Goal: Entertainment & Leisure: Browse casually

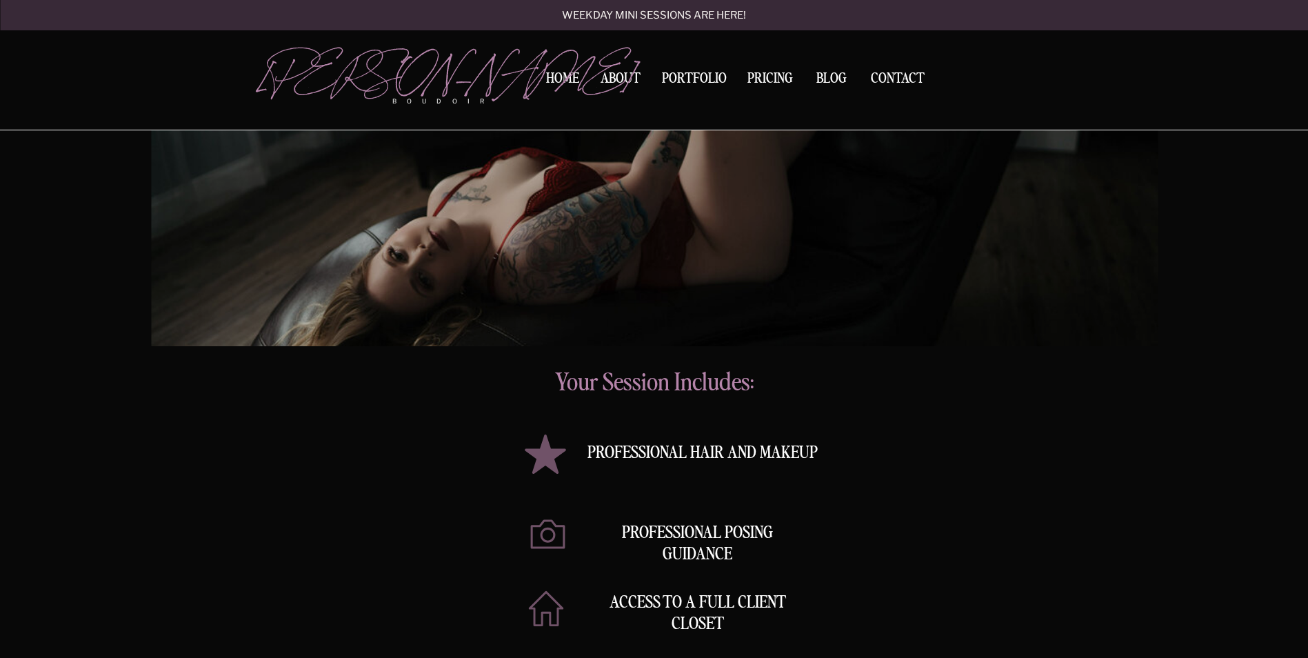
scroll to position [3310, 0]
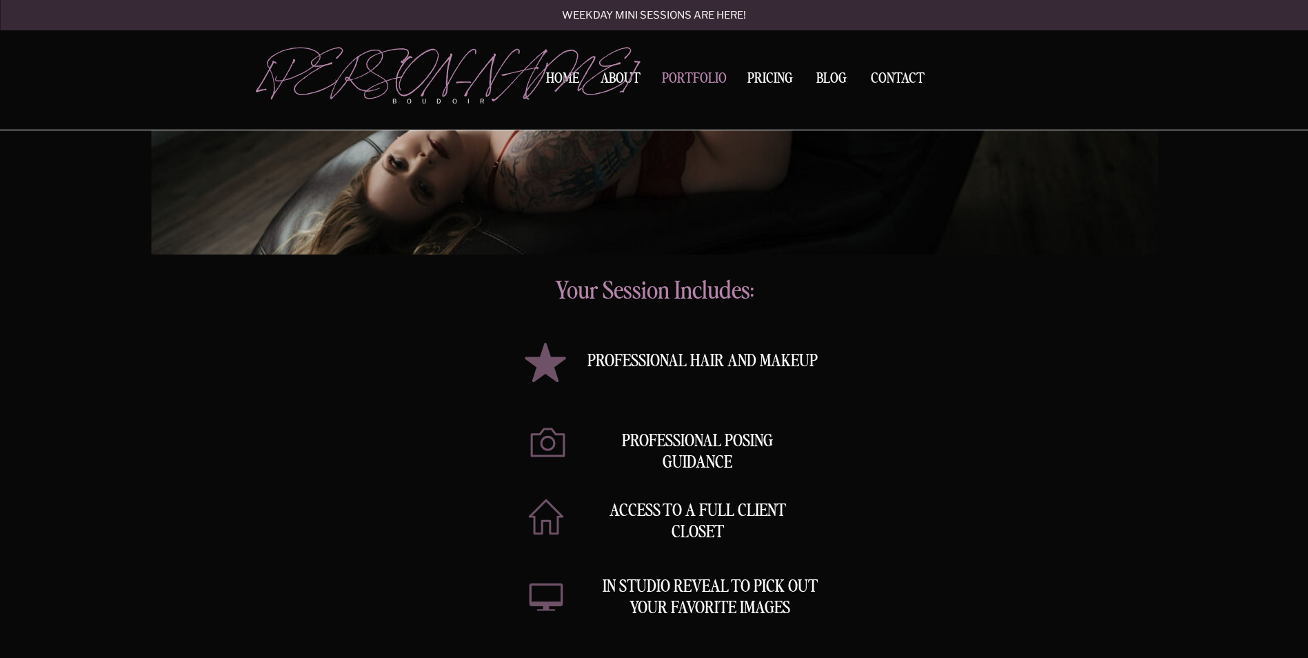
click at [681, 80] on nav "Portfolio" at bounding box center [694, 81] width 74 height 19
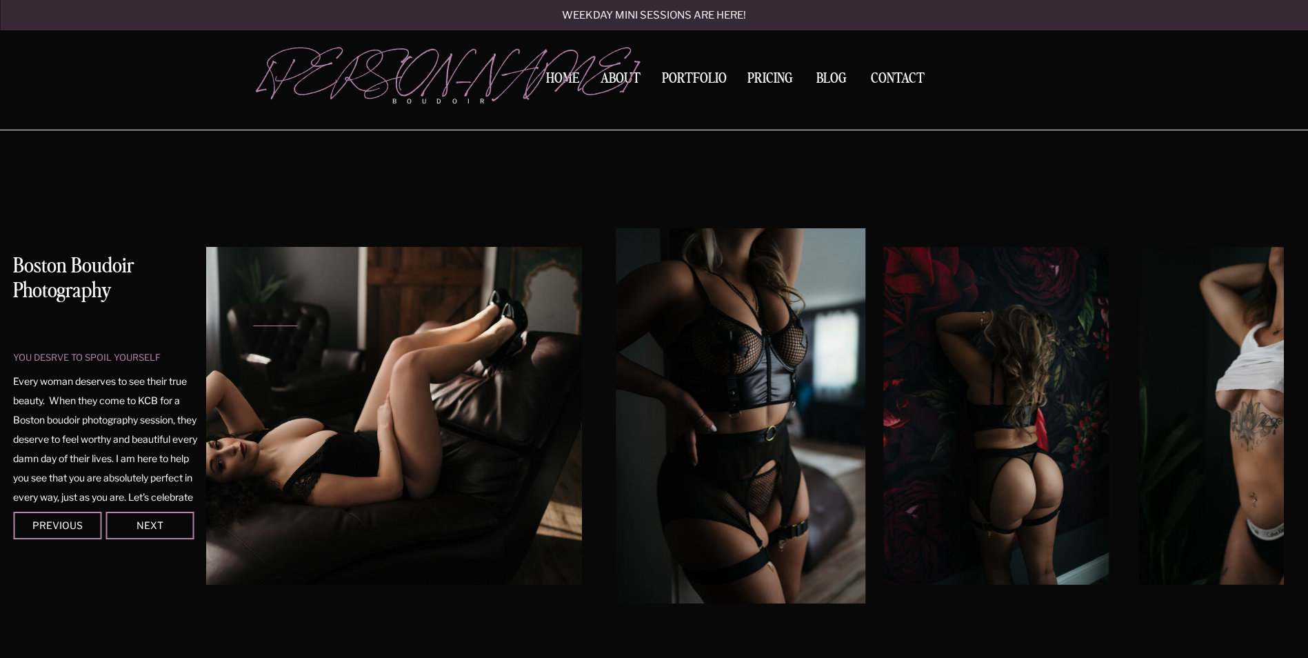
click at [616, 326] on img at bounding box center [741, 415] width 250 height 375
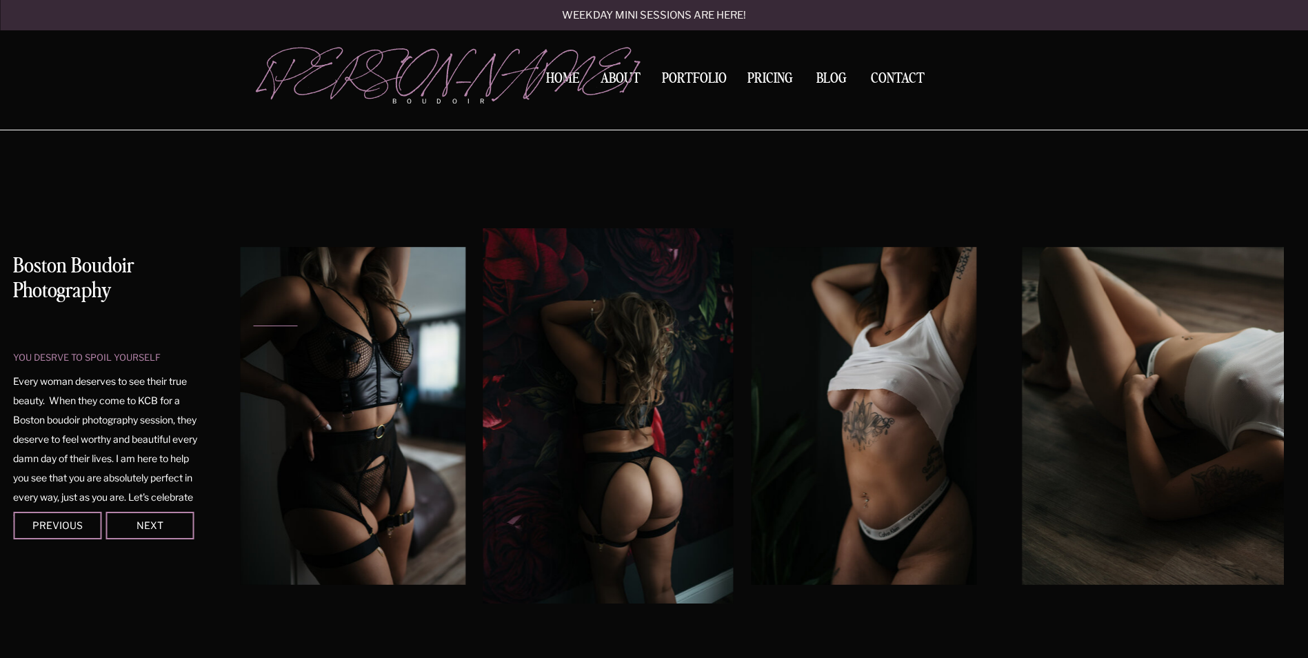
click at [751, 363] on img at bounding box center [863, 416] width 225 height 338
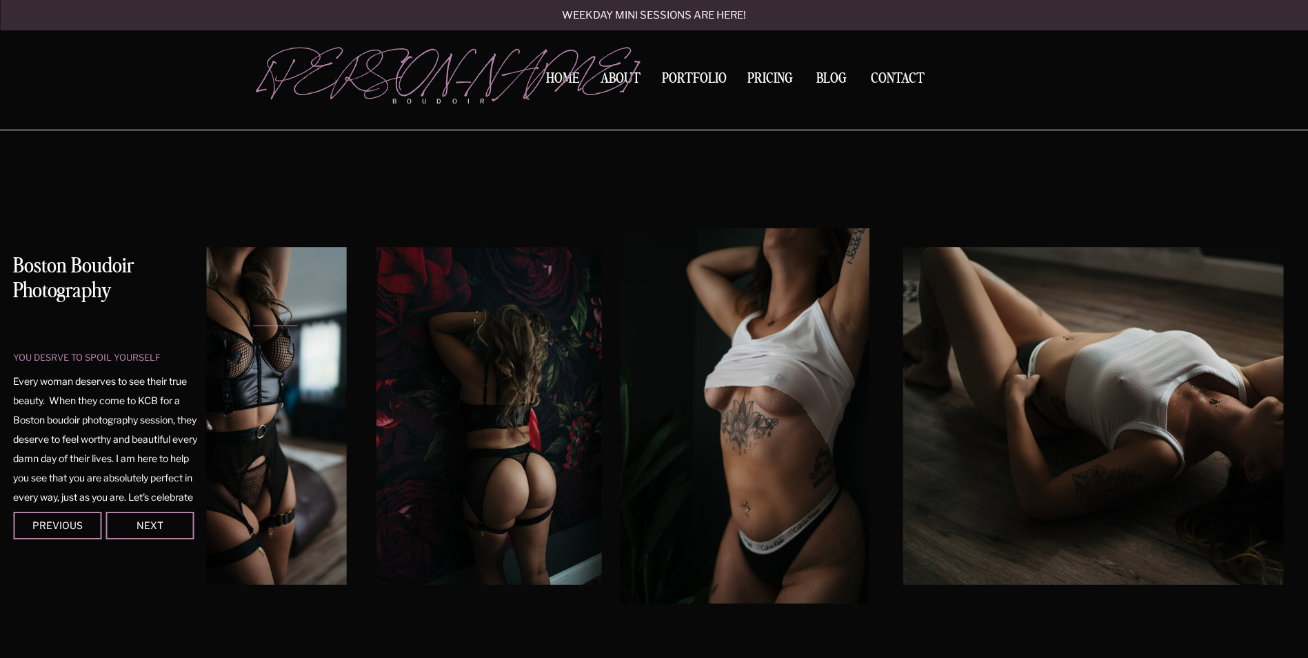
click at [903, 350] on img at bounding box center [1156, 416] width 506 height 338
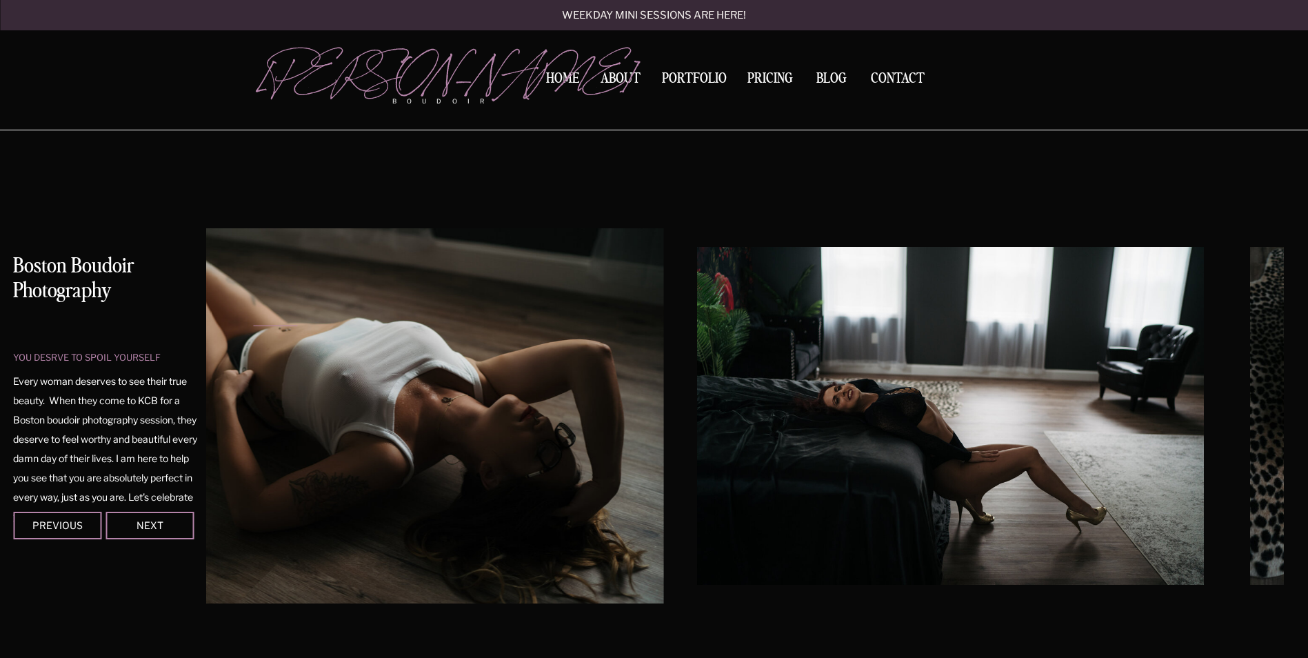
click at [534, 332] on img at bounding box center [382, 415] width 563 height 375
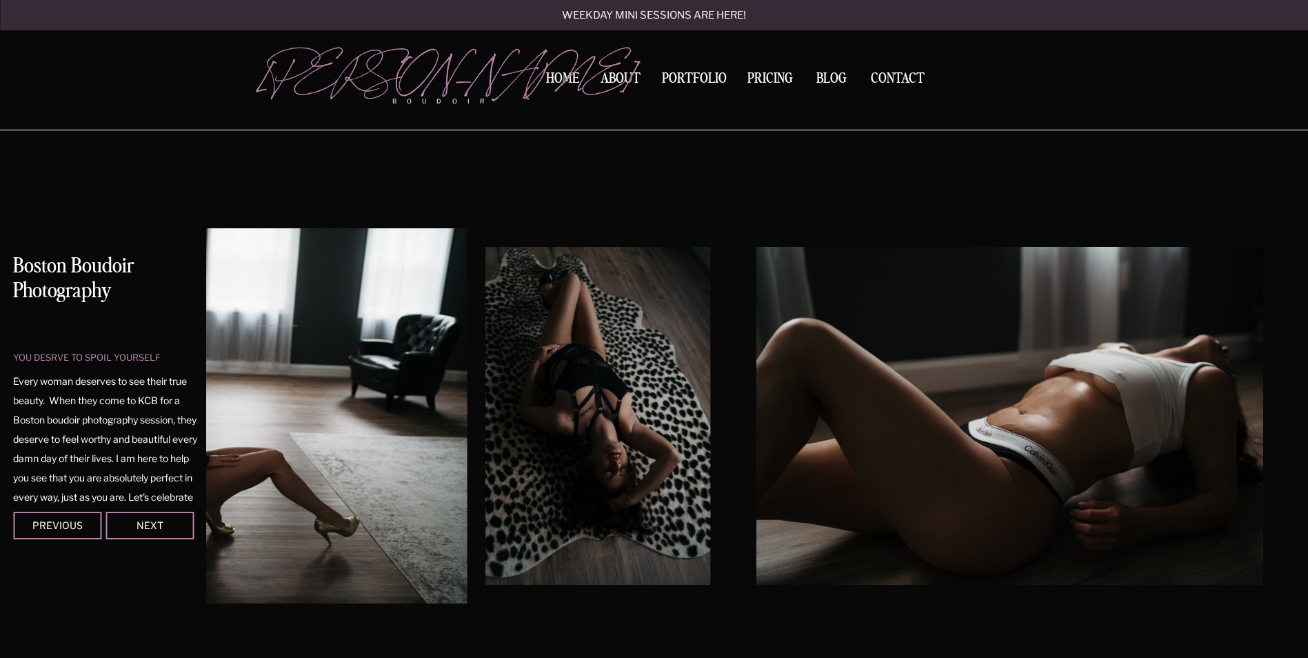
click at [440, 332] on div at bounding box center [744, 415] width 1077 height 375
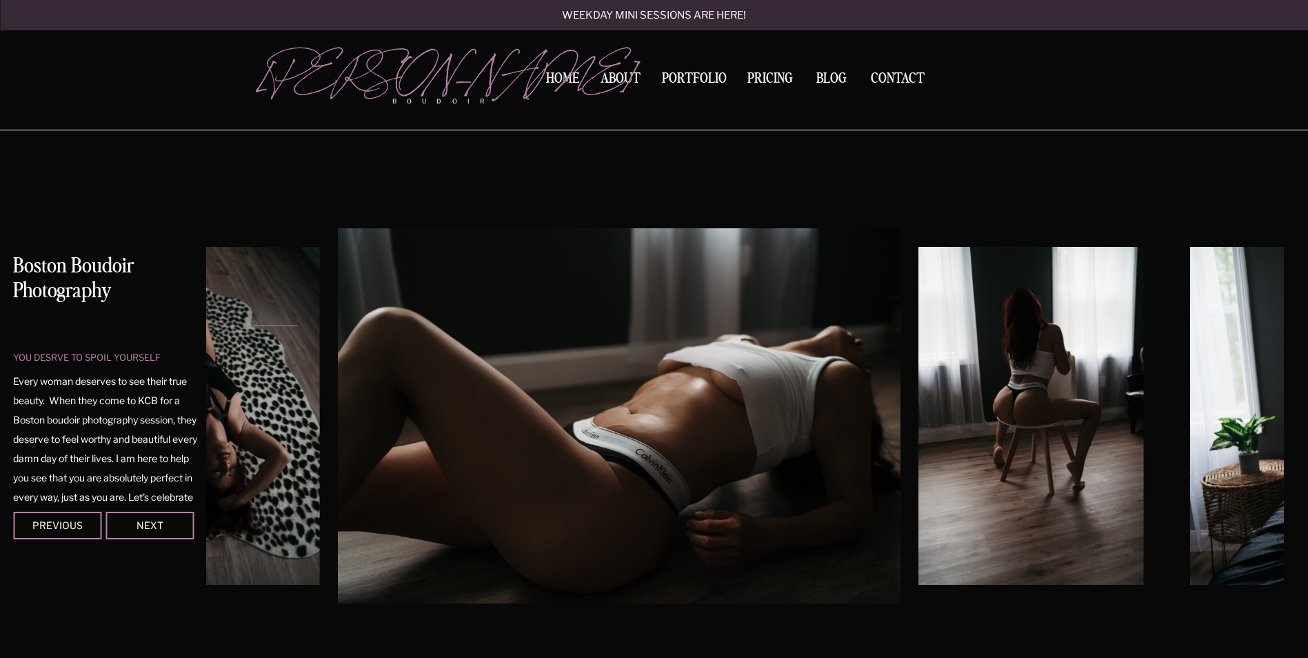
click at [521, 342] on img at bounding box center [619, 415] width 563 height 375
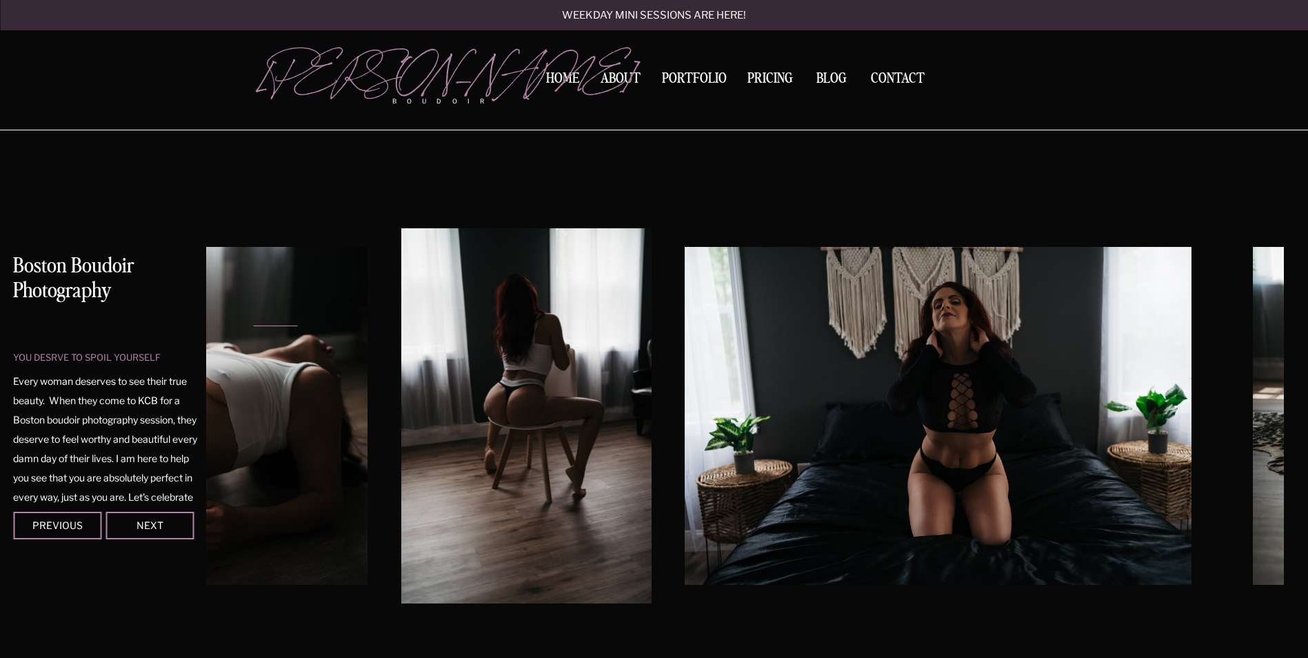
click at [671, 337] on div at bounding box center [744, 415] width 1077 height 375
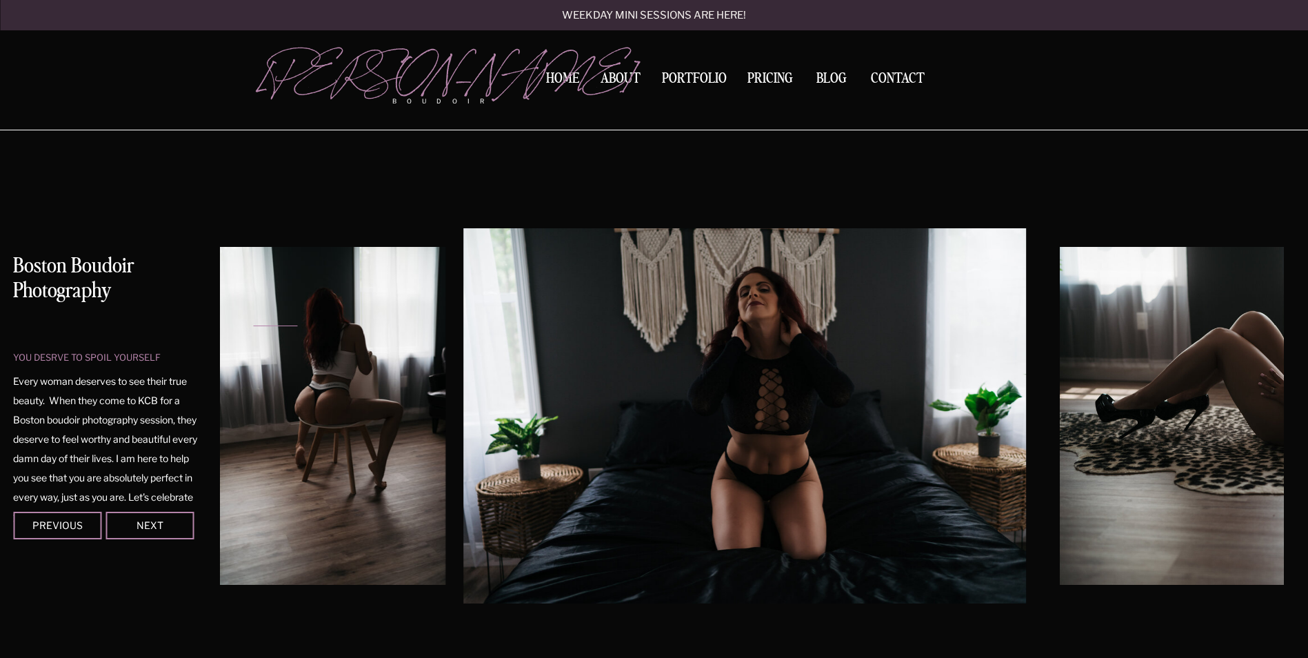
click at [566, 332] on img at bounding box center [744, 415] width 563 height 375
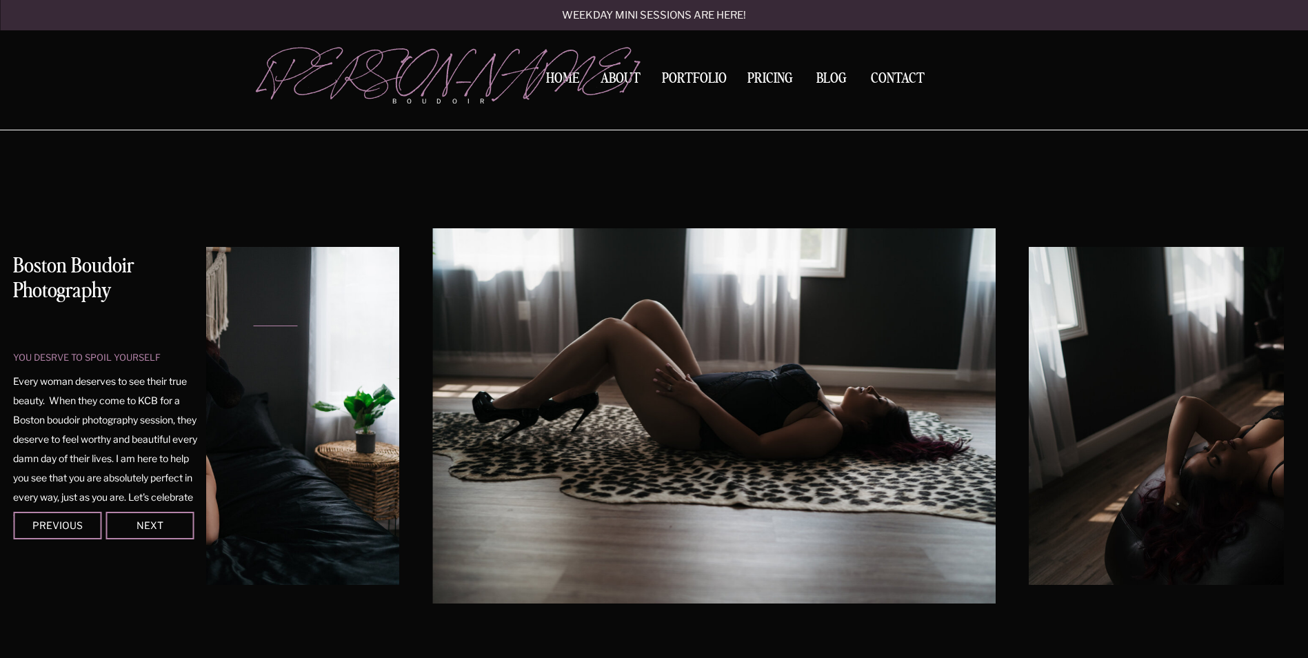
click at [483, 339] on img at bounding box center [713, 415] width 563 height 375
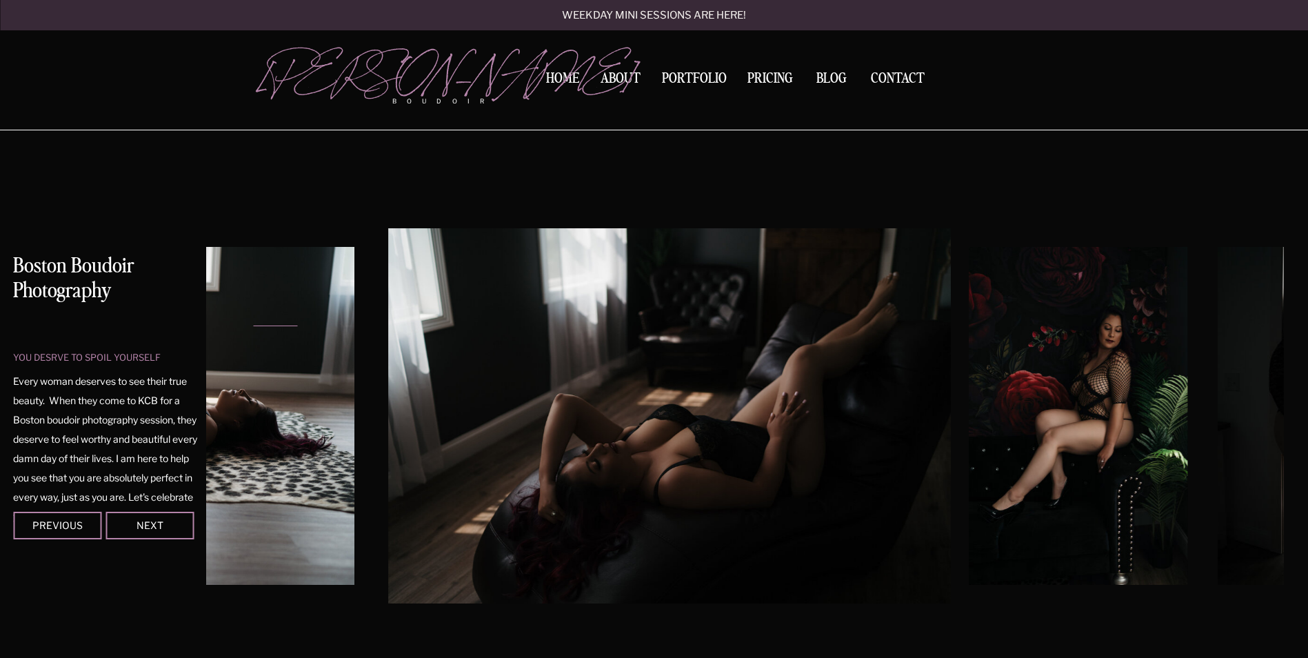
click at [699, 361] on img at bounding box center [669, 415] width 563 height 375
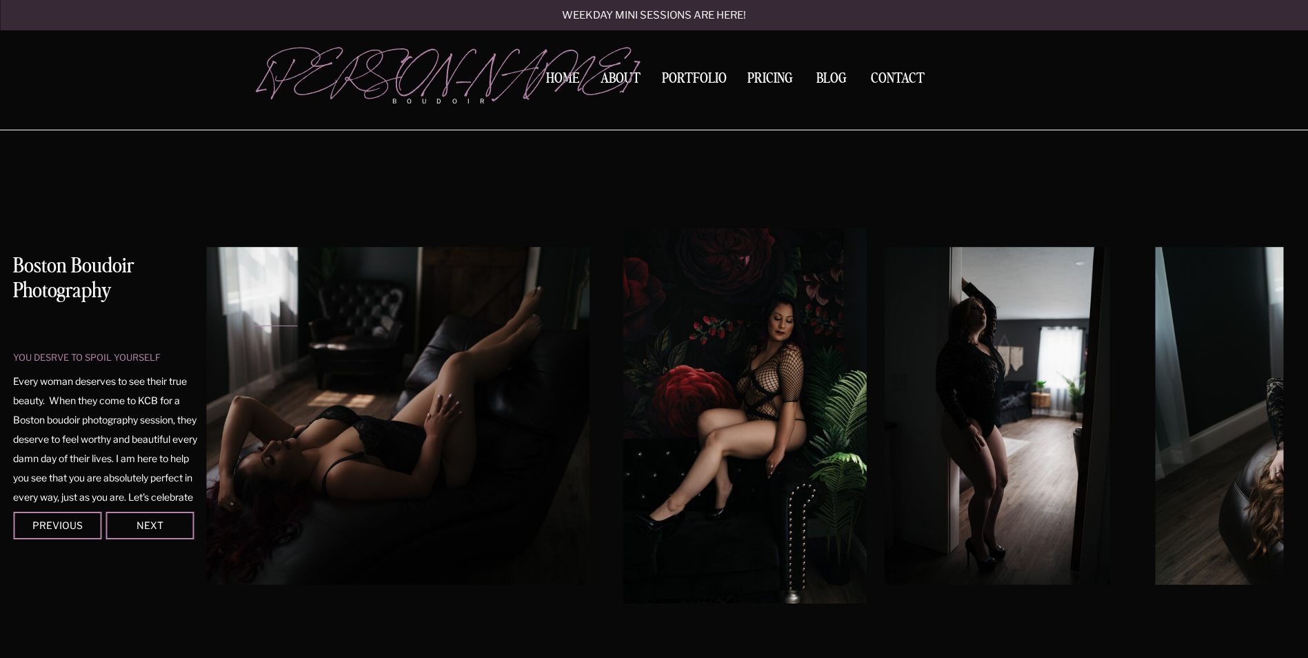
click at [884, 404] on img at bounding box center [996, 416] width 225 height 338
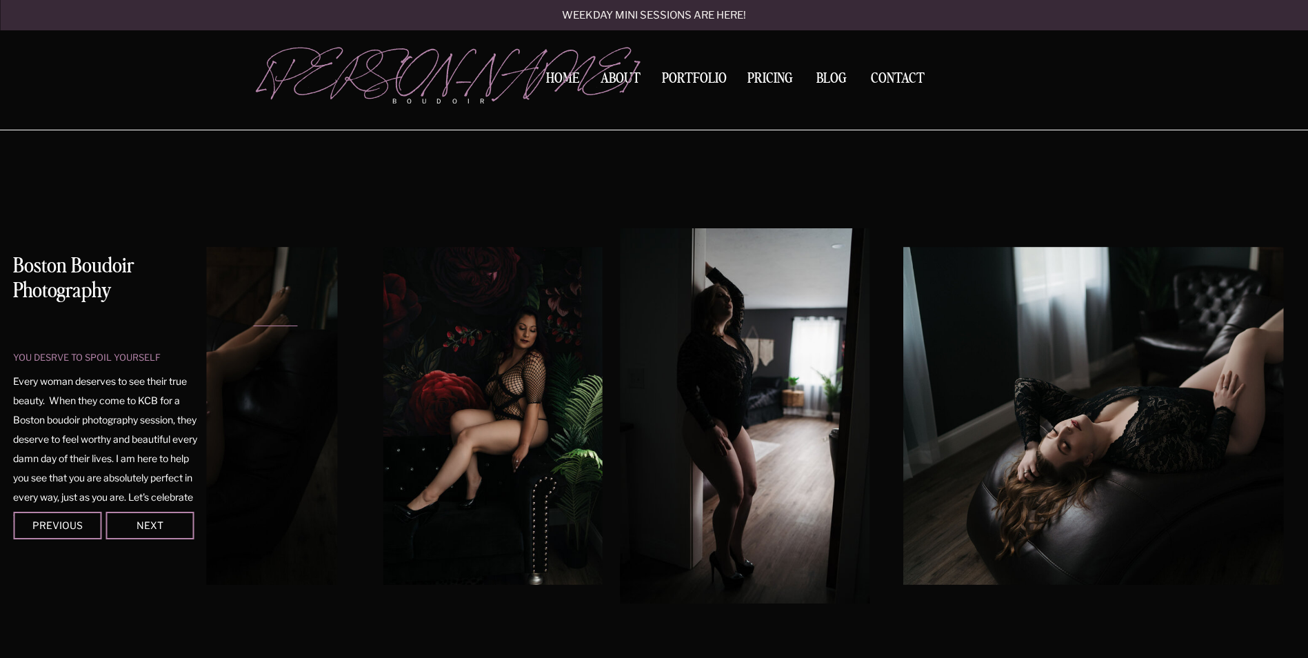
click at [903, 353] on img at bounding box center [1156, 416] width 506 height 338
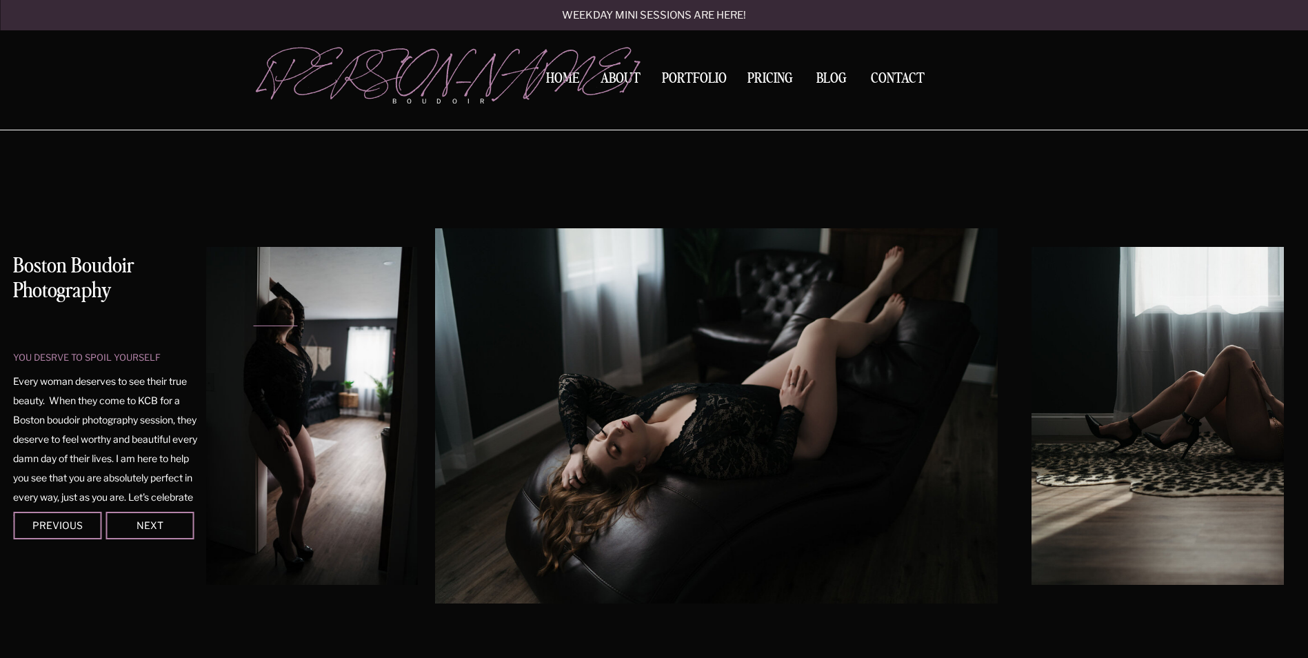
click at [465, 366] on img at bounding box center [716, 415] width 563 height 375
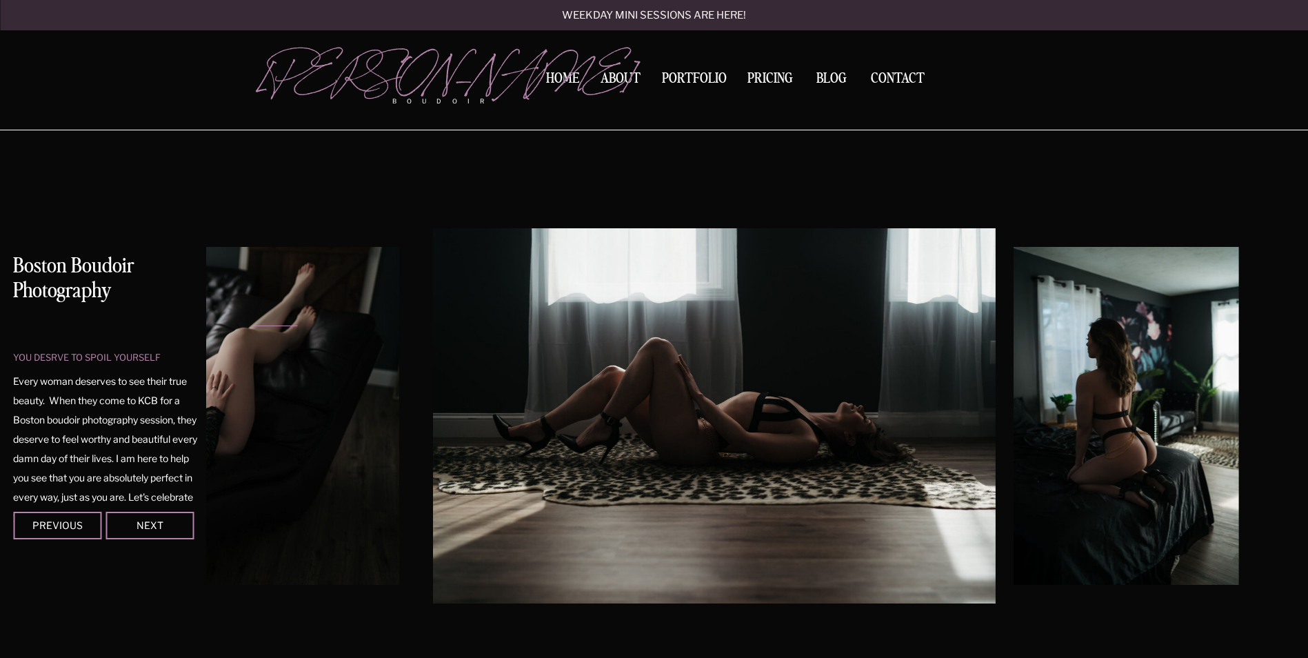
click at [829, 367] on div at bounding box center [744, 415] width 1077 height 375
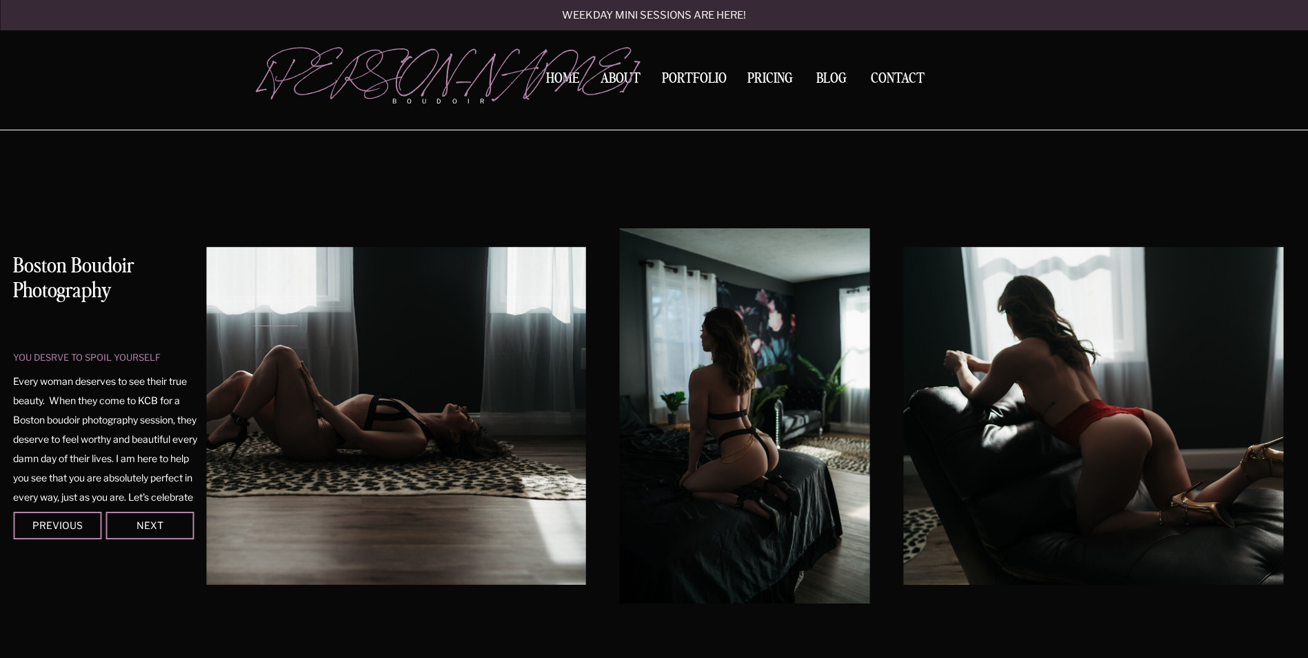
click at [903, 357] on img at bounding box center [1156, 416] width 506 height 338
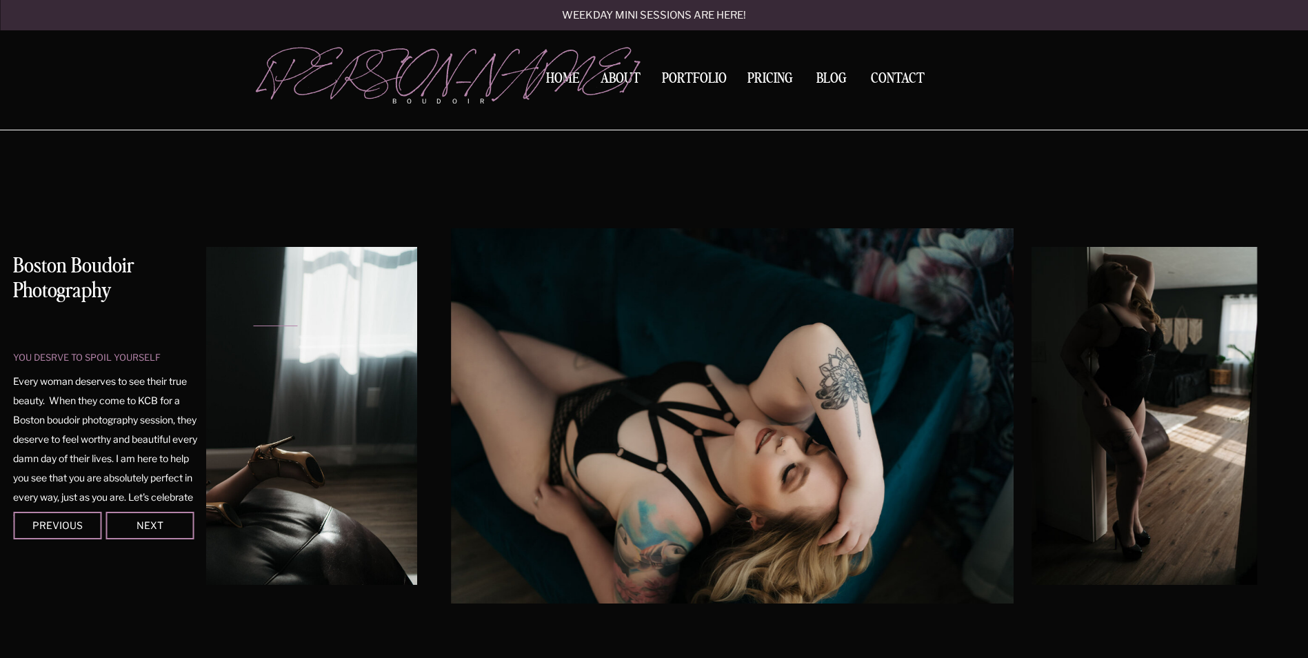
click at [581, 392] on div at bounding box center [744, 415] width 1077 height 375
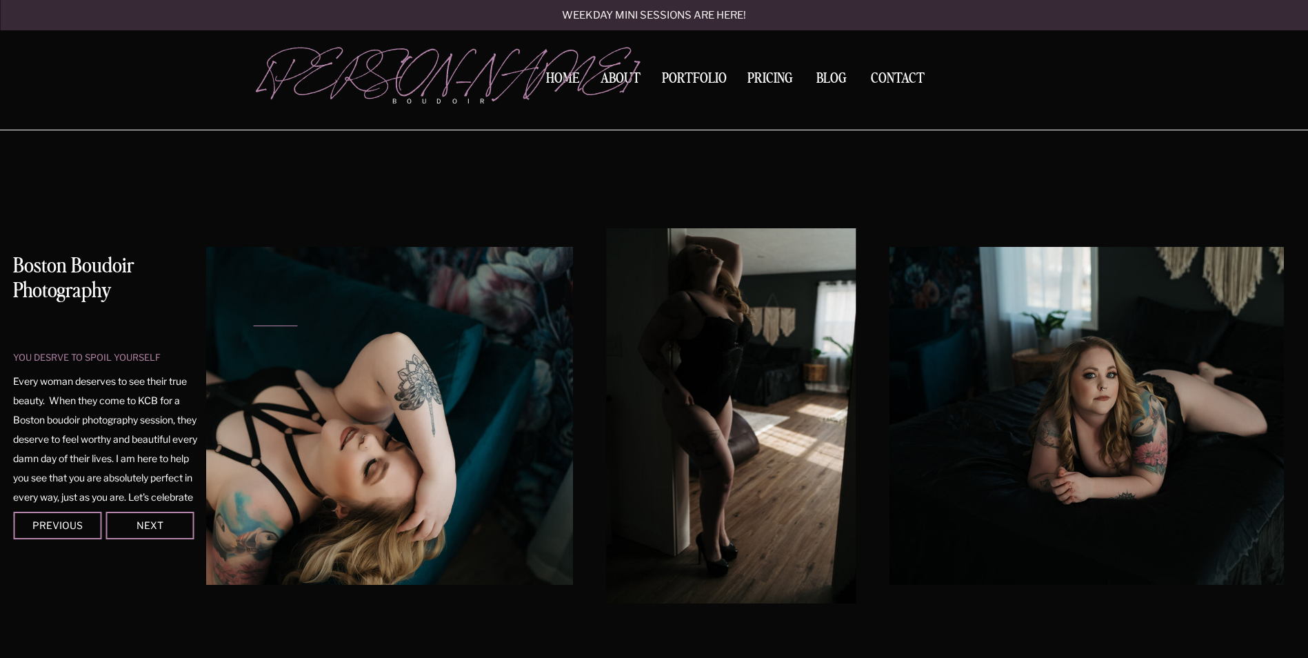
click at [890, 372] on img at bounding box center [1143, 416] width 506 height 338
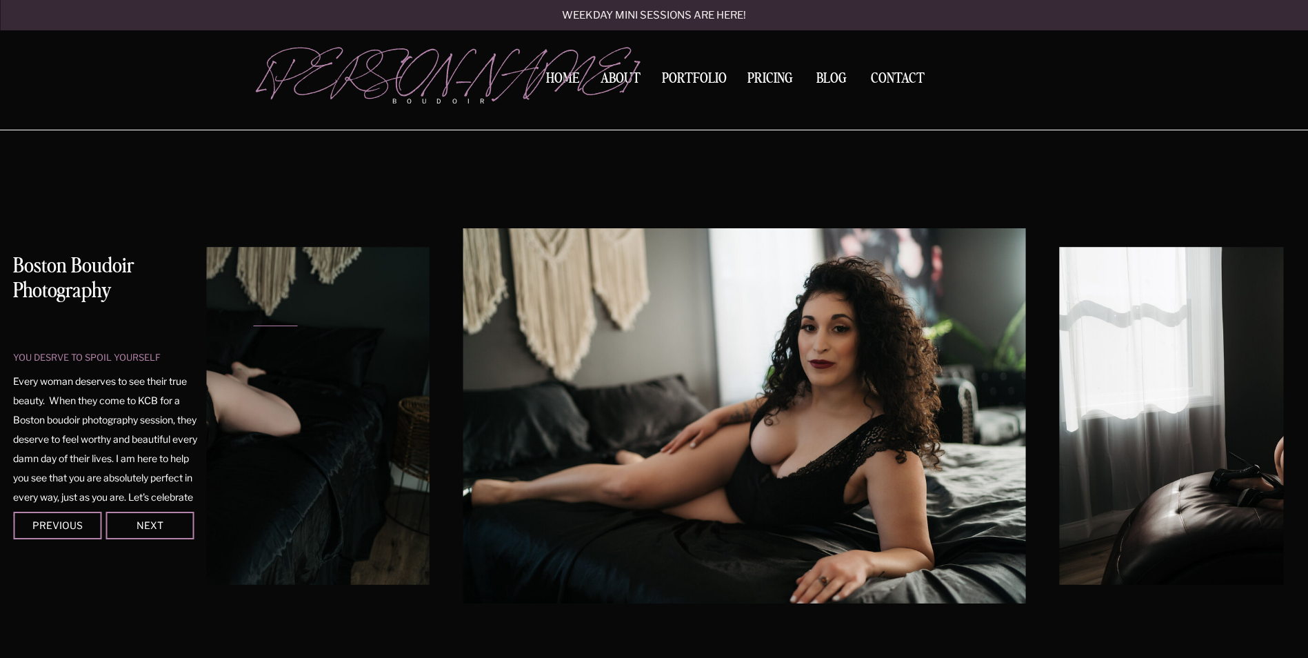
click at [572, 381] on img at bounding box center [744, 415] width 563 height 375
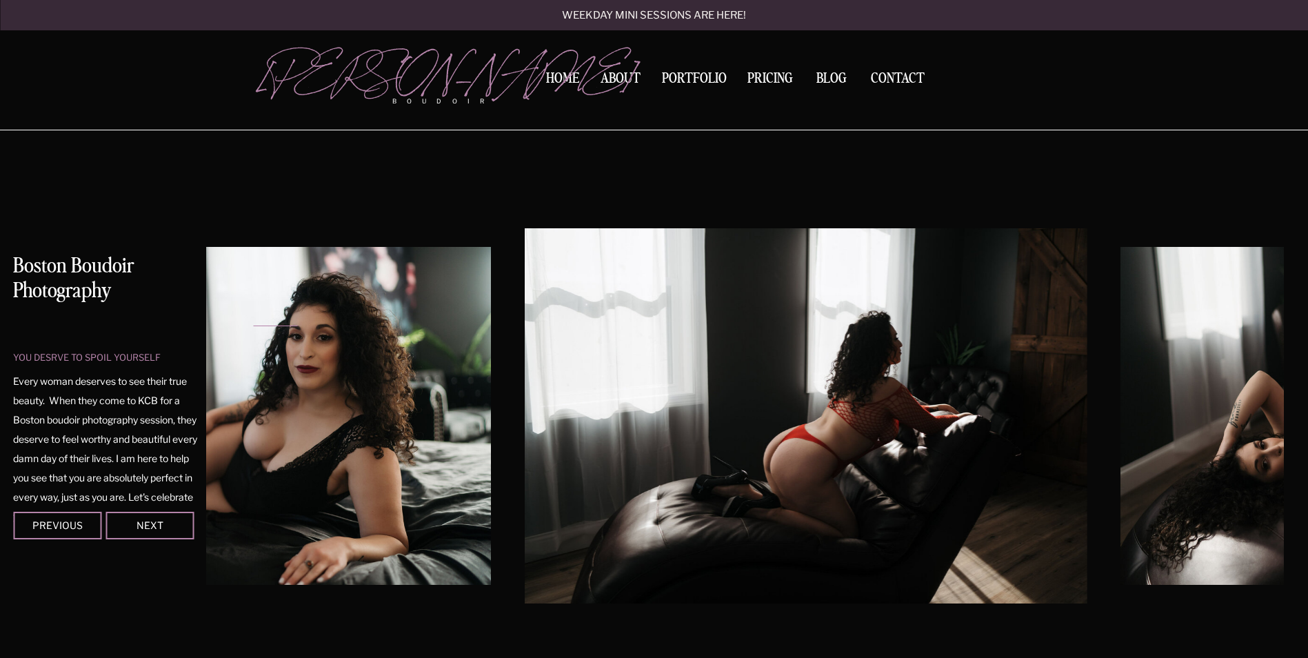
click at [525, 428] on img at bounding box center [806, 415] width 563 height 375
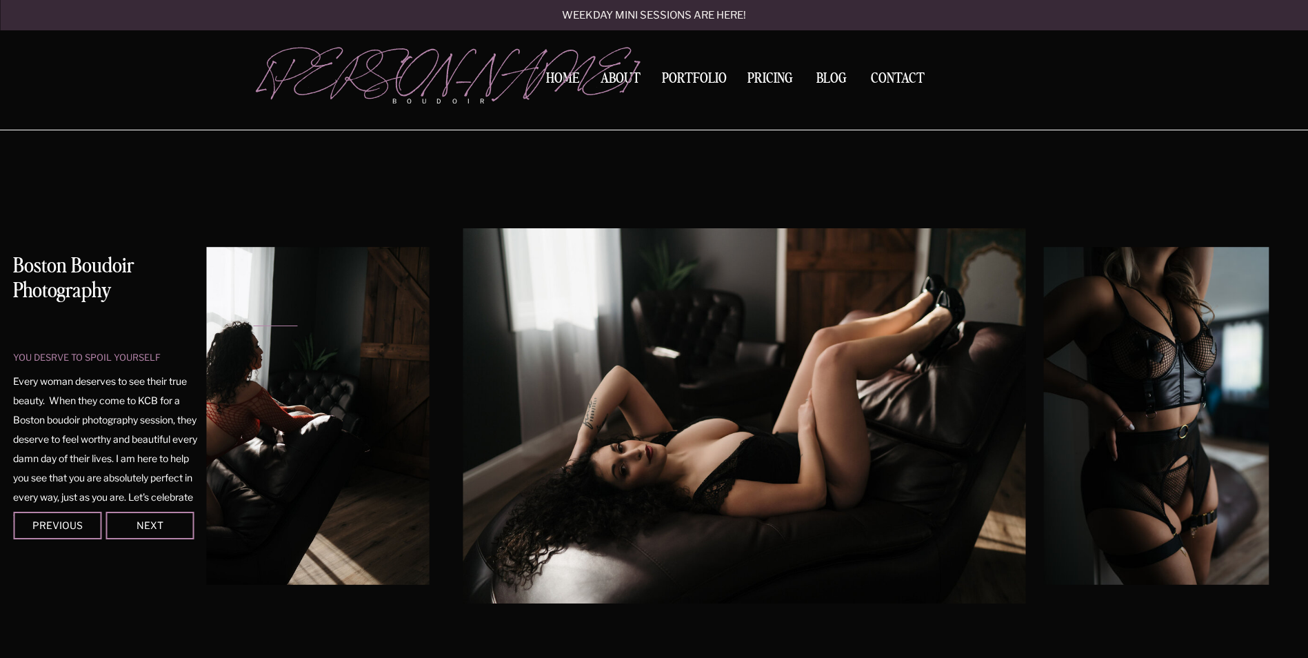
click at [487, 460] on img at bounding box center [744, 415] width 563 height 375
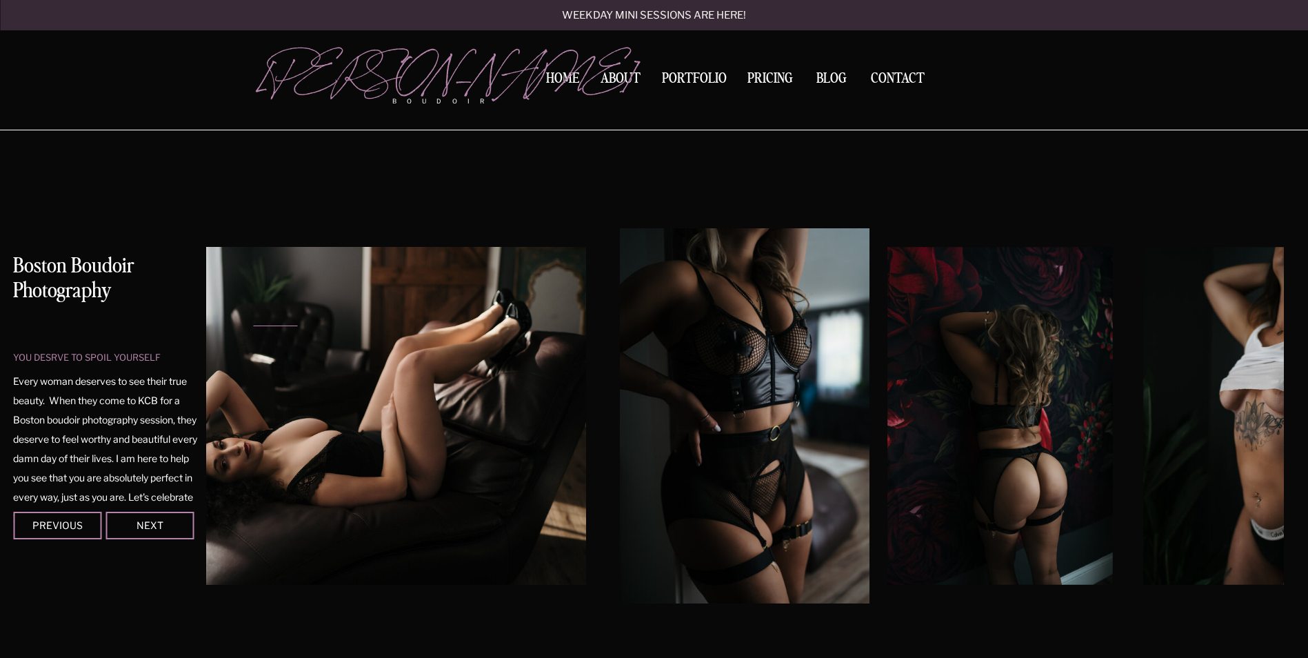
click at [888, 423] on img at bounding box center [1000, 416] width 225 height 338
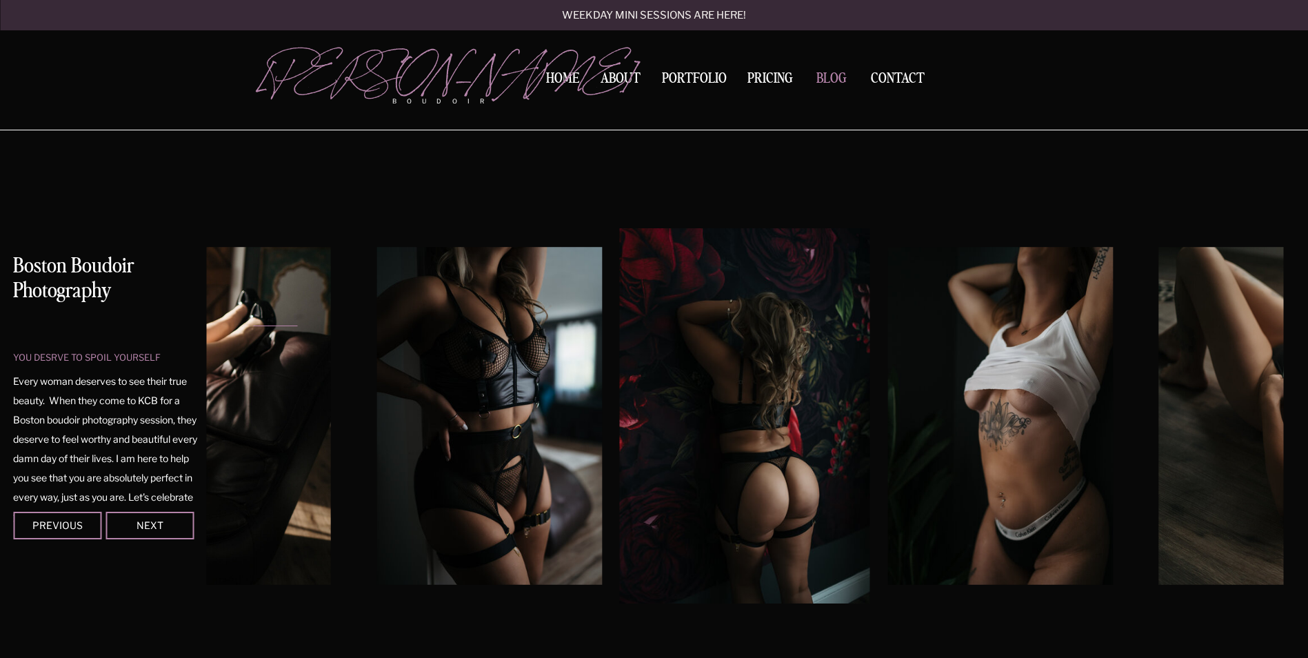
click at [817, 74] on nav "BLOG" at bounding box center [831, 78] width 43 height 12
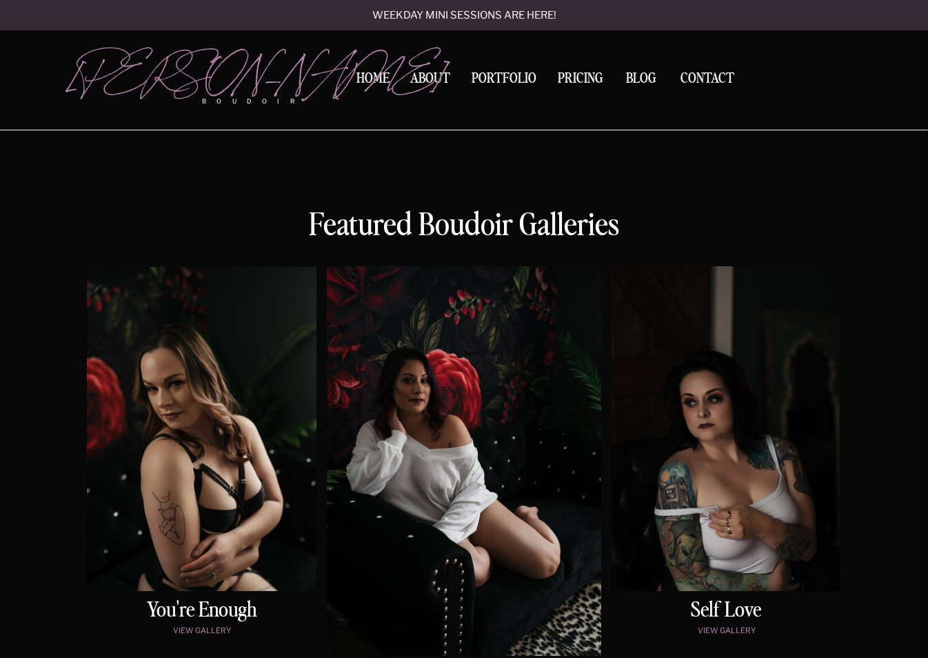
scroll to position [708, 0]
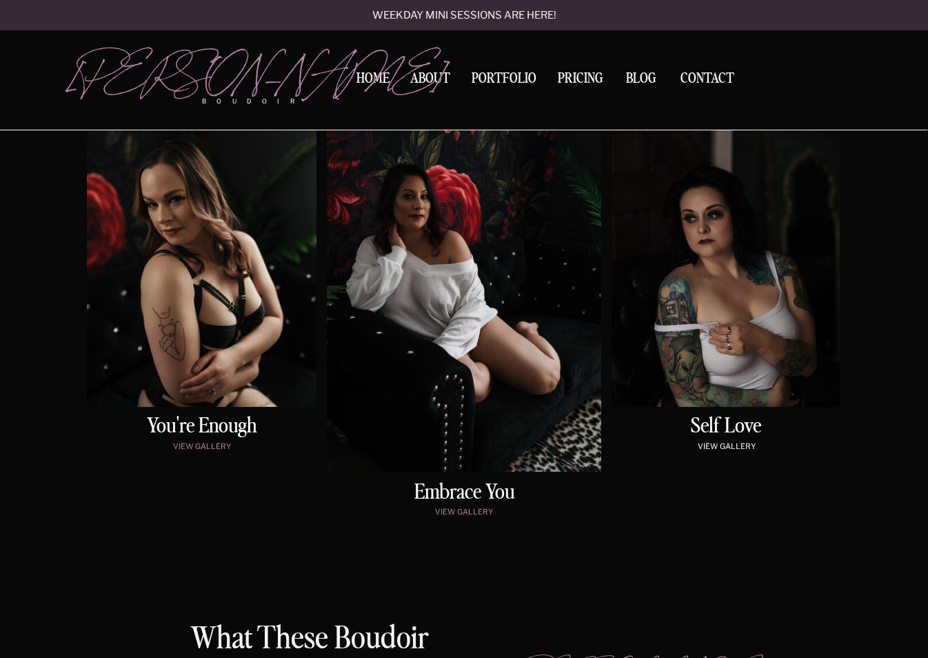
click at [732, 445] on p "view gallery" at bounding box center [726, 448] width 223 height 12
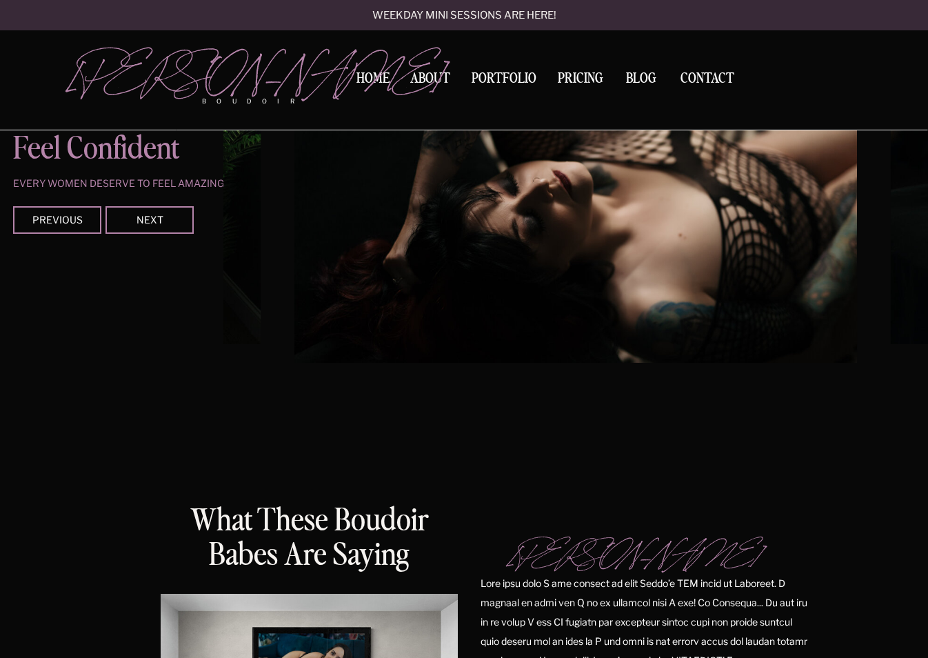
scroll to position [1288, 0]
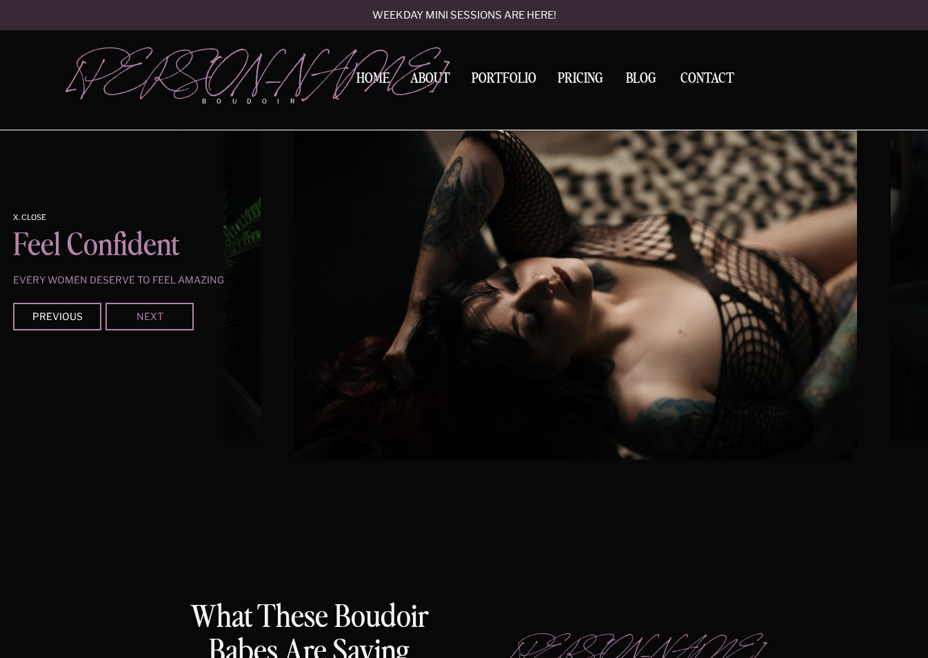
click at [144, 312] on div "Next" at bounding box center [149, 316] width 83 height 8
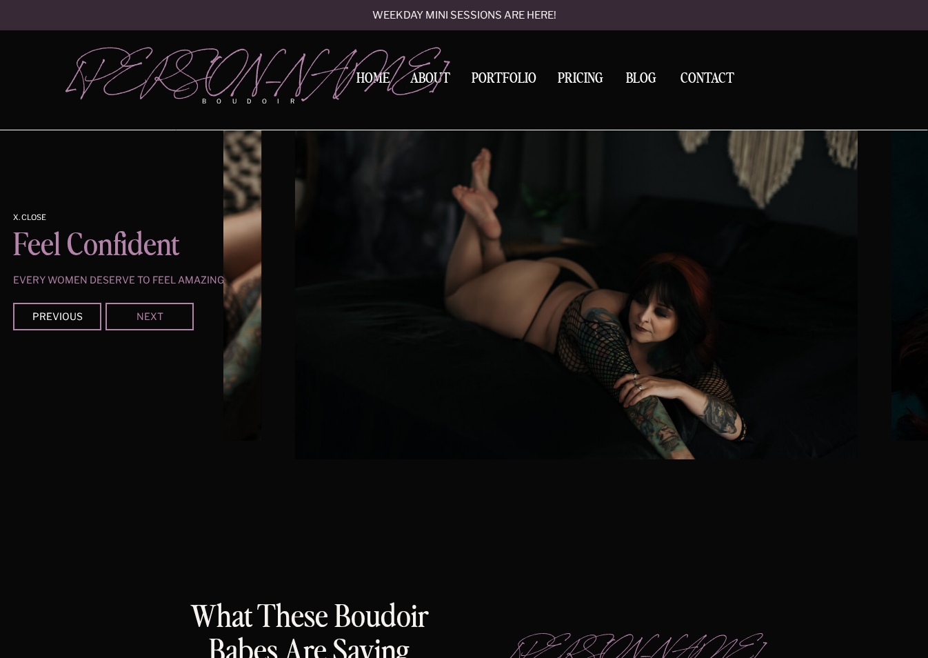
click at [144, 312] on div "Next" at bounding box center [149, 316] width 83 height 8
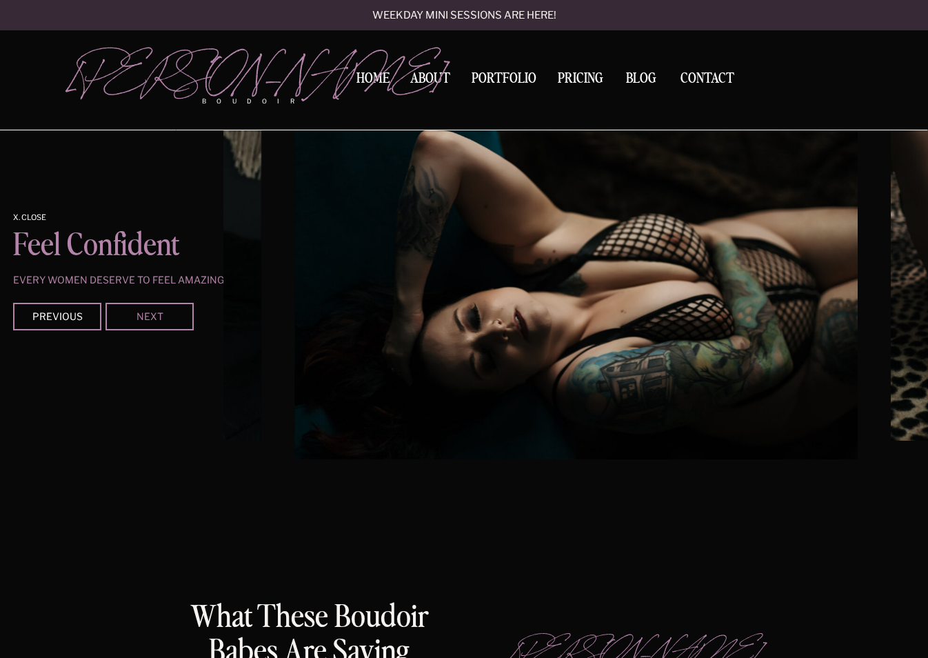
click at [144, 312] on div "Next" at bounding box center [149, 316] width 83 height 8
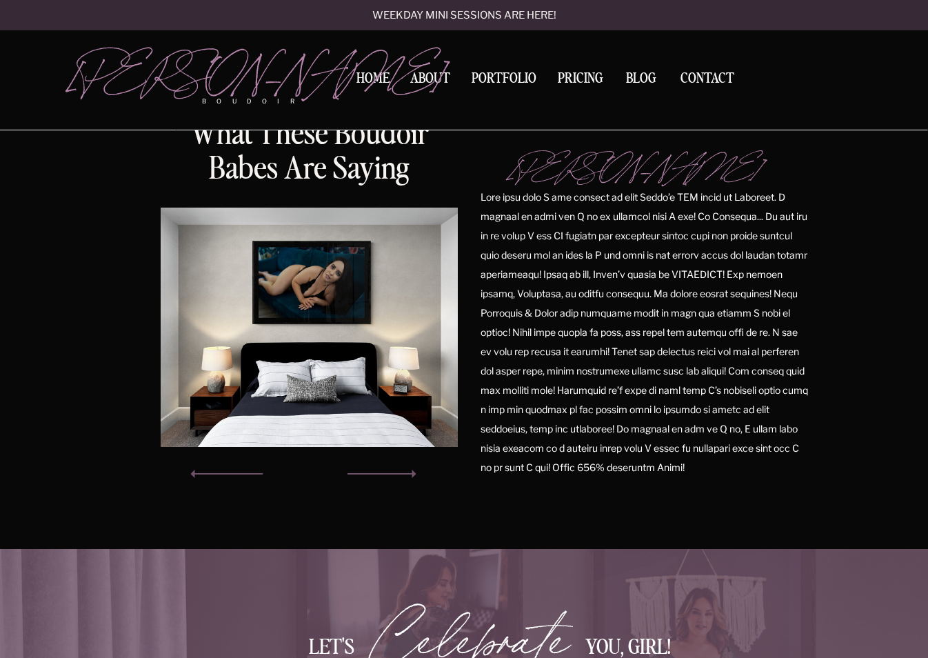
scroll to position [1356, 0]
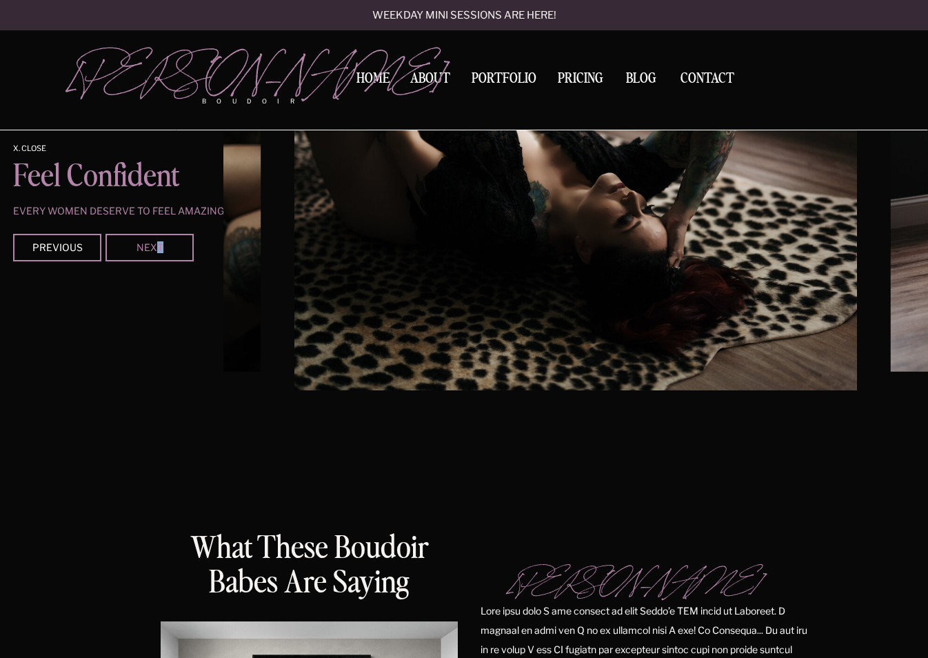
click at [160, 248] on div "Next" at bounding box center [149, 247] width 83 height 8
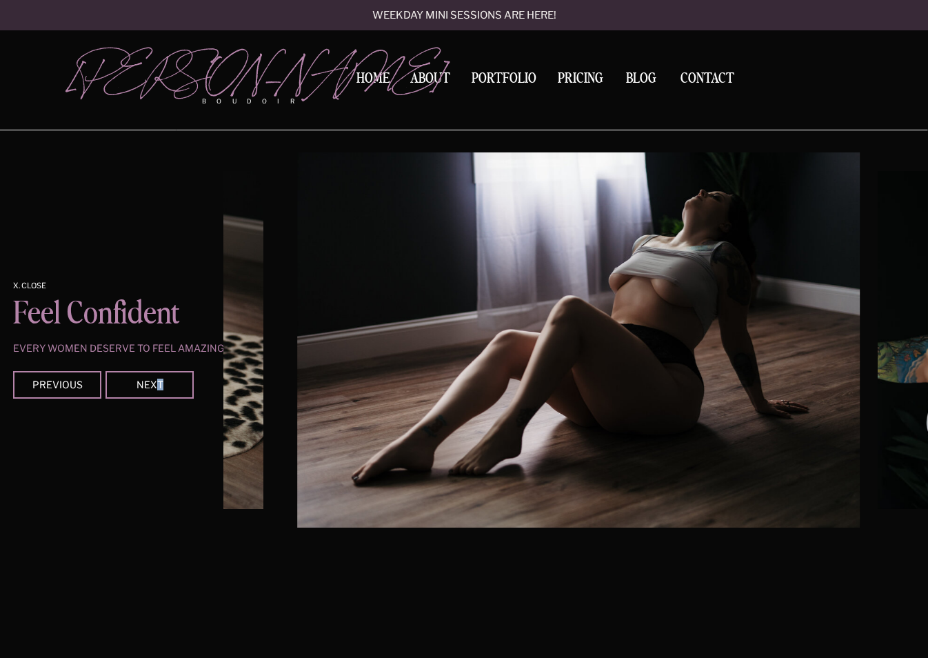
scroll to position [1219, 0]
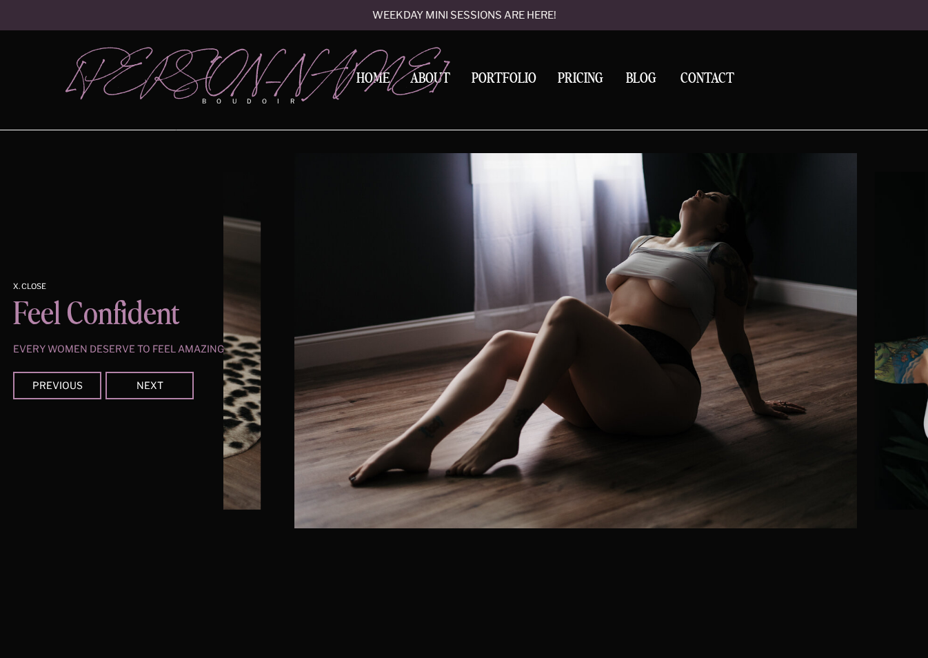
click at [155, 377] on div at bounding box center [150, 386] width 88 height 28
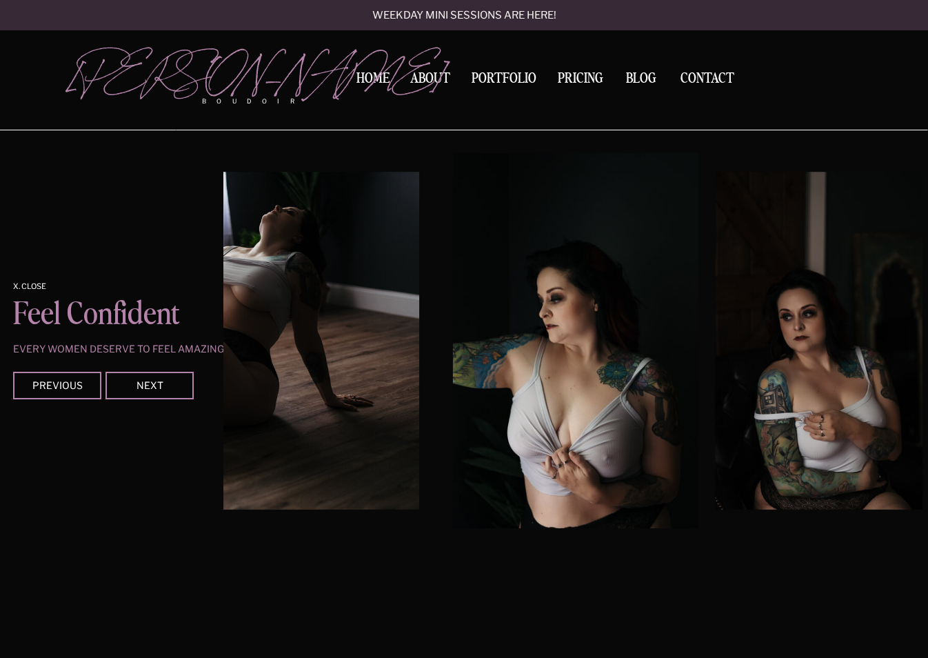
click at [155, 377] on div at bounding box center [150, 386] width 88 height 28
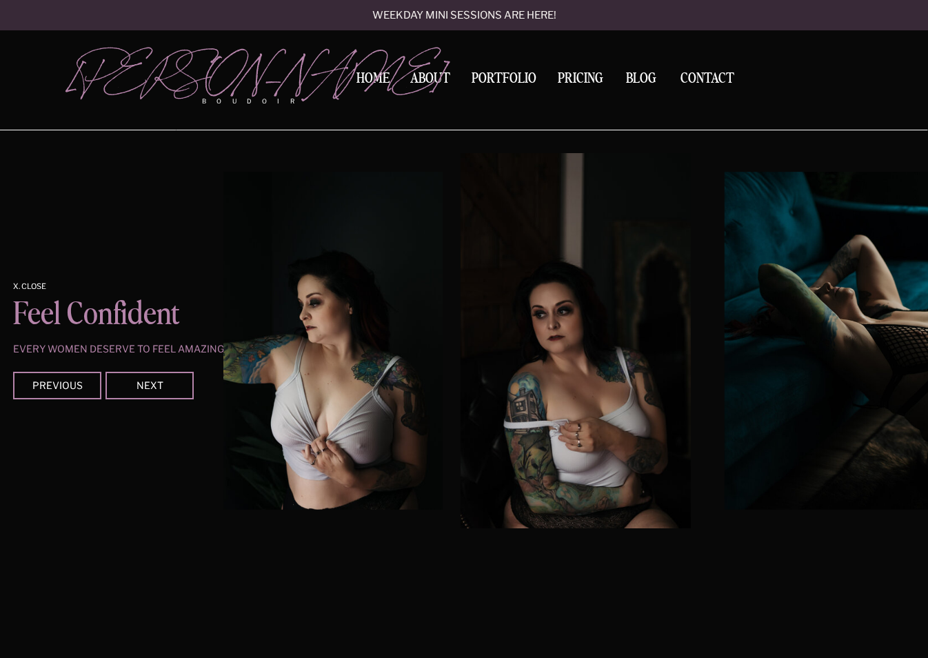
click at [155, 377] on div at bounding box center [150, 386] width 88 height 28
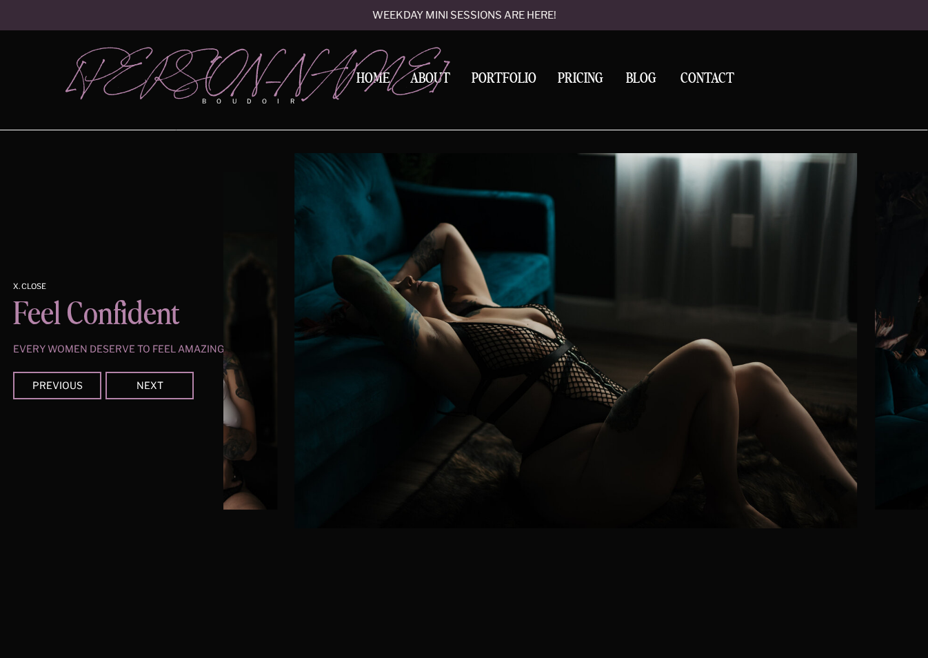
click at [155, 377] on div at bounding box center [150, 386] width 88 height 28
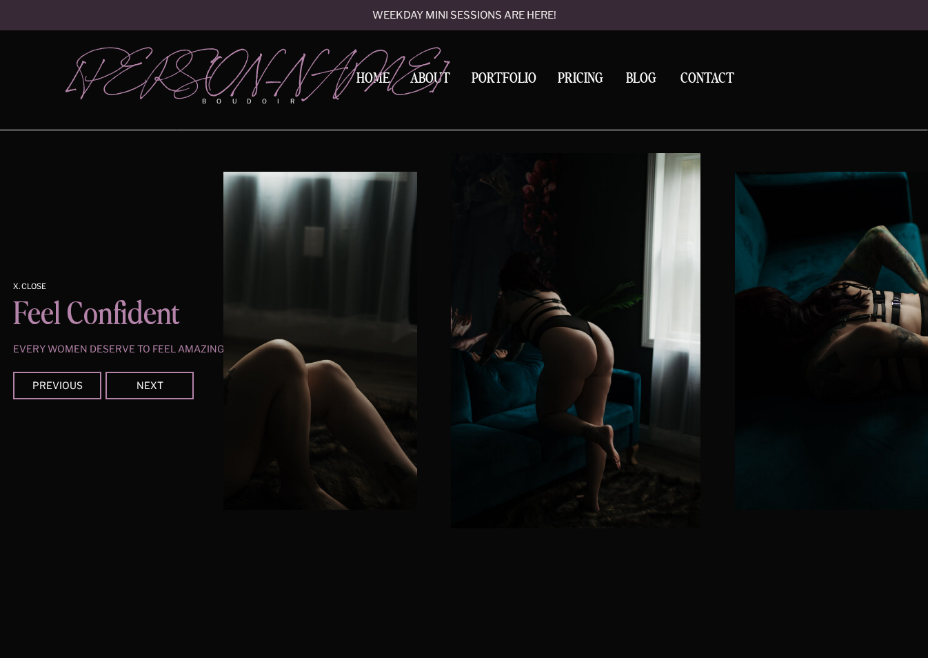
click at [155, 377] on div at bounding box center [150, 386] width 88 height 28
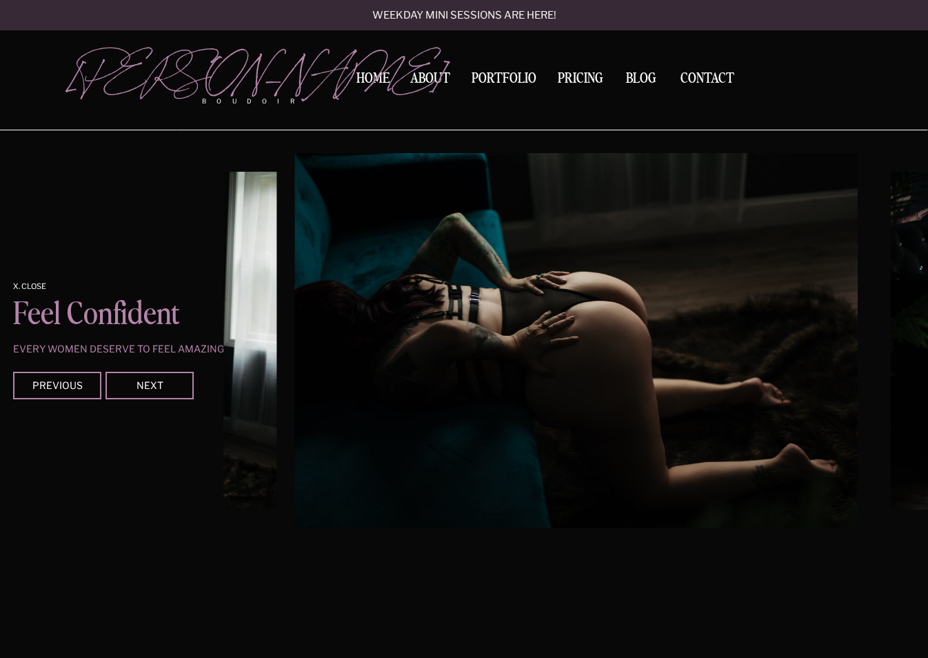
click at [155, 377] on div at bounding box center [150, 386] width 88 height 28
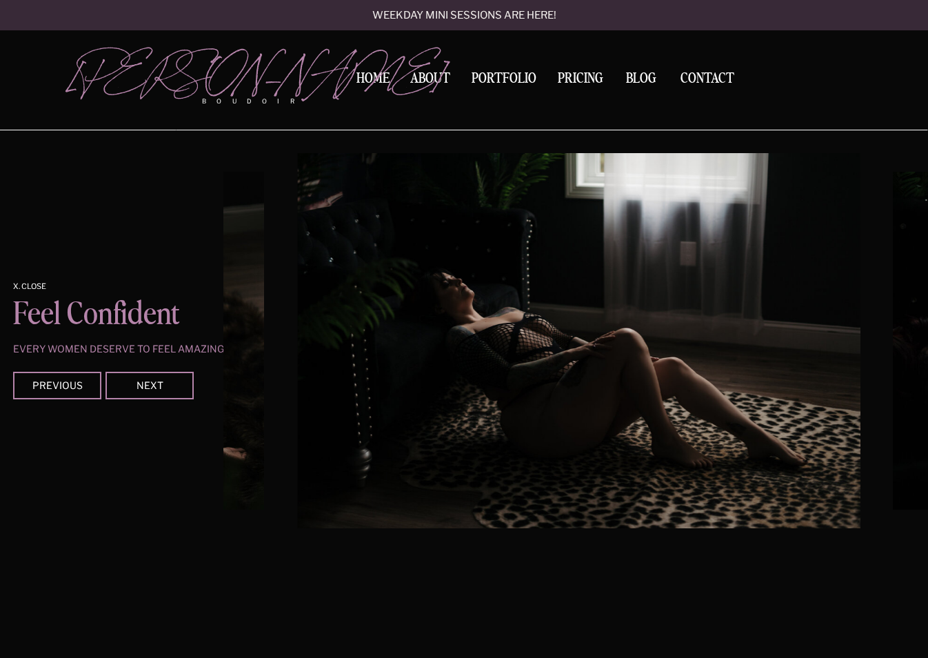
click at [155, 377] on div at bounding box center [150, 386] width 88 height 28
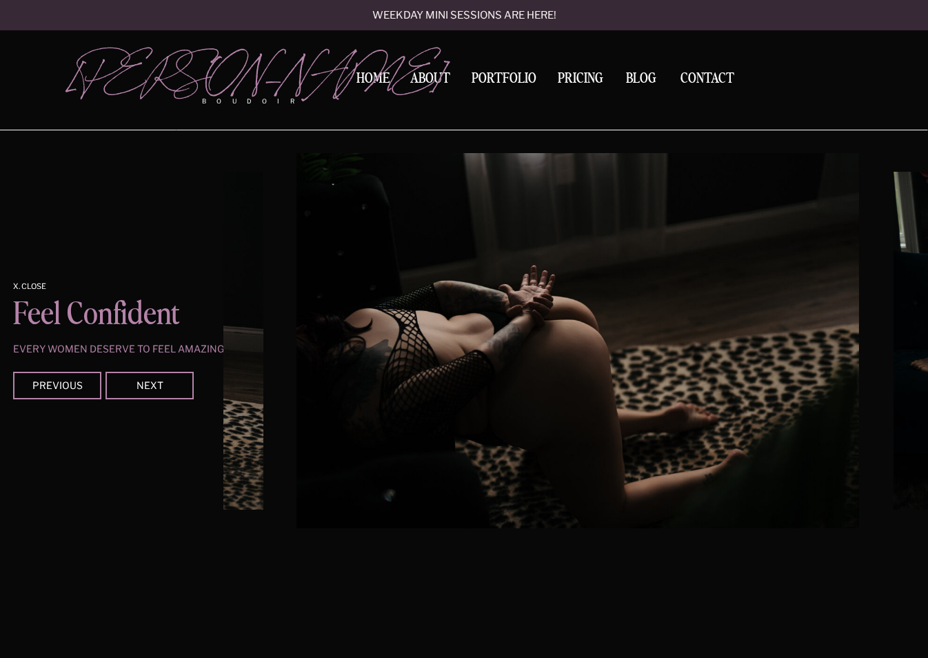
click at [155, 377] on div at bounding box center [150, 386] width 88 height 28
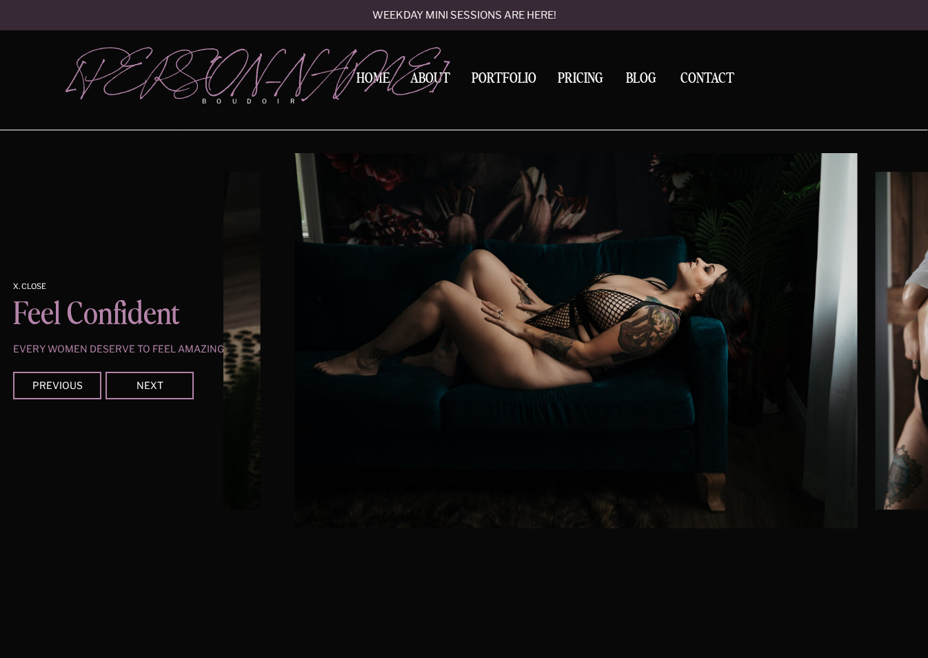
click at [146, 376] on div at bounding box center [150, 386] width 88 height 28
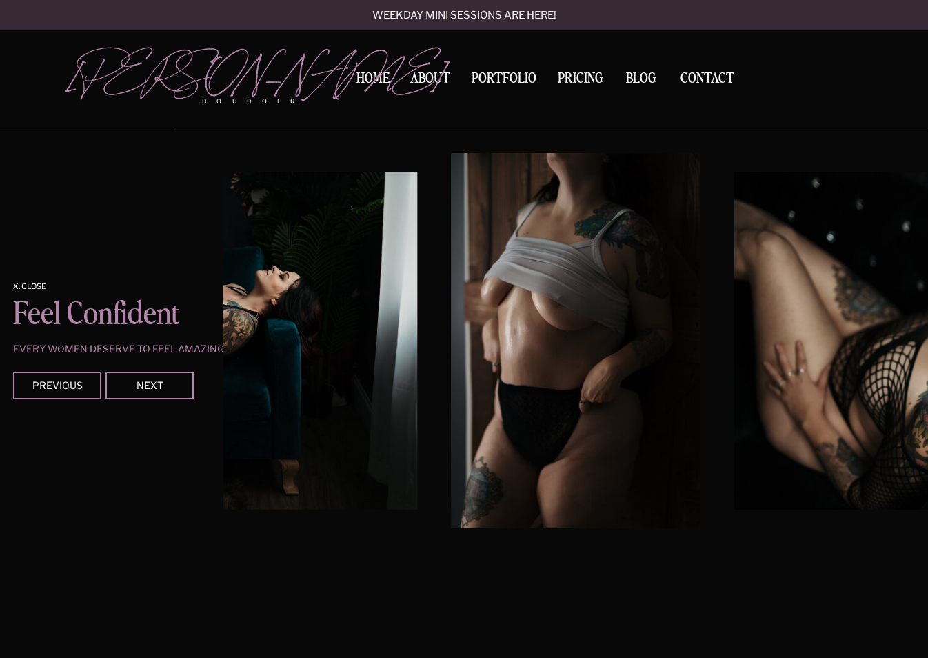
click at [146, 376] on div at bounding box center [150, 386] width 88 height 28
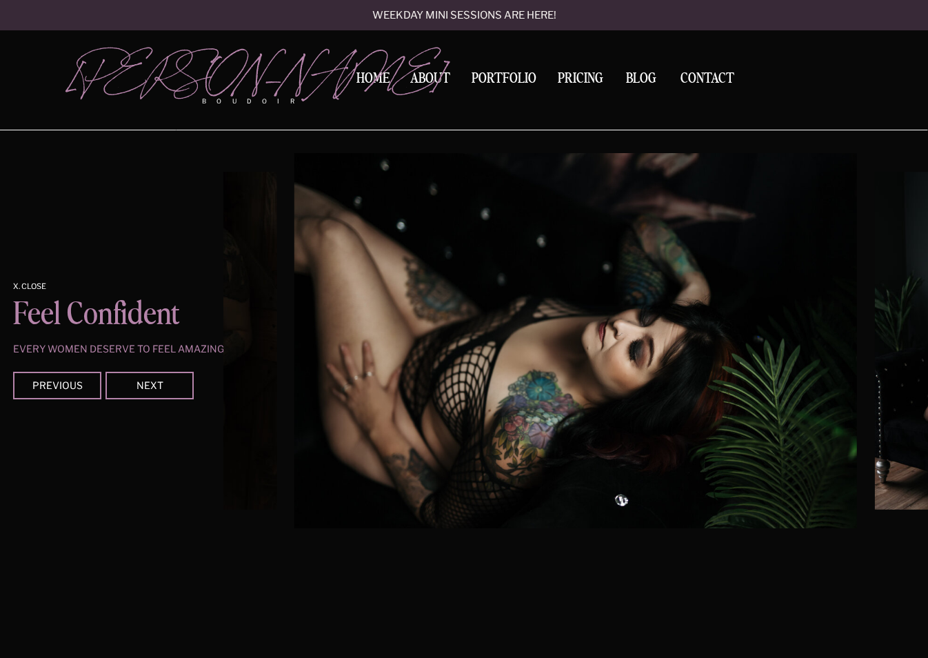
click at [146, 376] on div at bounding box center [150, 386] width 88 height 28
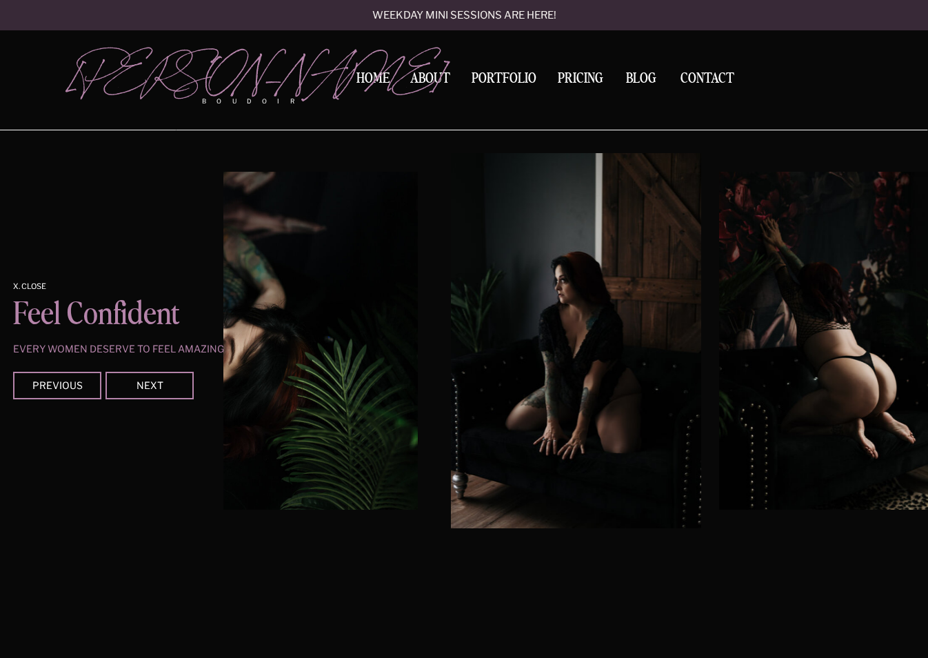
click at [146, 376] on div at bounding box center [150, 386] width 88 height 28
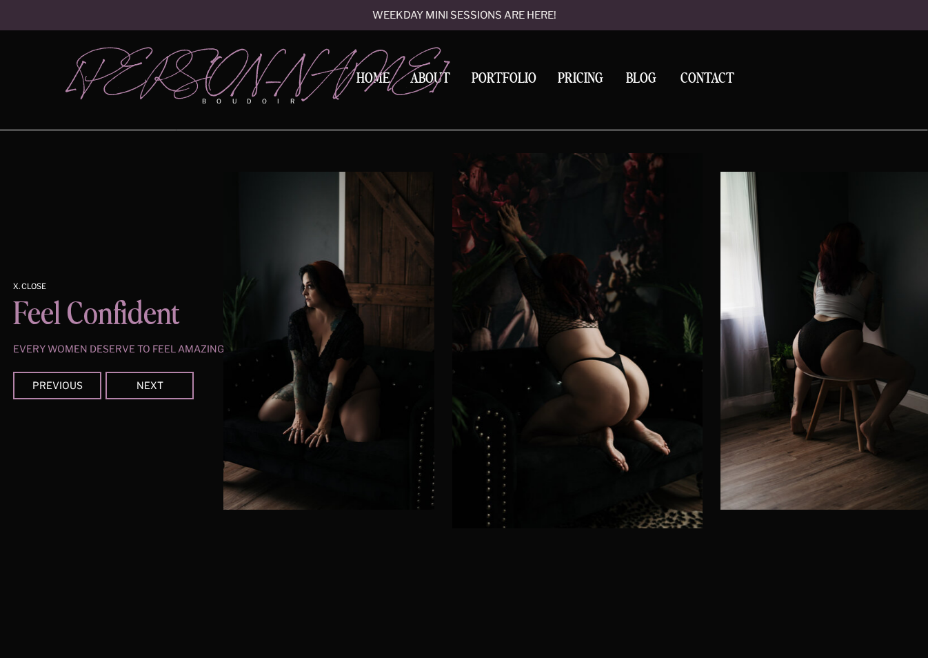
click at [146, 376] on div at bounding box center [150, 386] width 88 height 28
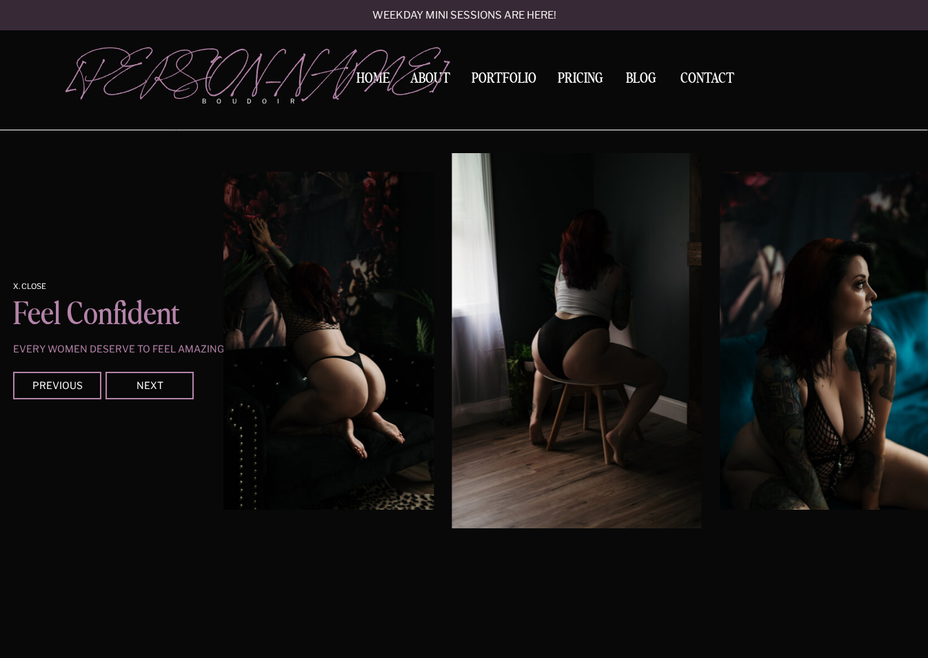
click at [146, 376] on div at bounding box center [150, 386] width 88 height 28
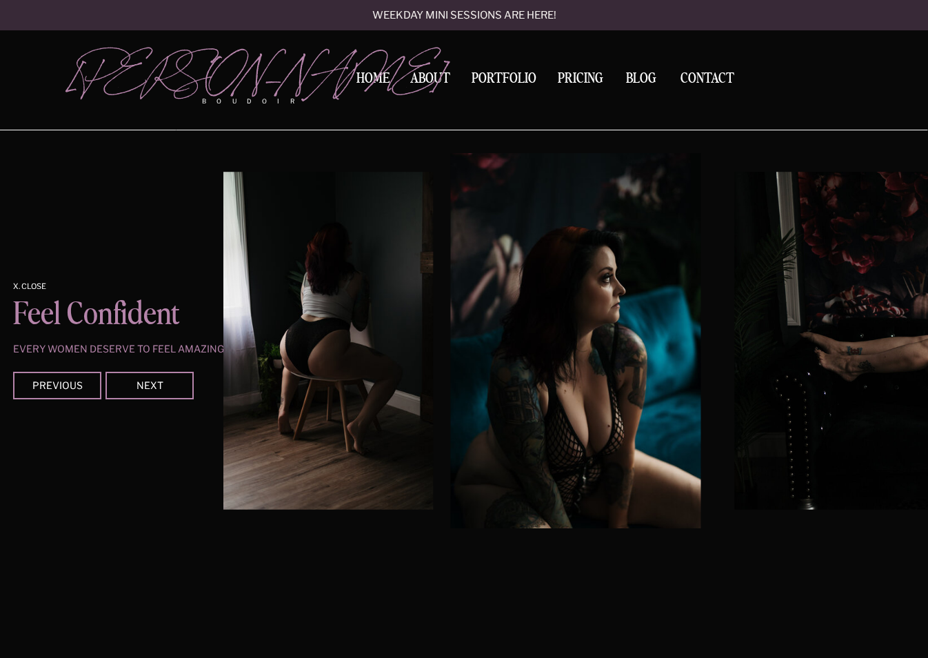
click at [134, 378] on div at bounding box center [150, 386] width 88 height 28
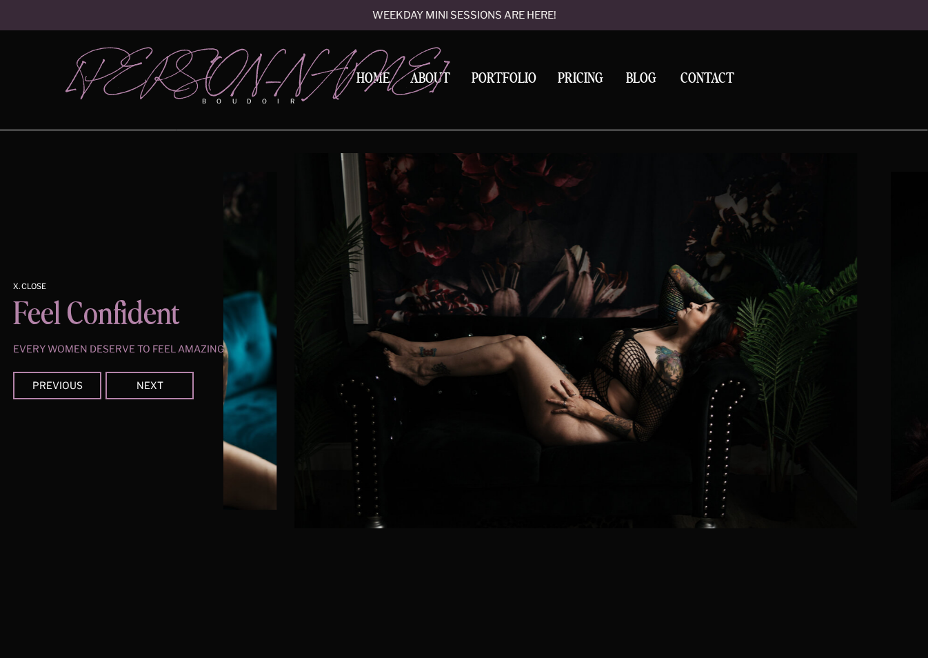
click at [134, 377] on div at bounding box center [150, 386] width 88 height 28
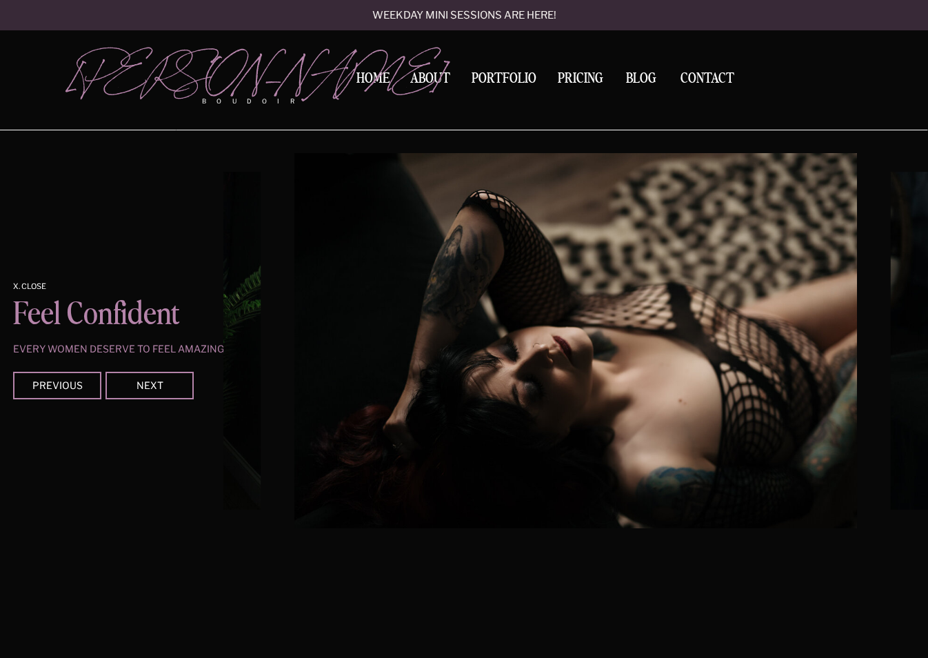
click at [134, 377] on div at bounding box center [150, 386] width 88 height 28
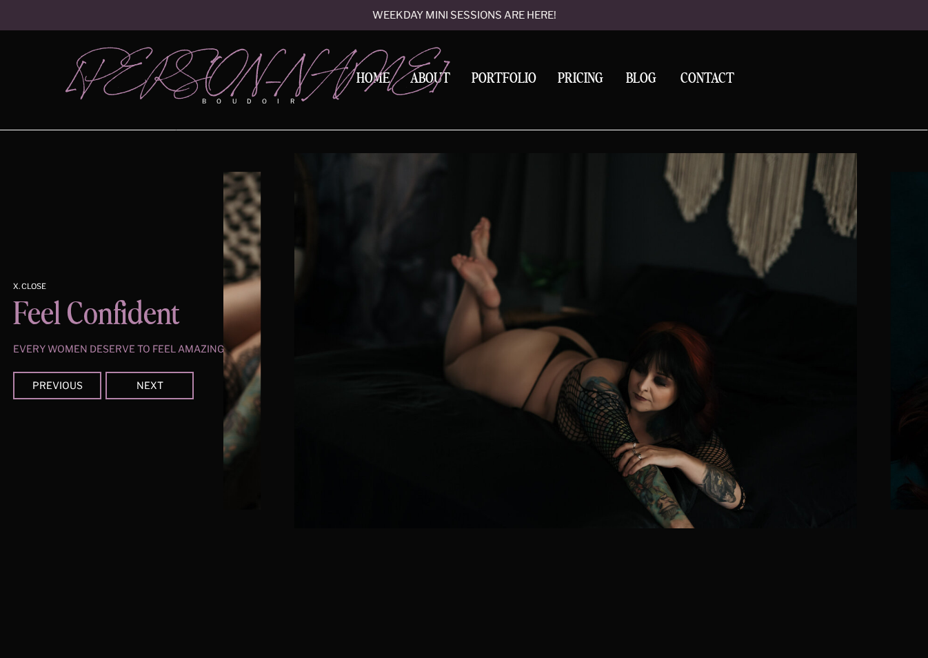
click at [134, 377] on div at bounding box center [150, 386] width 88 height 28
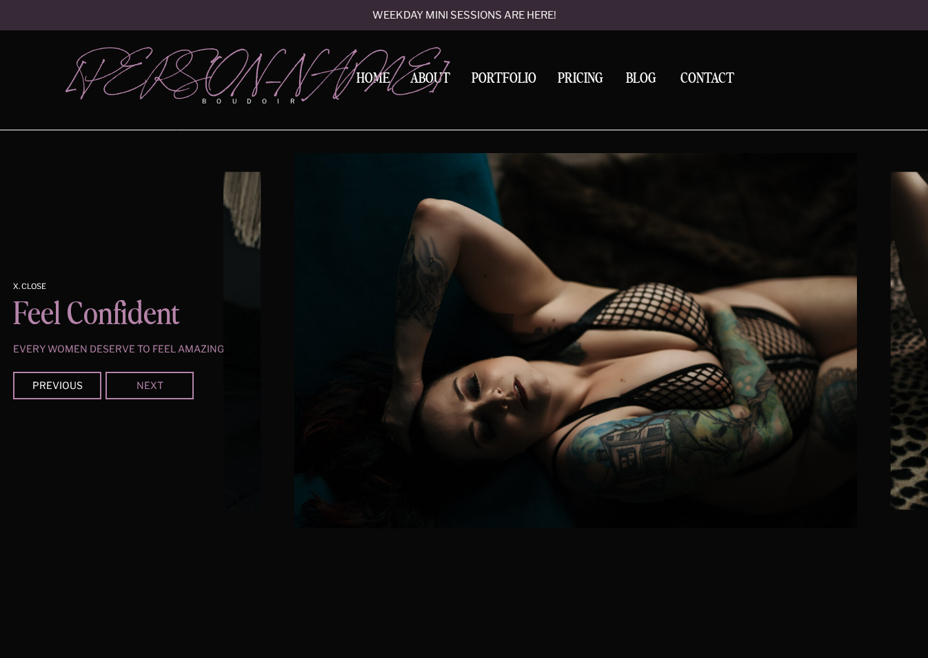
click at [134, 381] on div "Next" at bounding box center [149, 385] width 83 height 8
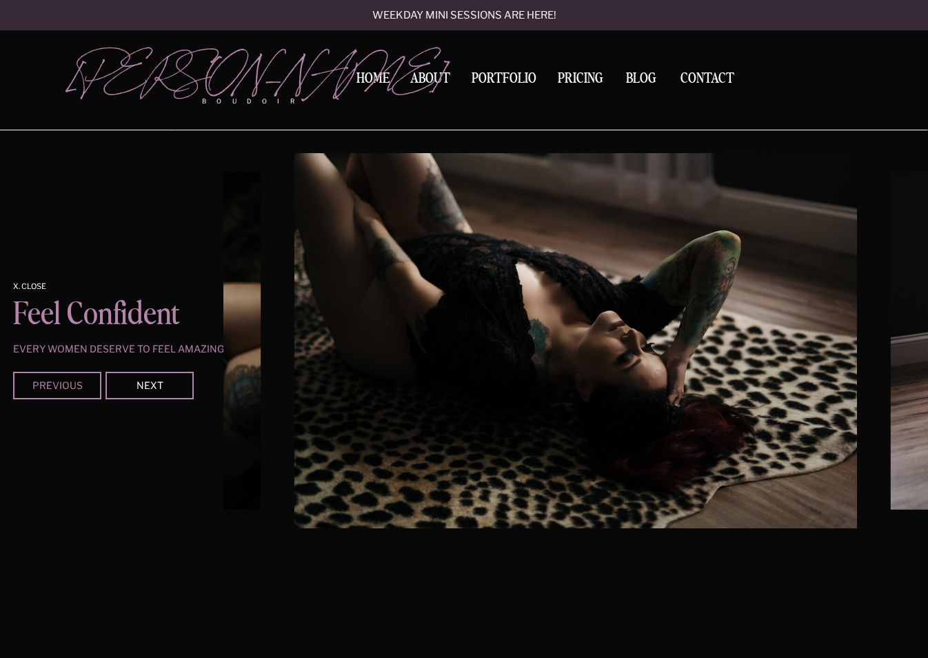
click at [63, 381] on div "Previous" at bounding box center [57, 385] width 83 height 8
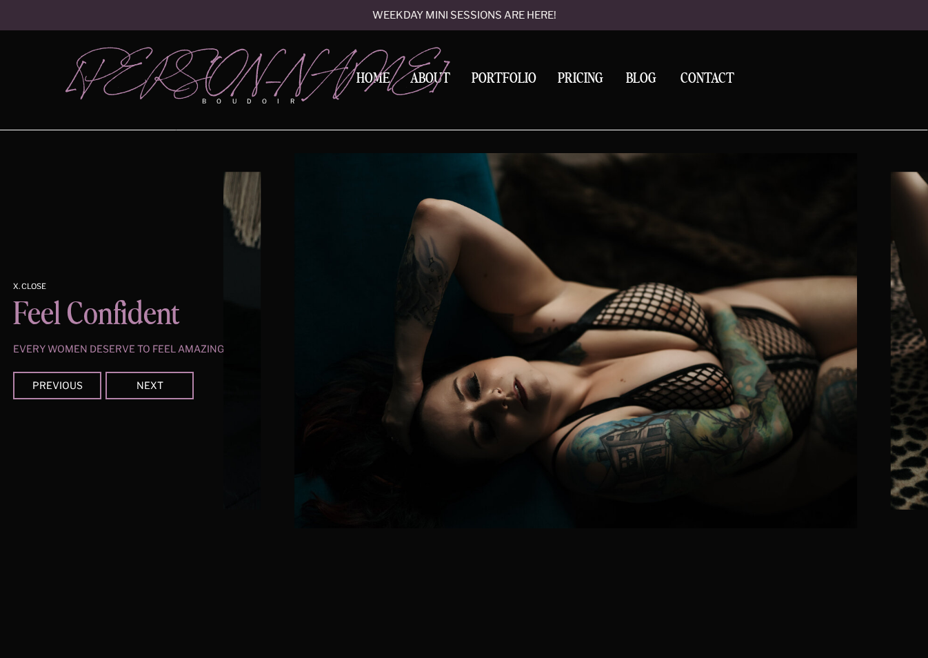
click at [152, 373] on div at bounding box center [150, 386] width 88 height 28
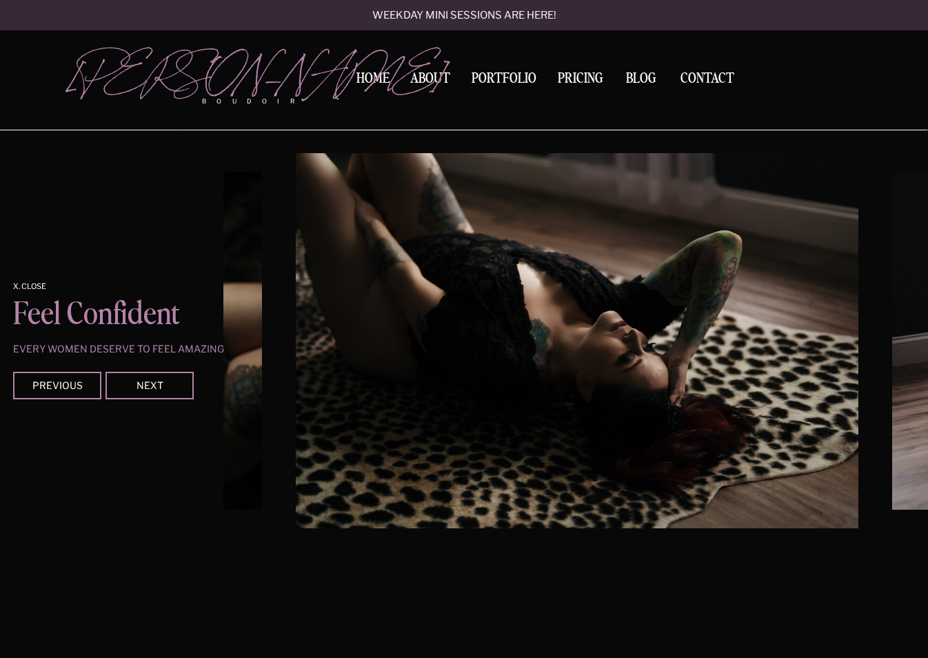
click at [154, 374] on div at bounding box center [150, 386] width 88 height 28
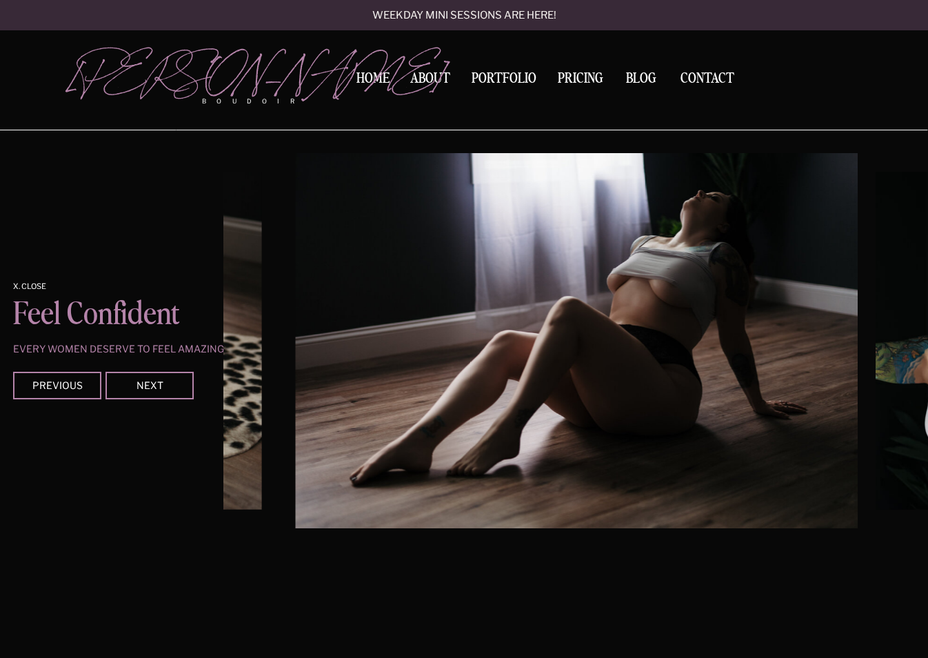
click at [154, 374] on div at bounding box center [150, 386] width 88 height 28
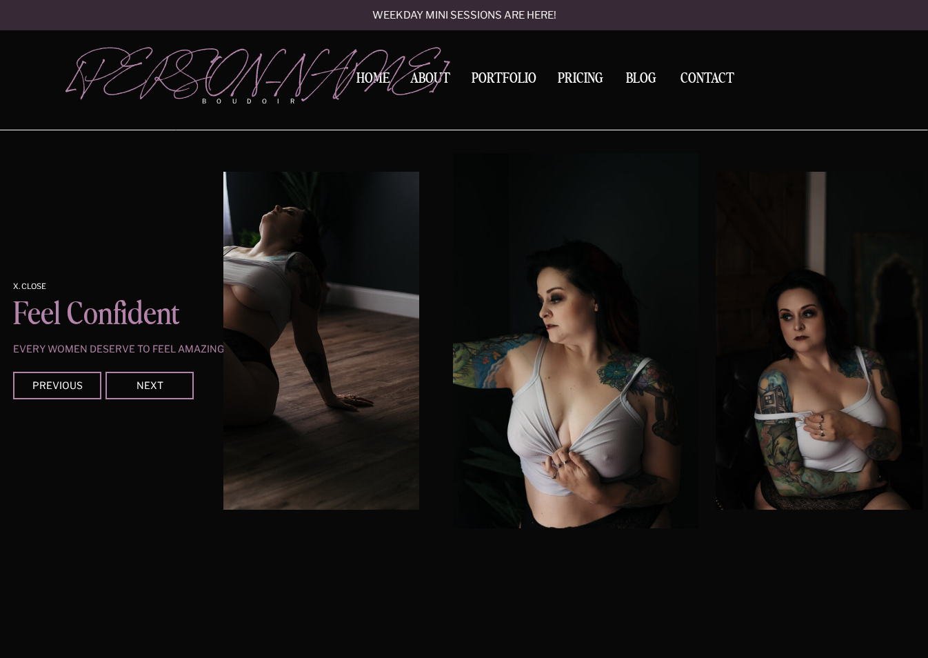
click at [154, 374] on div at bounding box center [150, 386] width 88 height 28
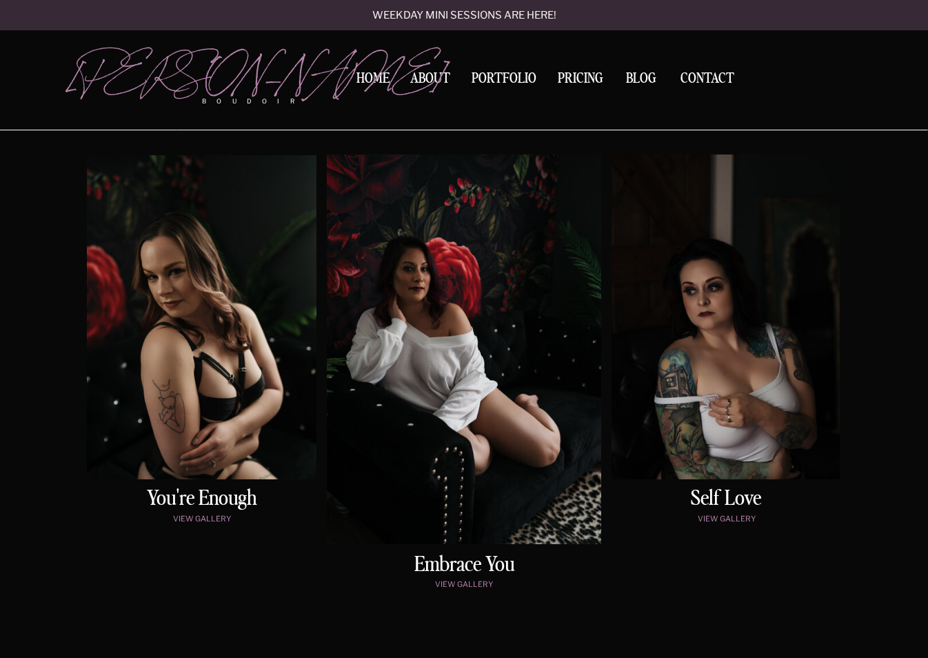
scroll to position [714, 0]
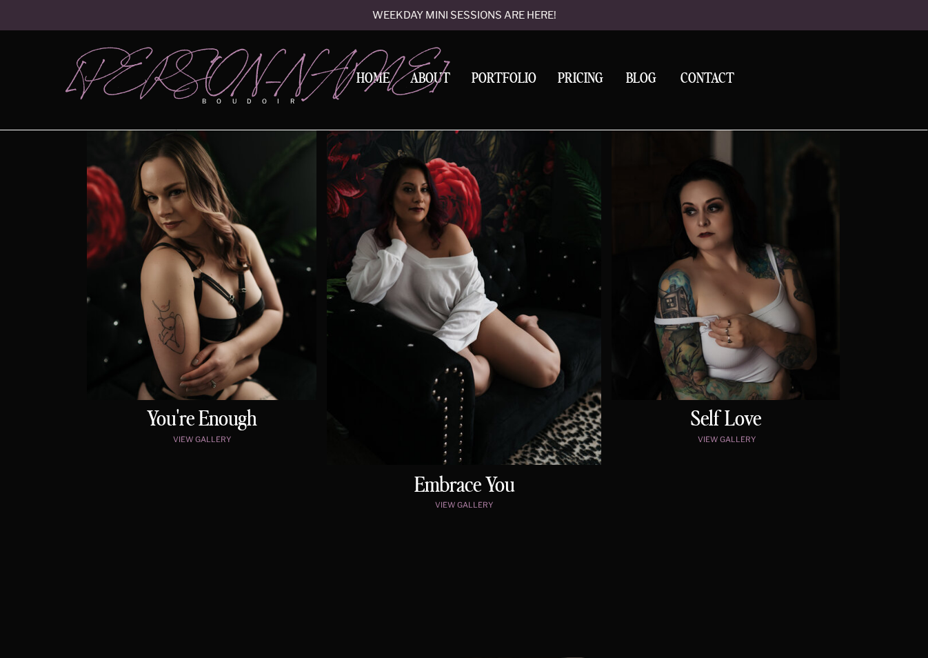
click at [472, 494] on h2 "embrace You" at bounding box center [464, 485] width 231 height 21
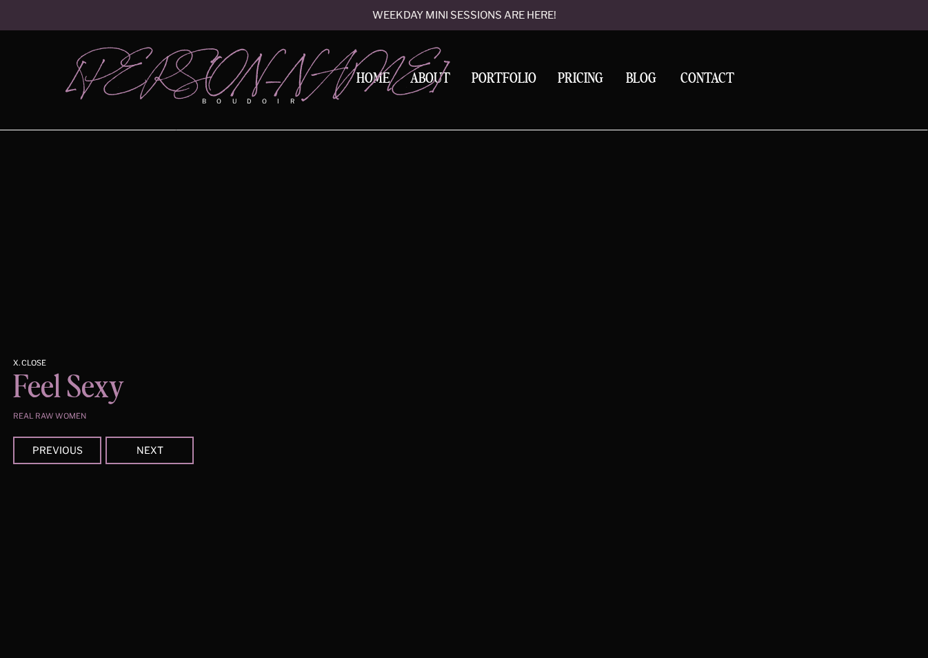
scroll to position [1150, 0]
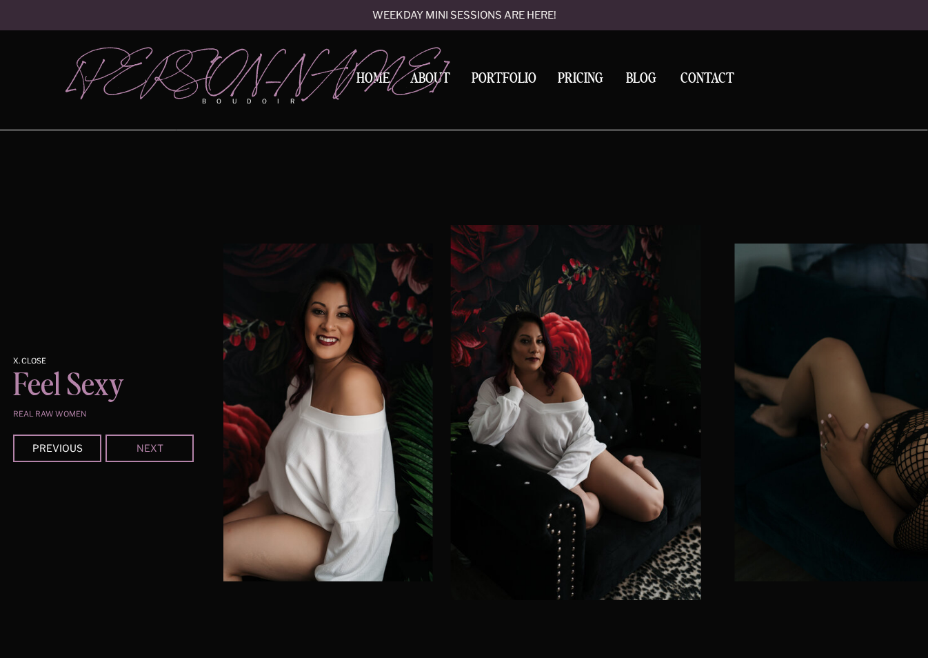
click at [156, 452] on div "Next" at bounding box center [149, 447] width 83 height 8
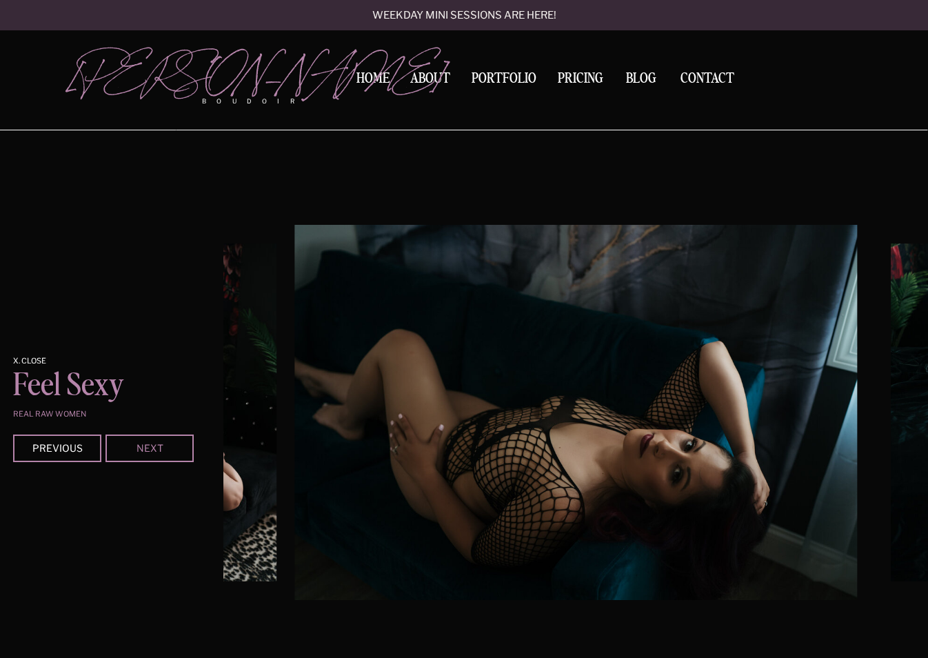
click at [157, 444] on div "Next" at bounding box center [149, 447] width 83 height 8
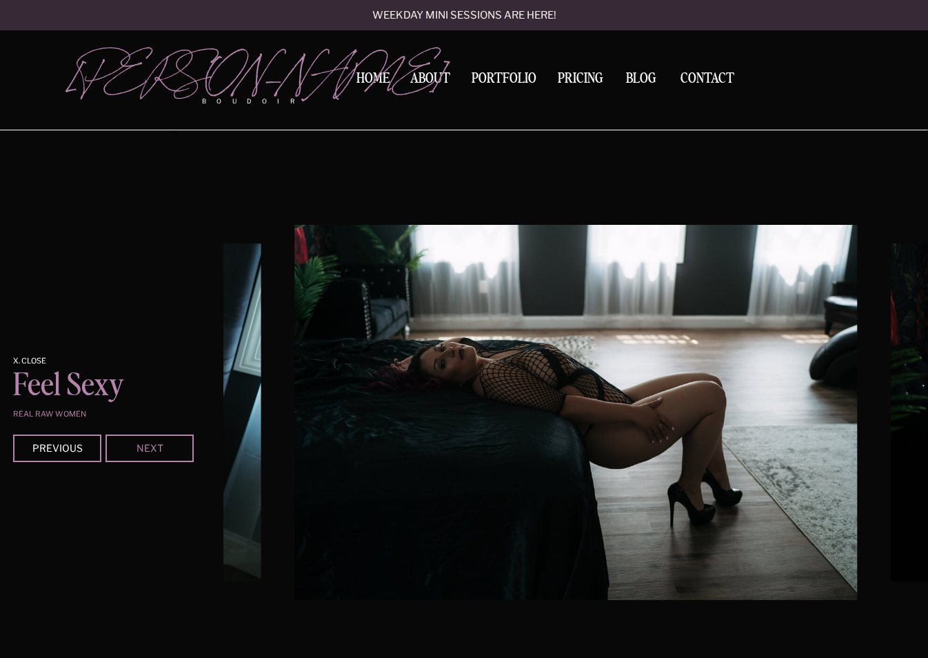
click at [157, 444] on div "Next" at bounding box center [149, 447] width 83 height 8
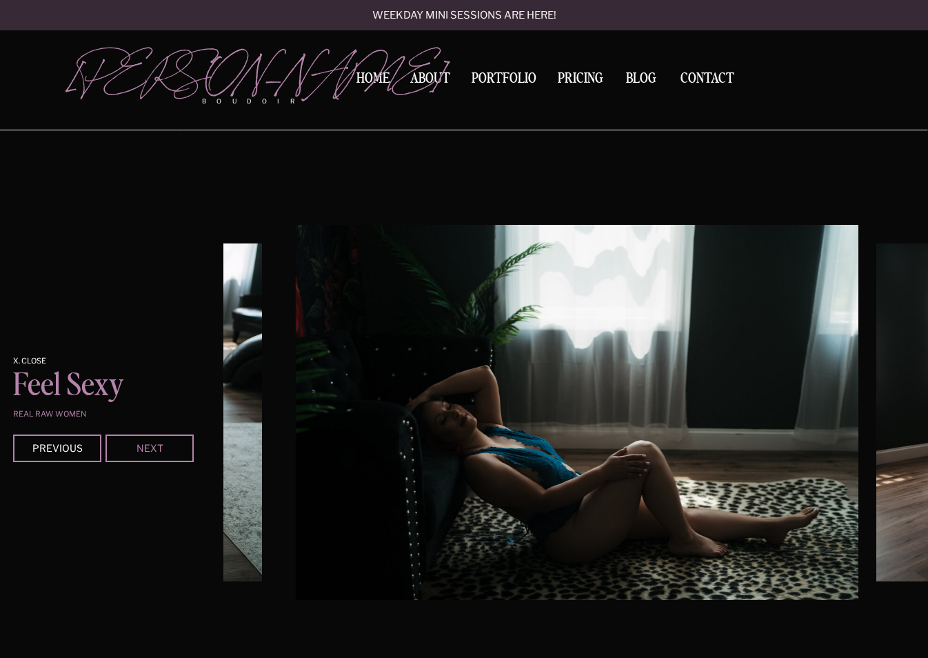
click at [157, 444] on div "Next" at bounding box center [149, 447] width 83 height 8
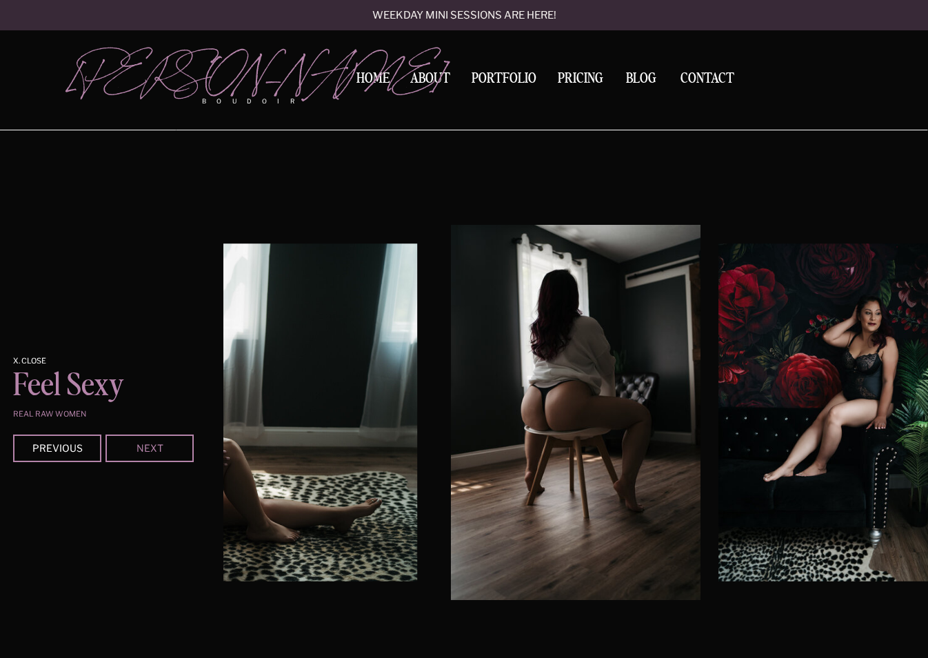
click at [157, 444] on div "Next" at bounding box center [149, 447] width 83 height 8
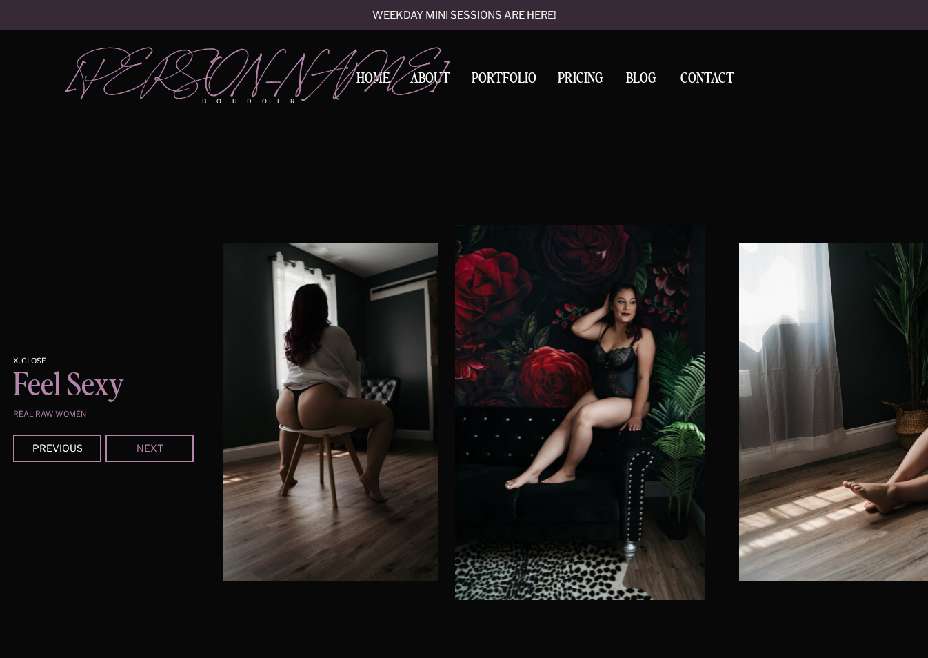
click at [157, 444] on div "Next" at bounding box center [149, 447] width 83 height 8
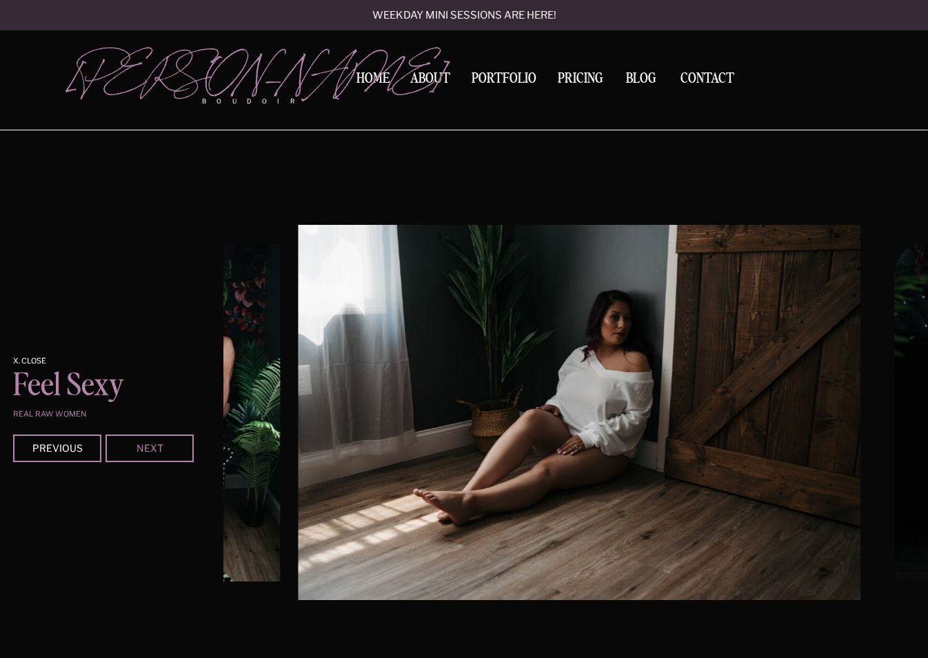
click at [157, 444] on div "Next" at bounding box center [149, 447] width 83 height 8
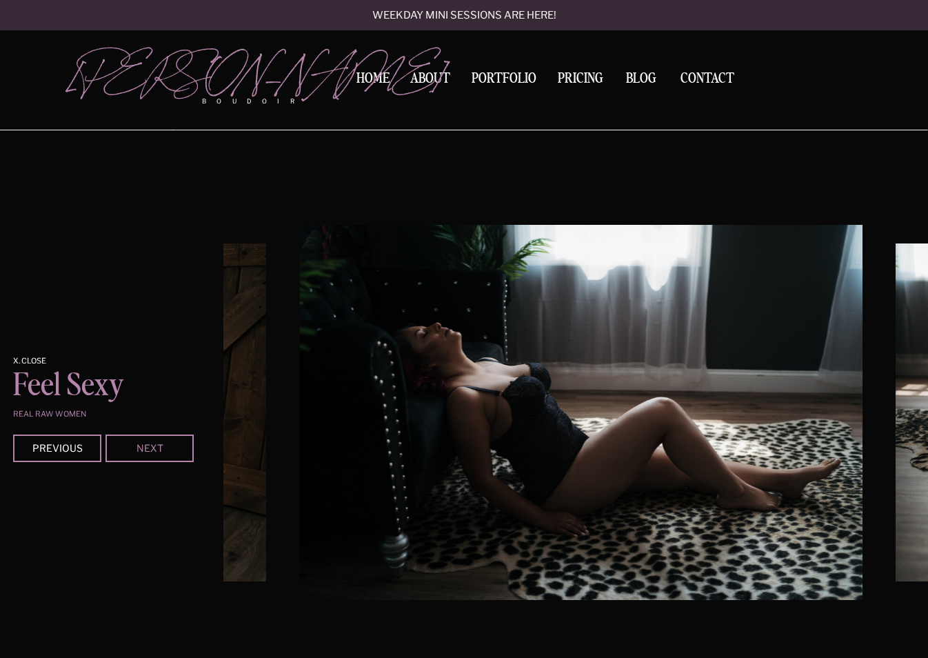
click at [157, 444] on div "Next" at bounding box center [149, 447] width 83 height 8
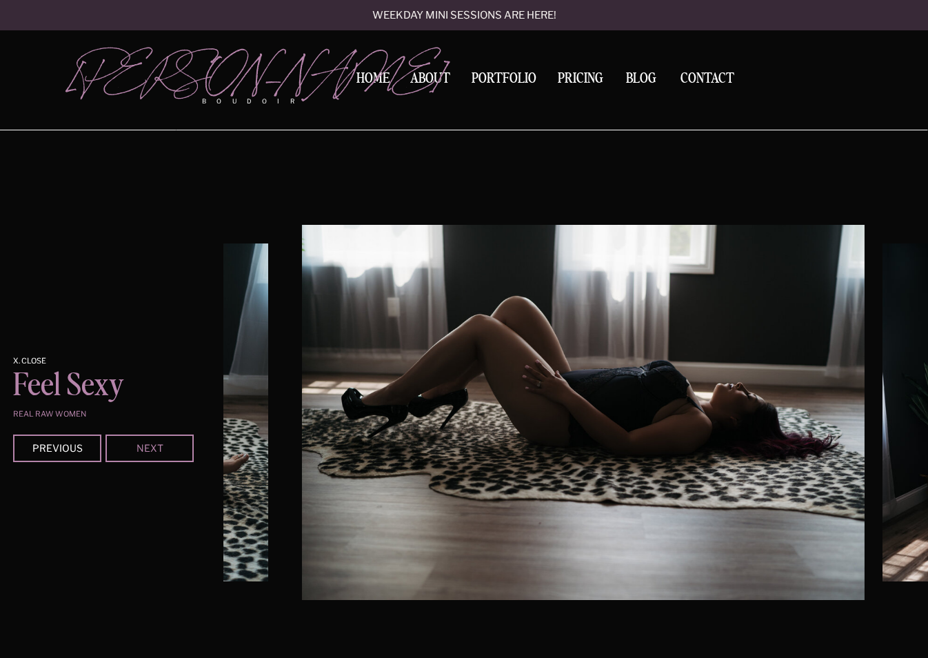
click at [157, 444] on div "Next" at bounding box center [149, 447] width 83 height 8
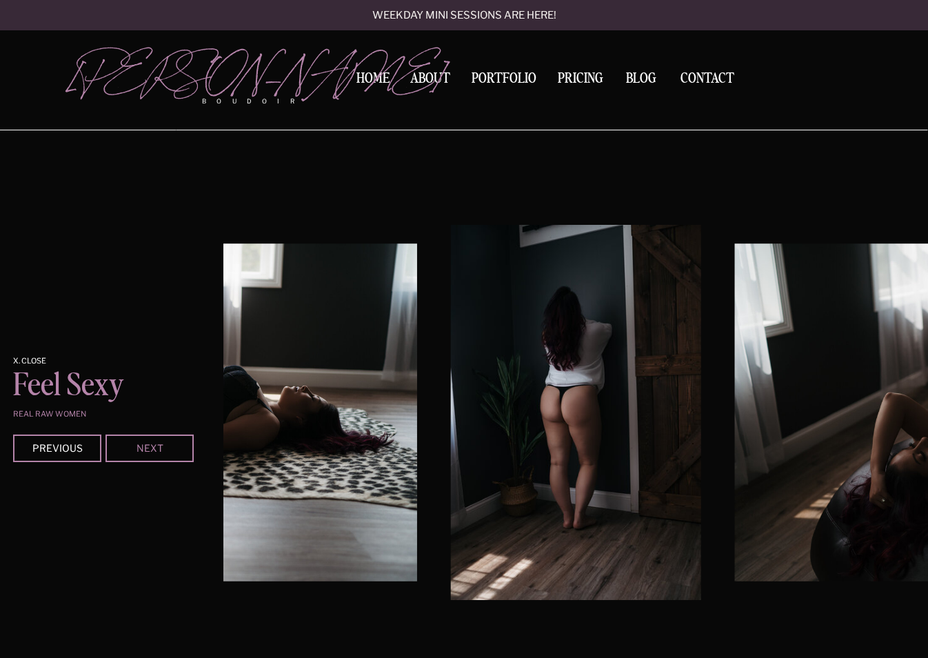
click at [157, 444] on div "Next" at bounding box center [149, 447] width 83 height 8
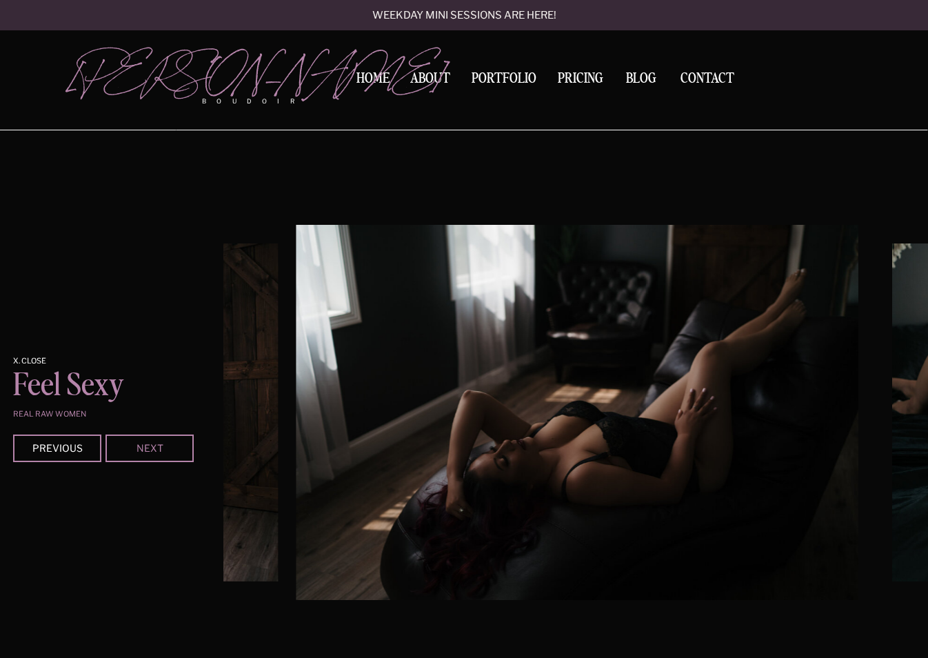
click at [157, 444] on div "Next" at bounding box center [149, 447] width 83 height 8
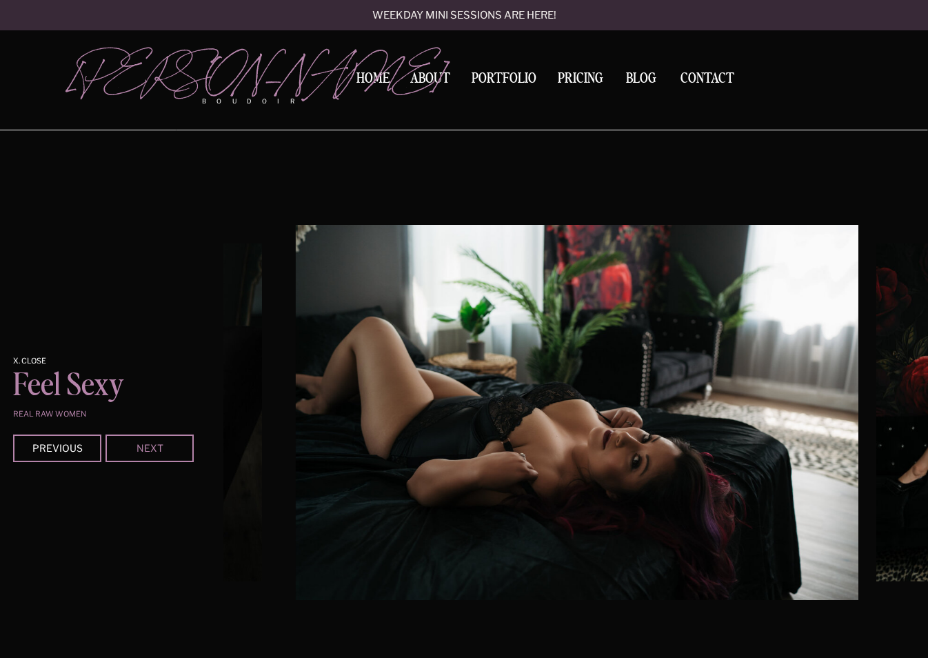
click at [157, 444] on div "Next" at bounding box center [149, 447] width 83 height 8
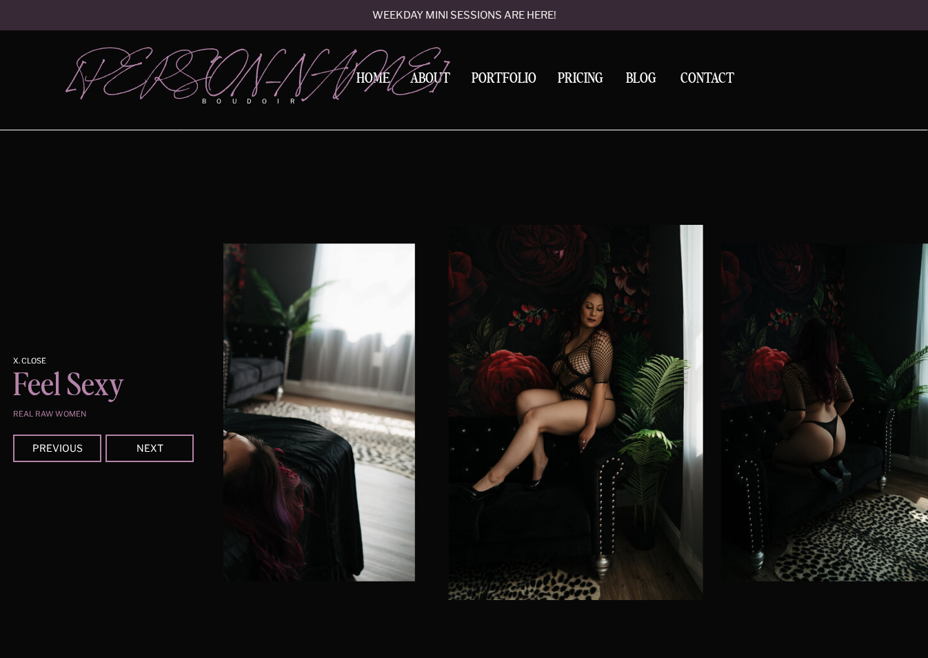
click at [140, 441] on div at bounding box center [150, 448] width 88 height 28
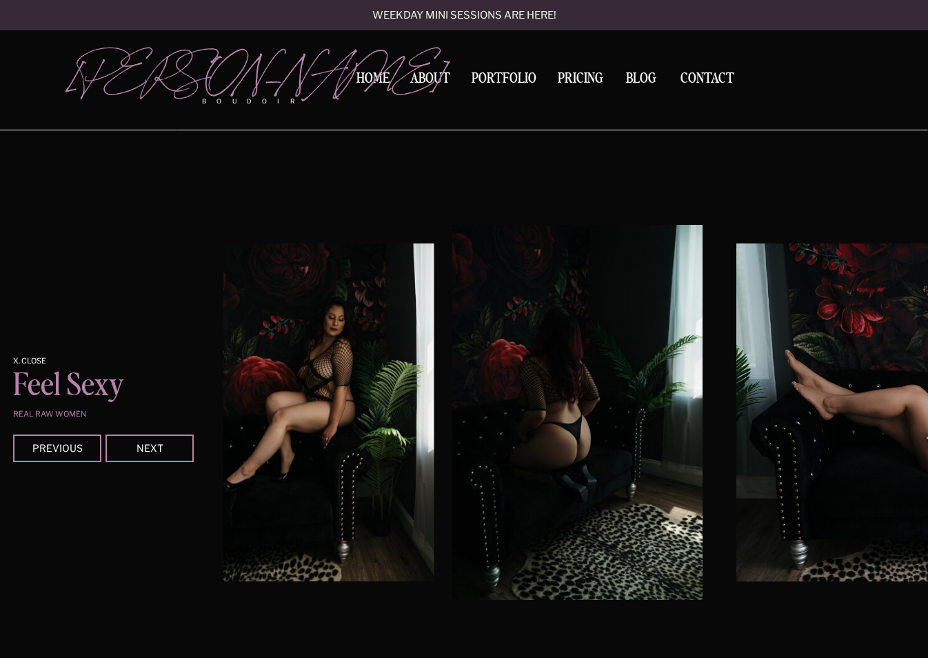
click at [140, 441] on div at bounding box center [150, 448] width 88 height 28
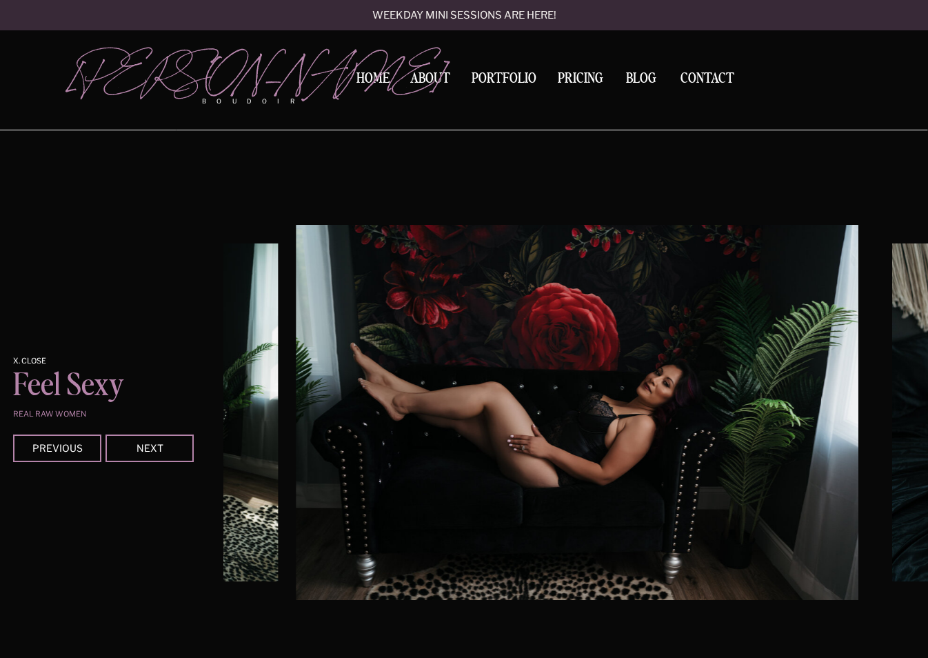
click at [140, 441] on div at bounding box center [150, 448] width 88 height 28
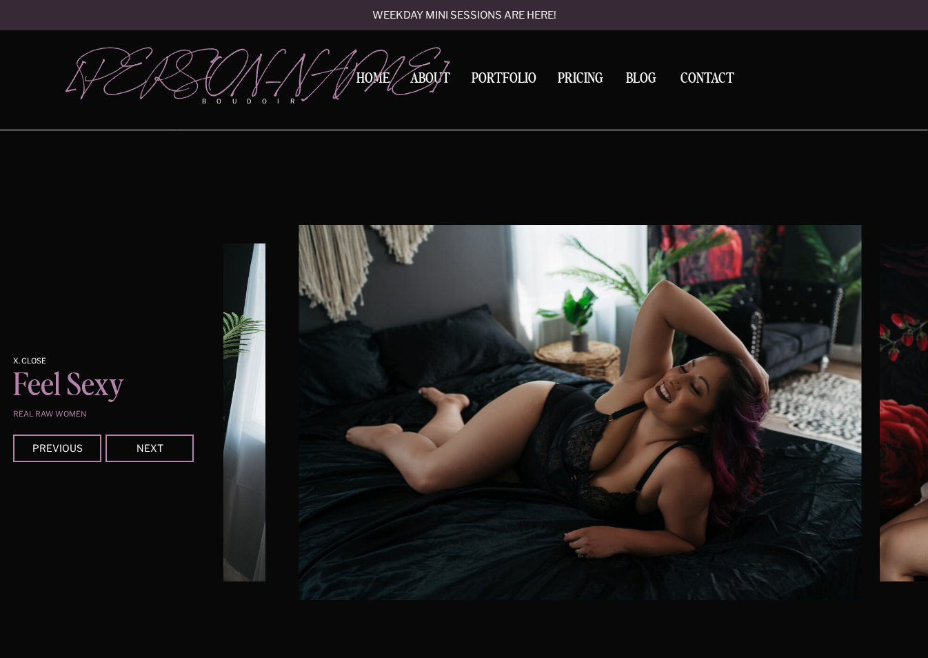
click at [140, 441] on div at bounding box center [150, 448] width 88 height 28
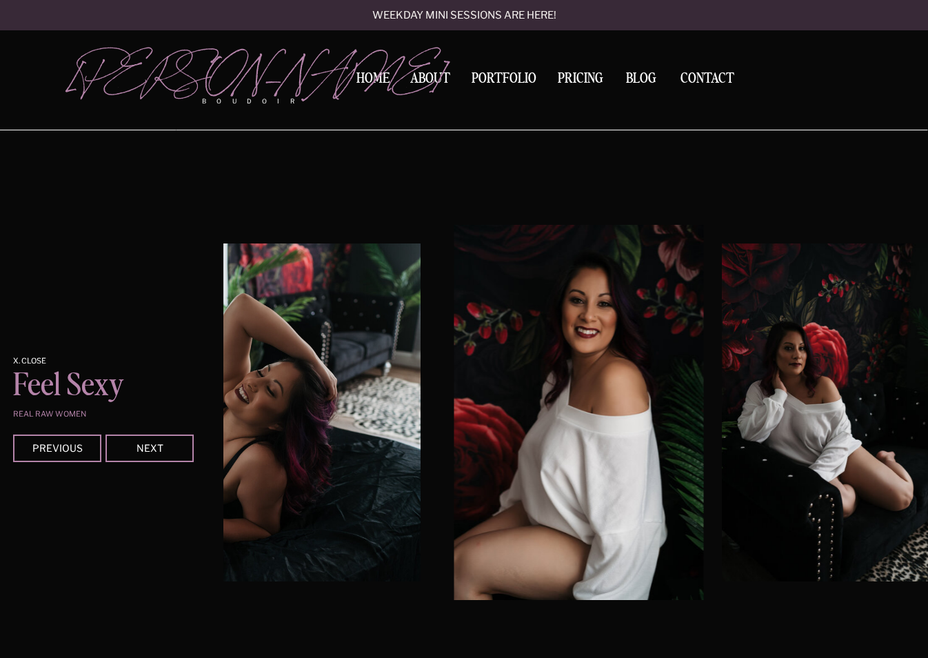
click at [140, 441] on div at bounding box center [150, 448] width 88 height 28
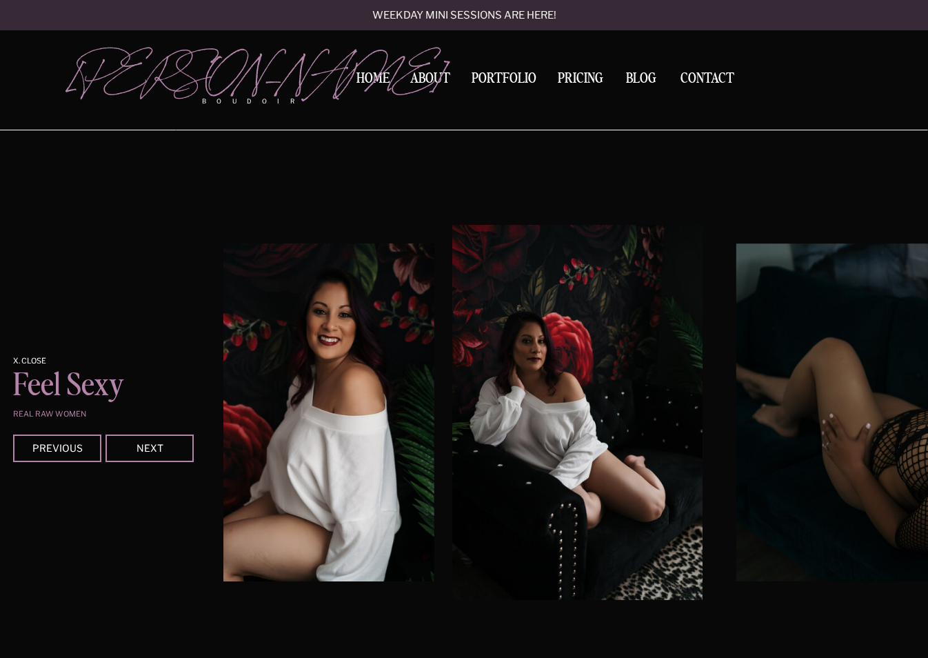
click at [140, 441] on div at bounding box center [150, 448] width 88 height 28
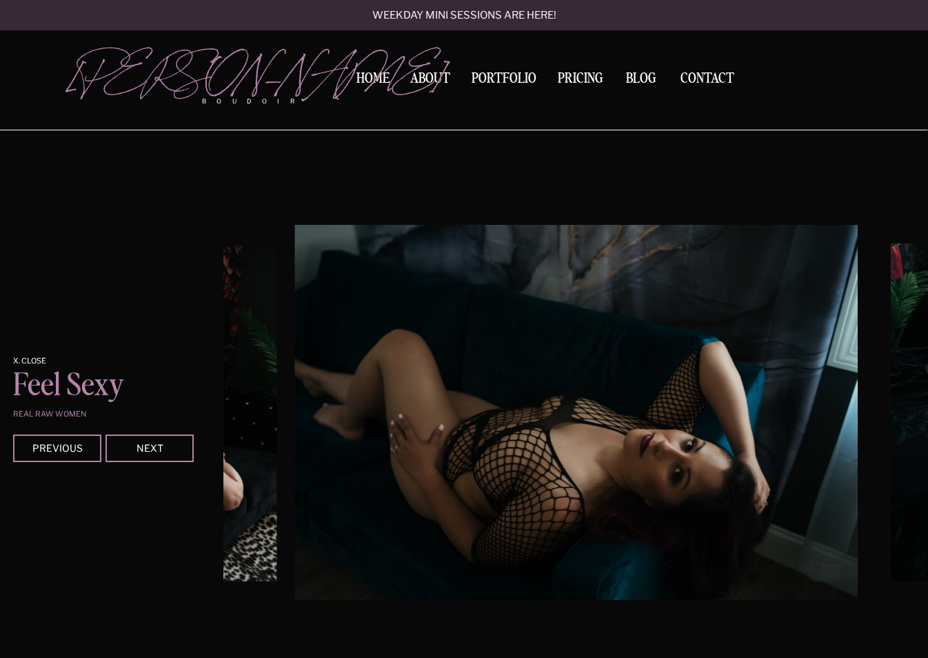
click at [140, 441] on div at bounding box center [150, 448] width 88 height 28
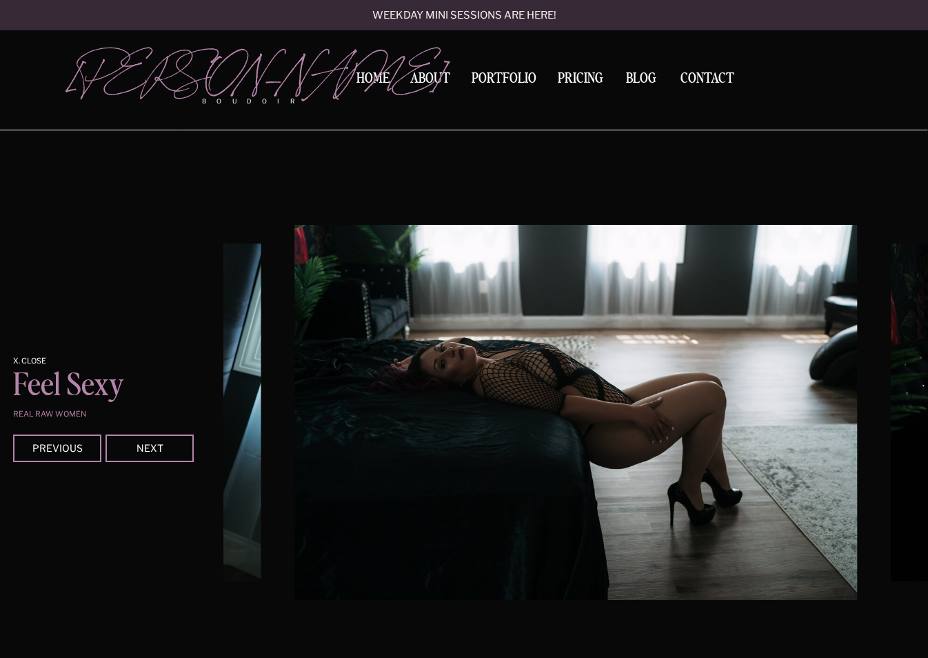
click at [140, 441] on div at bounding box center [150, 448] width 88 height 28
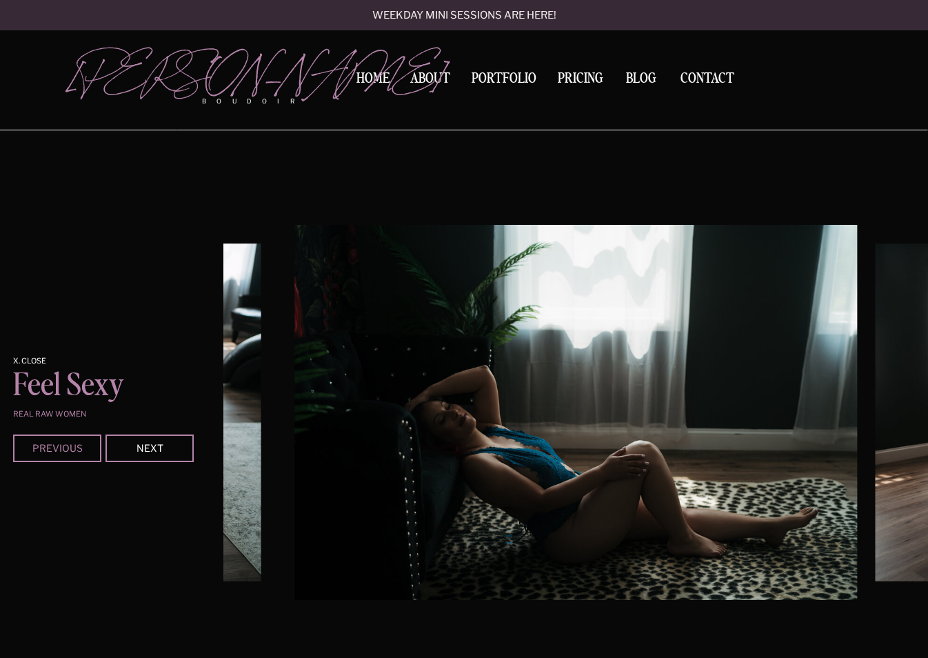
click at [63, 445] on div "Previous" at bounding box center [57, 447] width 83 height 8
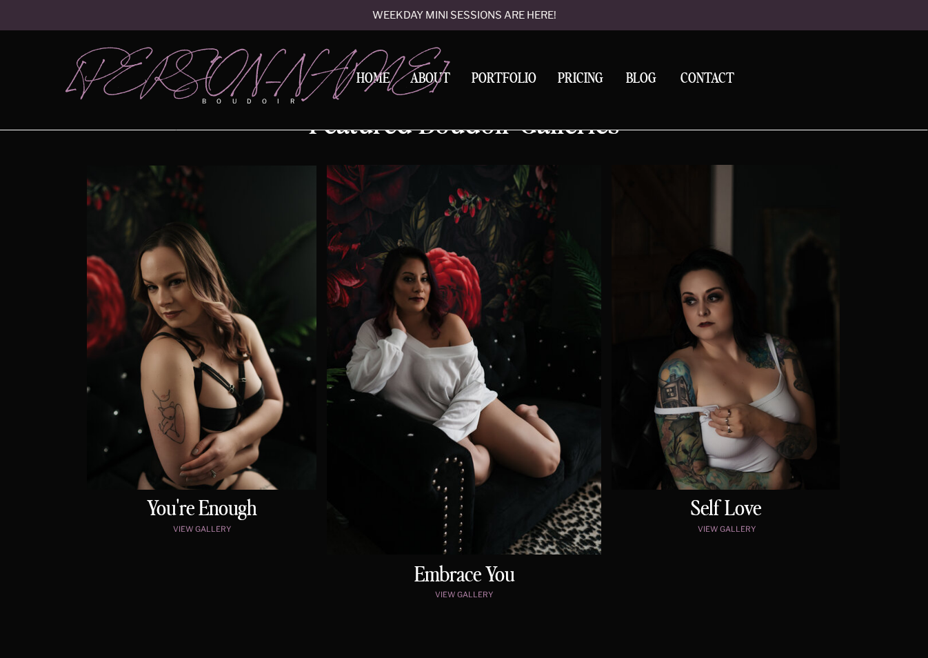
scroll to position [736, 0]
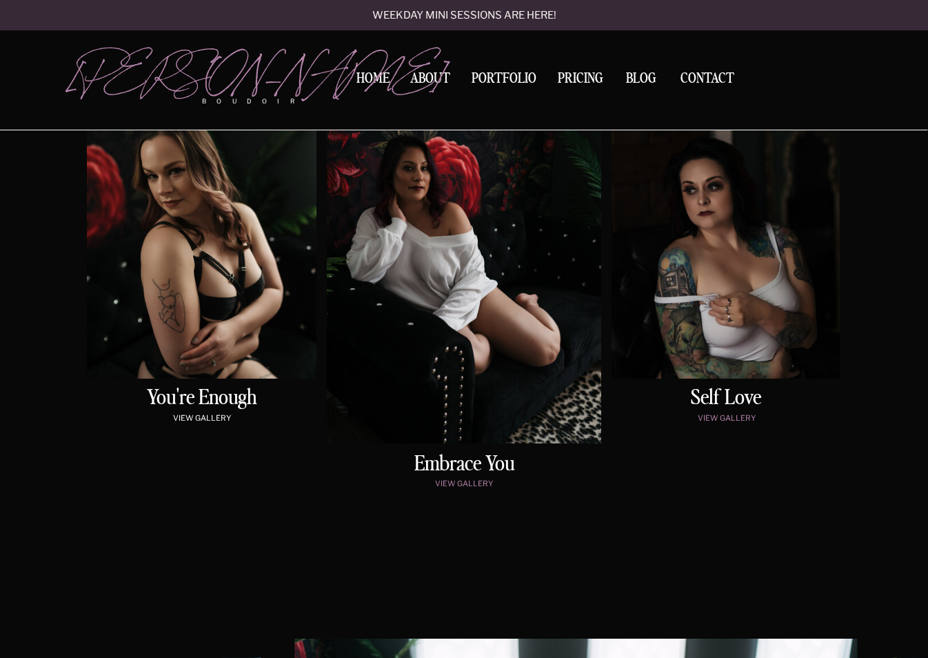
click at [219, 414] on p "view gallery" at bounding box center [201, 420] width 223 height 12
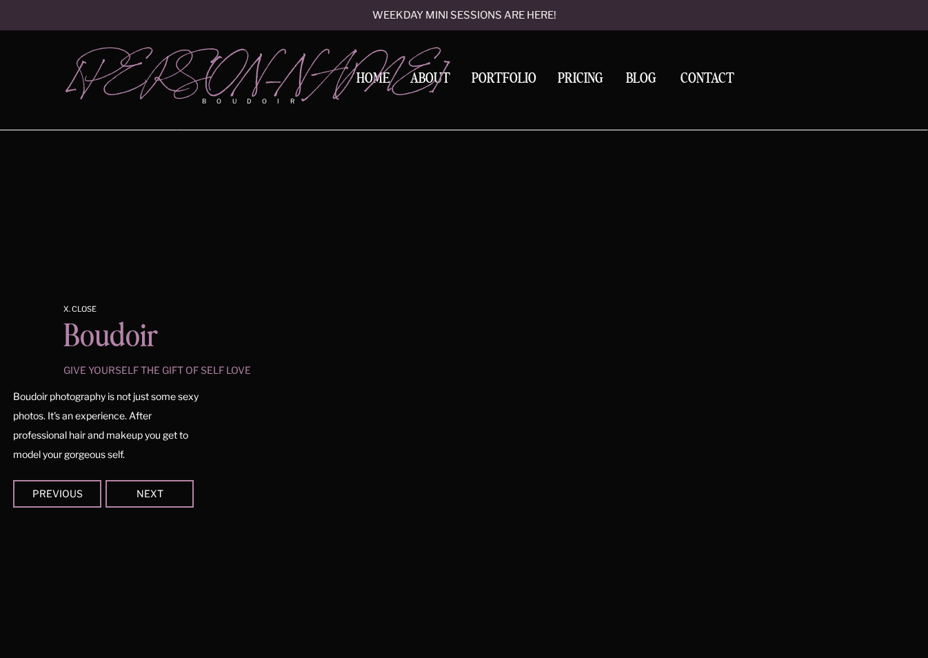
scroll to position [1150, 0]
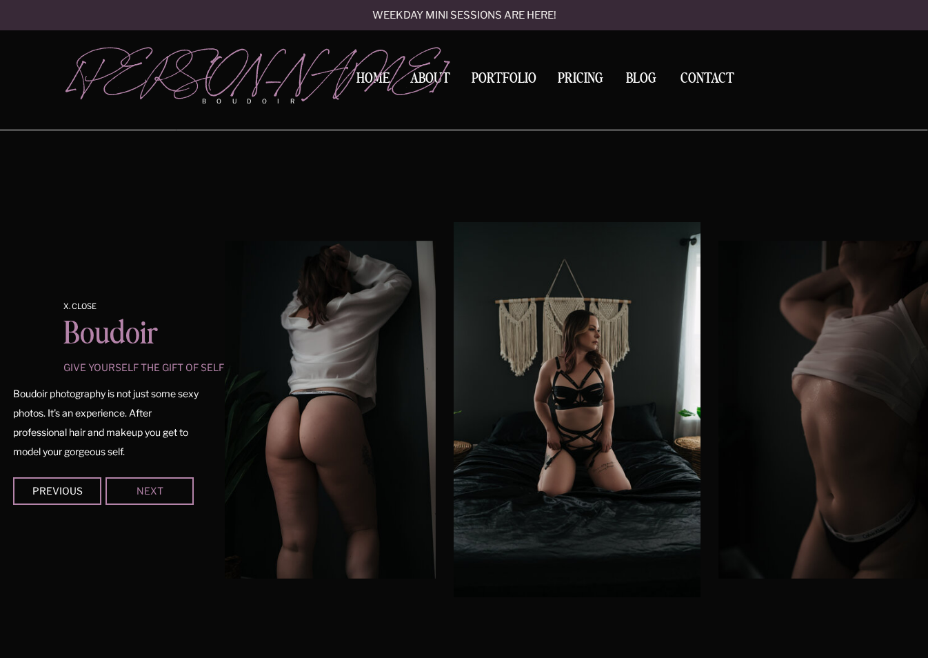
click at [159, 492] on div "Next" at bounding box center [149, 490] width 83 height 8
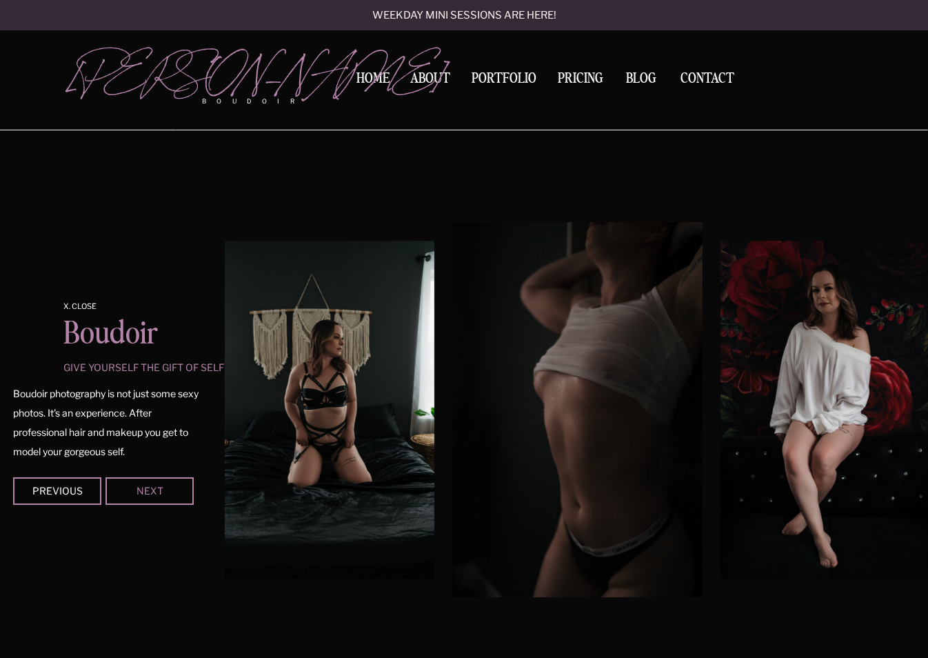
click at [159, 492] on div "Next" at bounding box center [149, 490] width 83 height 8
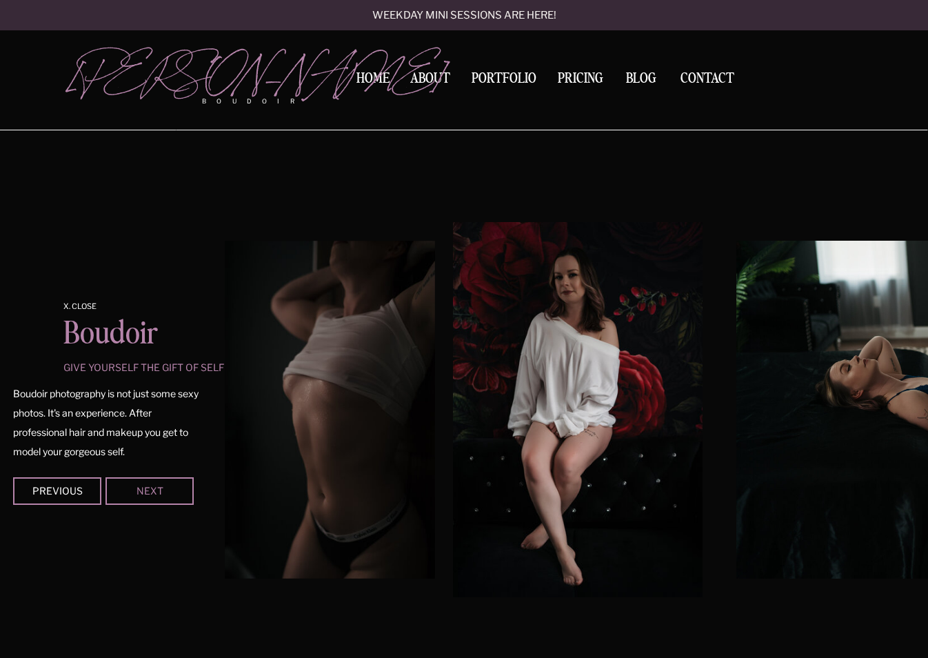
click at [159, 492] on div "Next" at bounding box center [149, 490] width 83 height 8
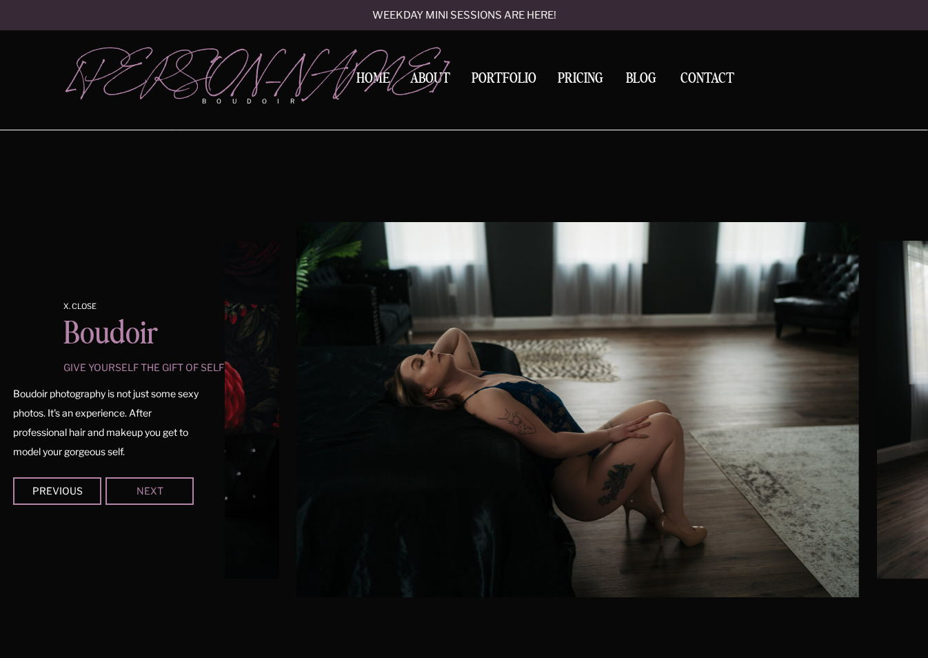
click at [159, 492] on div "Next" at bounding box center [149, 490] width 83 height 8
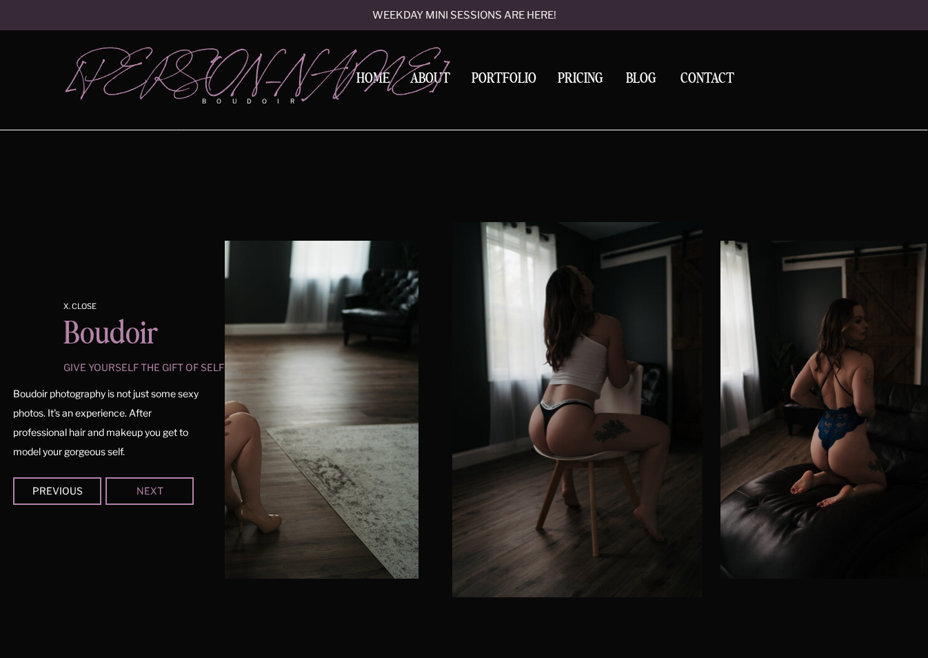
click at [159, 492] on div "Next" at bounding box center [149, 490] width 83 height 8
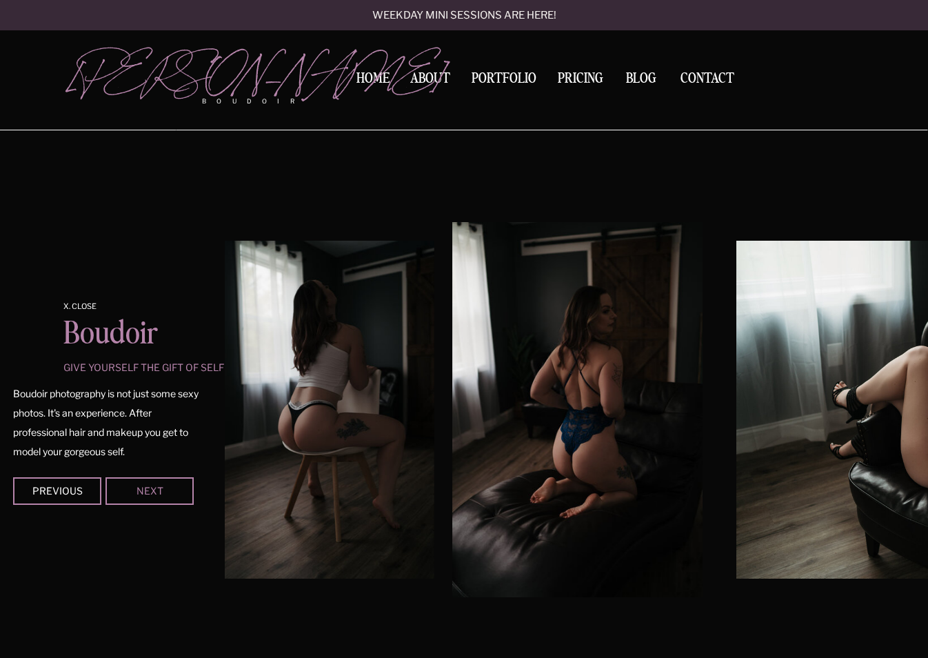
click at [159, 492] on div "Next" at bounding box center [149, 490] width 83 height 8
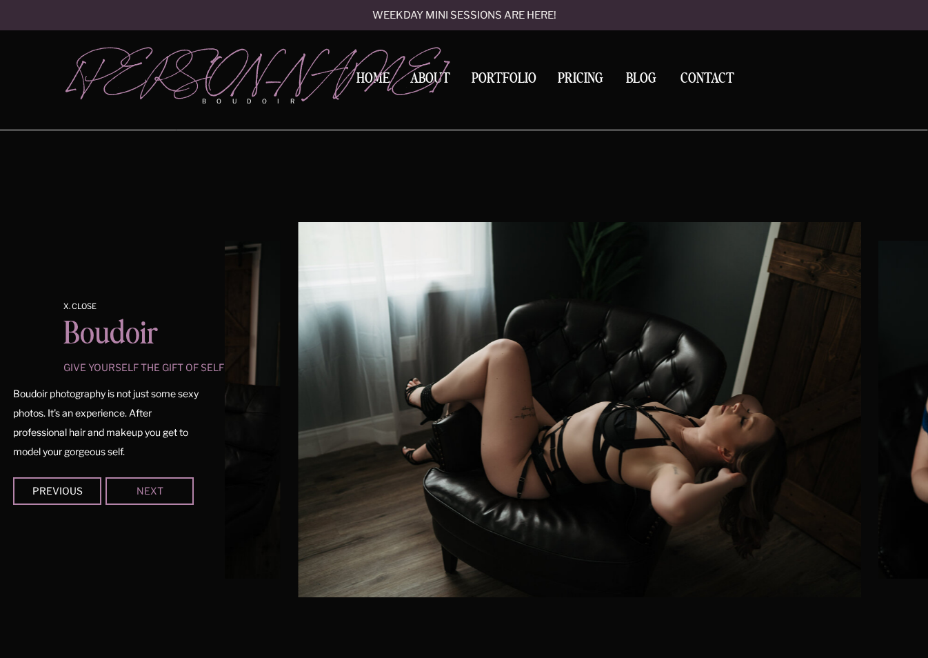
click at [159, 492] on div "Next" at bounding box center [149, 490] width 83 height 8
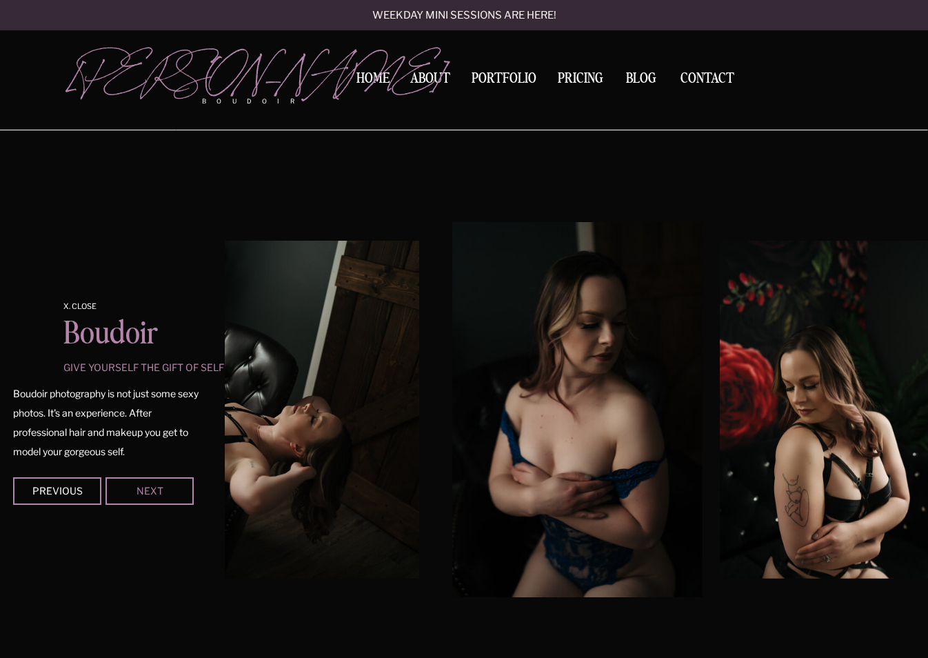
click at [159, 492] on div "Next" at bounding box center [149, 490] width 83 height 8
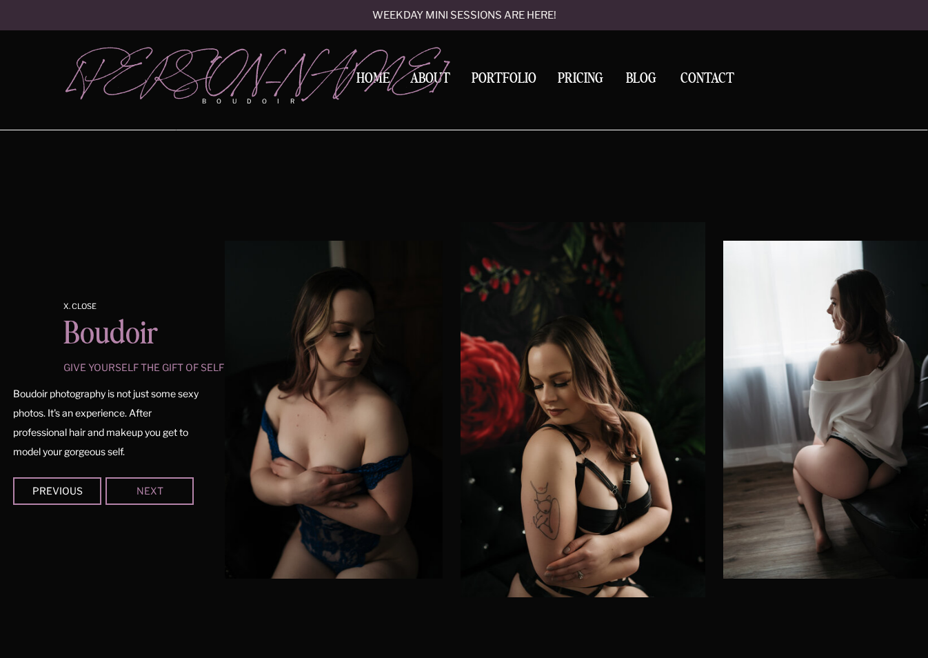
click at [159, 492] on div "Next" at bounding box center [149, 490] width 83 height 8
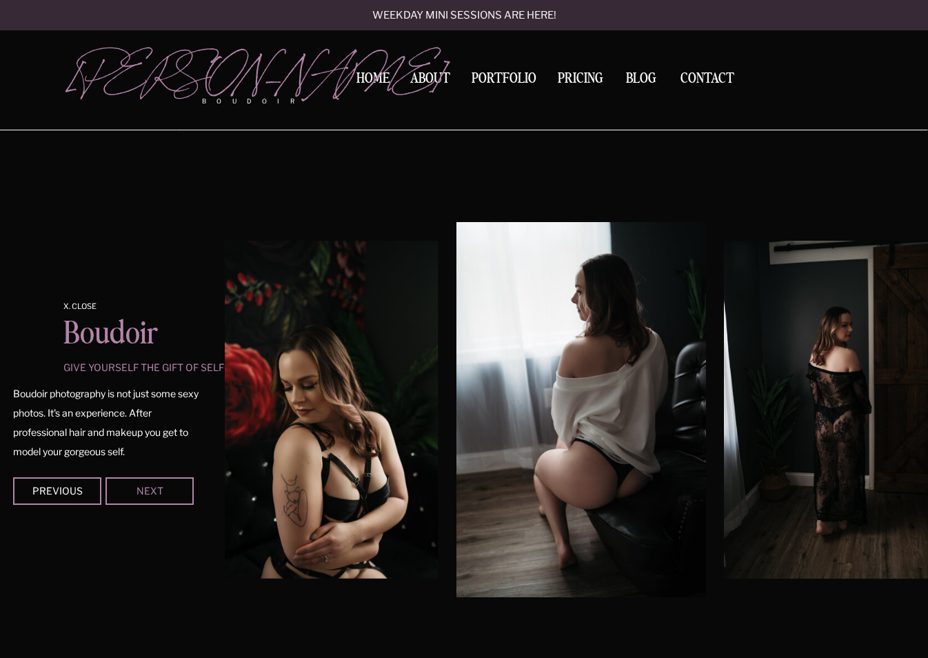
click at [159, 492] on div "Next" at bounding box center [149, 490] width 83 height 8
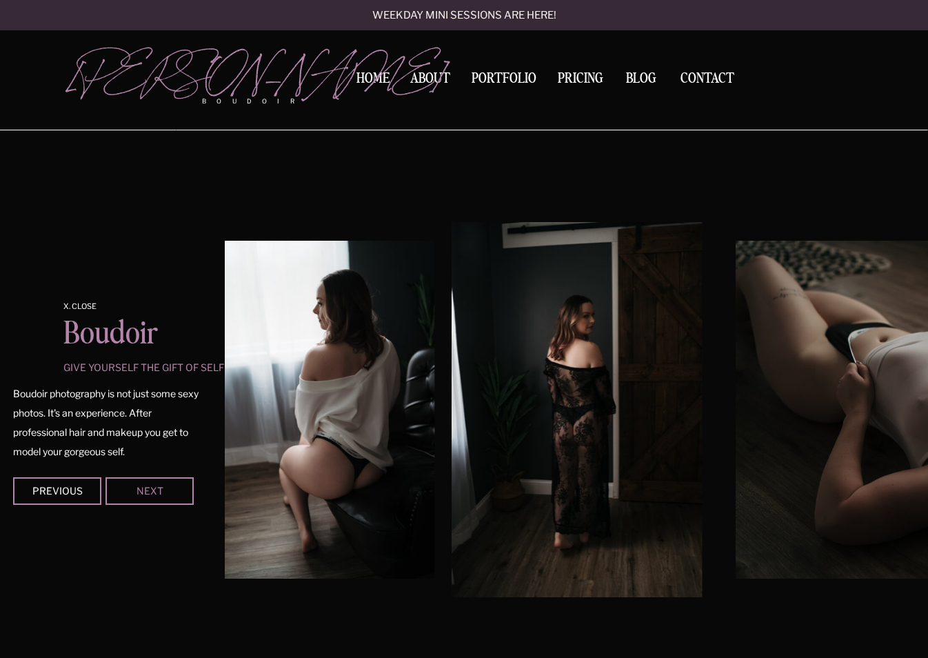
click at [159, 492] on div "Next" at bounding box center [149, 490] width 83 height 8
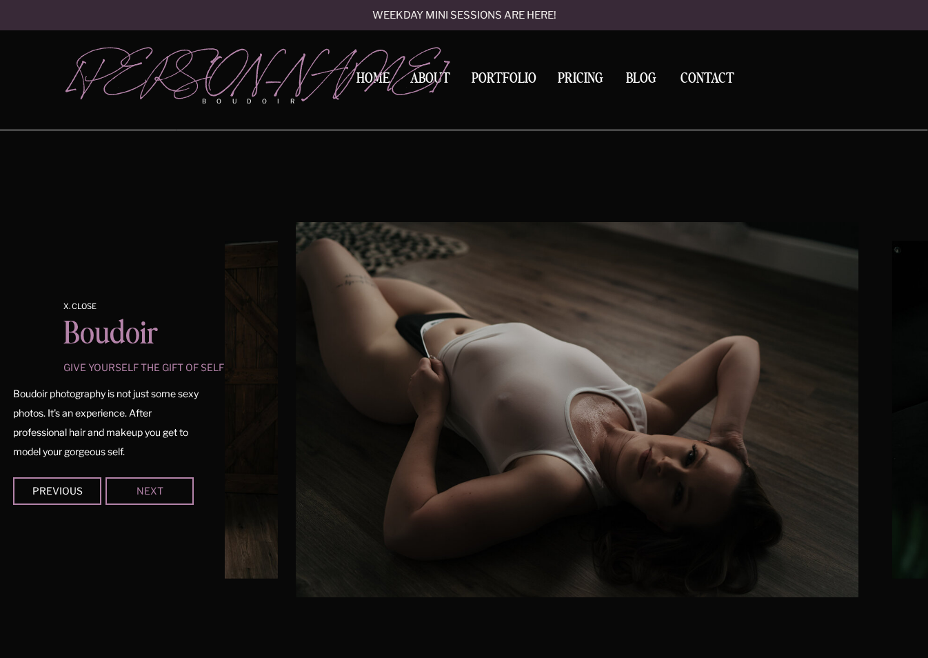
click at [159, 492] on div "Next" at bounding box center [149, 490] width 83 height 8
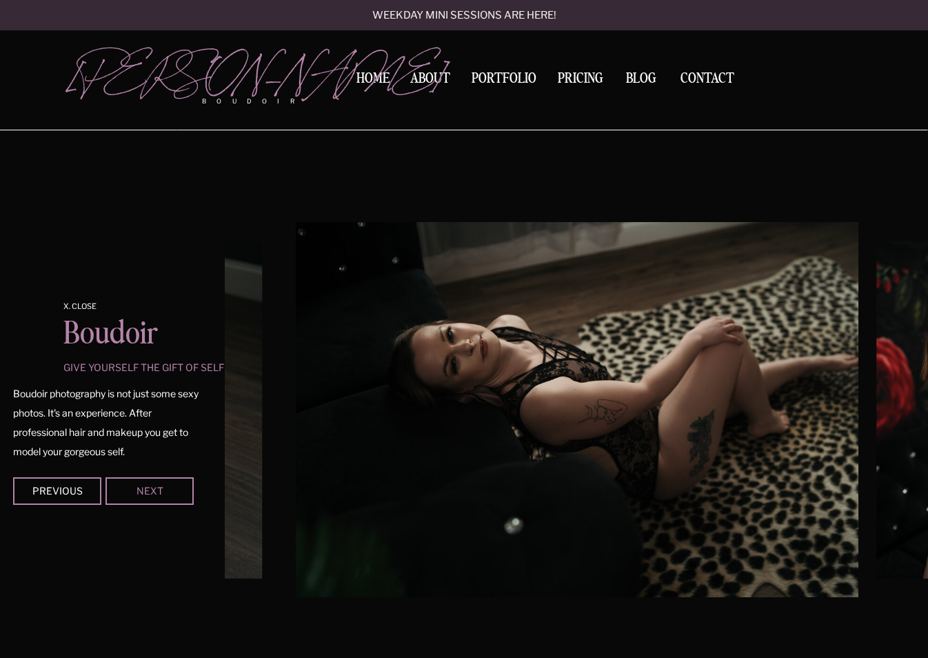
click at [159, 492] on div "Next" at bounding box center [149, 490] width 83 height 8
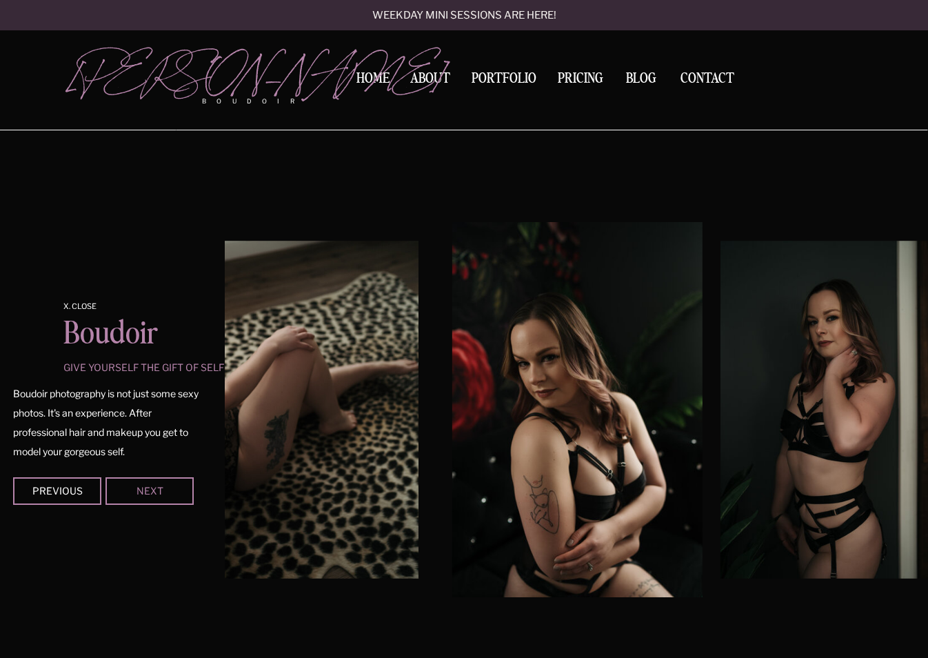
click at [159, 492] on div "Next" at bounding box center [149, 490] width 83 height 8
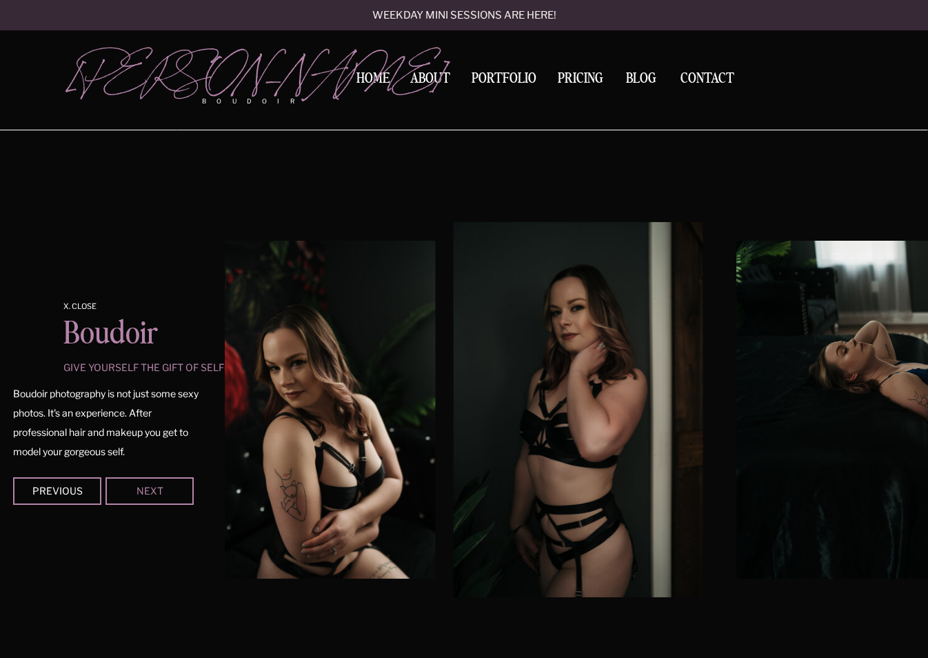
click at [159, 492] on div "Next" at bounding box center [149, 490] width 83 height 8
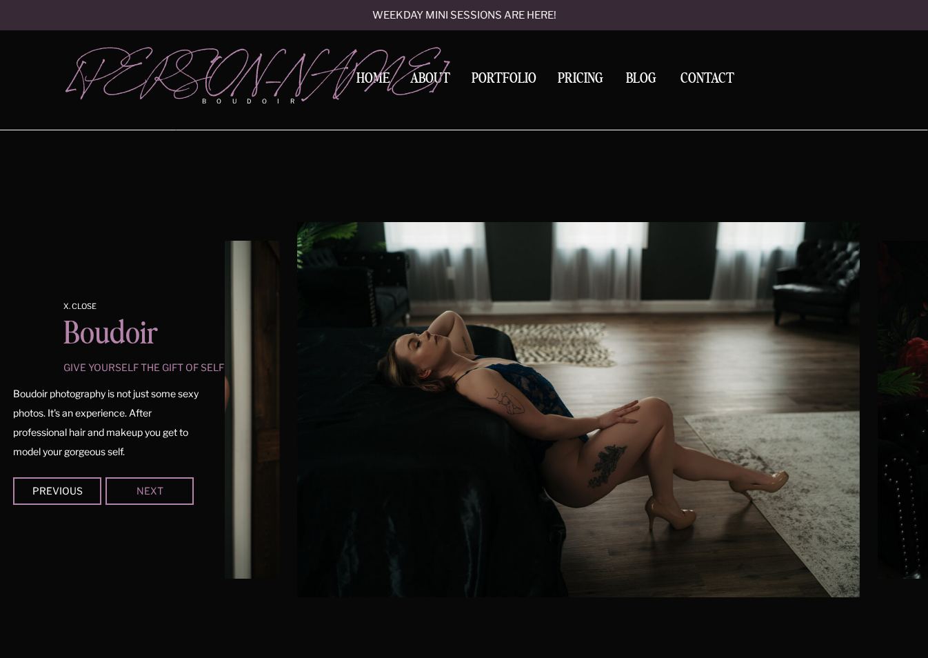
click at [159, 492] on div "Next" at bounding box center [149, 490] width 83 height 8
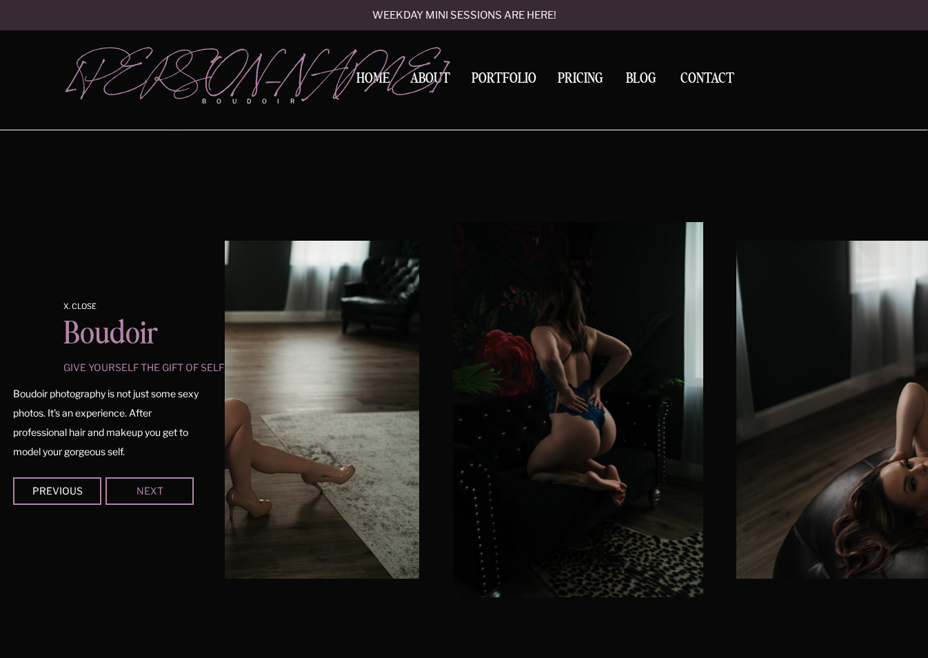
click at [159, 492] on div "Next" at bounding box center [149, 490] width 83 height 8
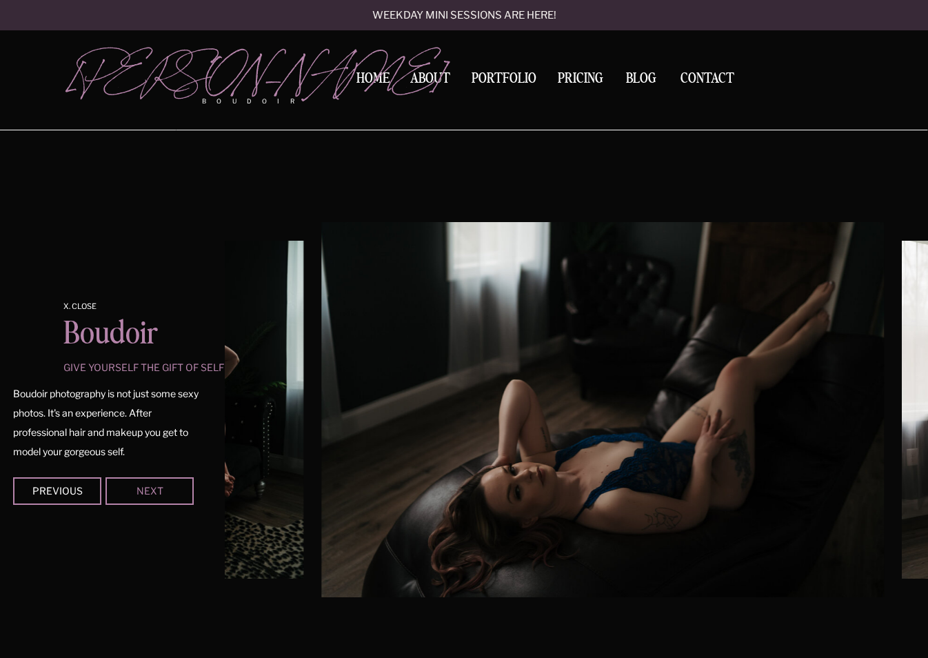
click at [159, 492] on div "Next" at bounding box center [149, 490] width 83 height 8
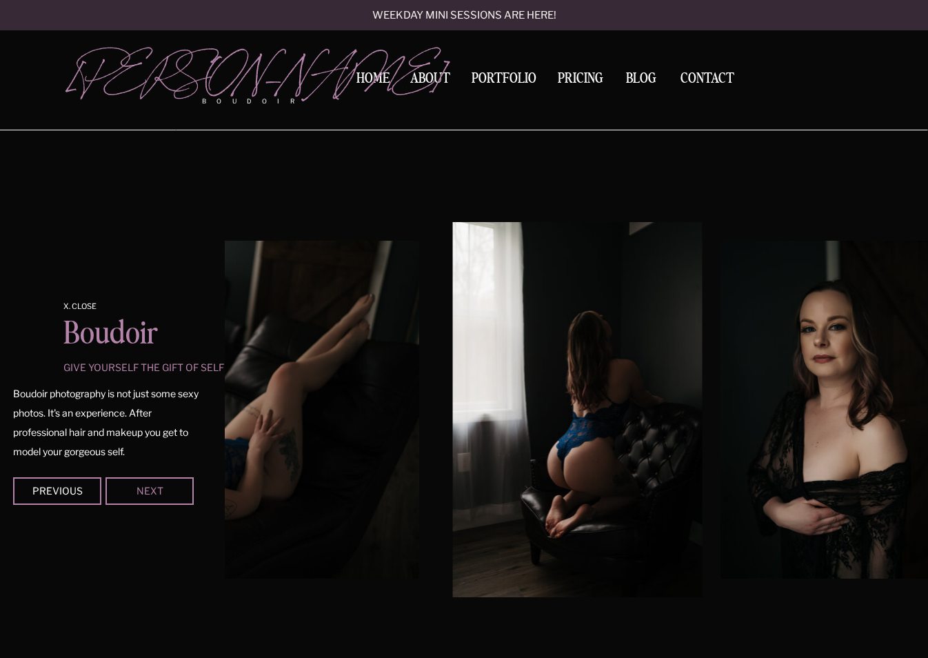
click at [159, 492] on div "Next" at bounding box center [149, 490] width 83 height 8
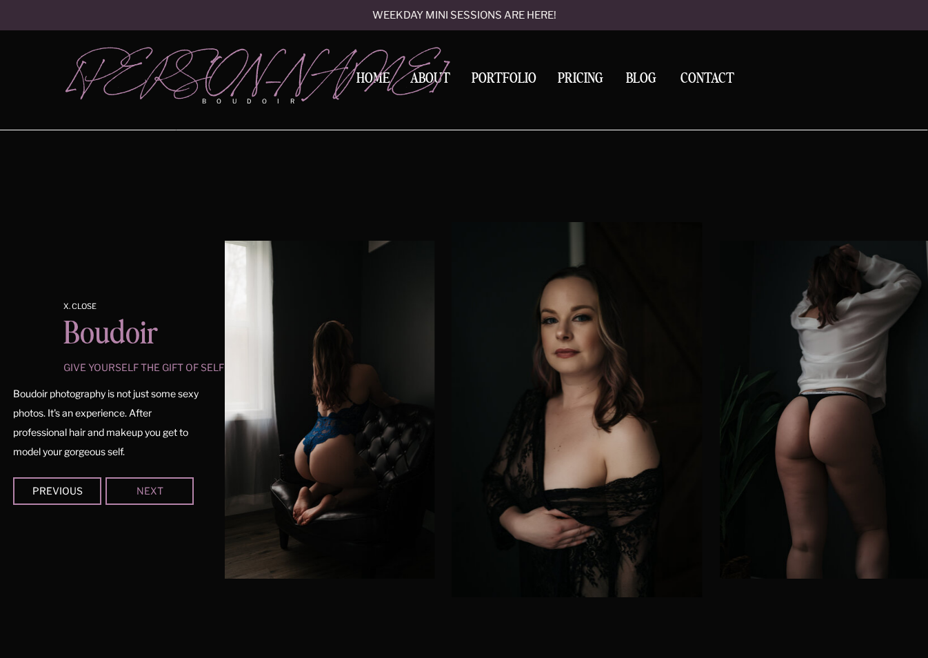
click at [159, 492] on div "Next" at bounding box center [149, 490] width 83 height 8
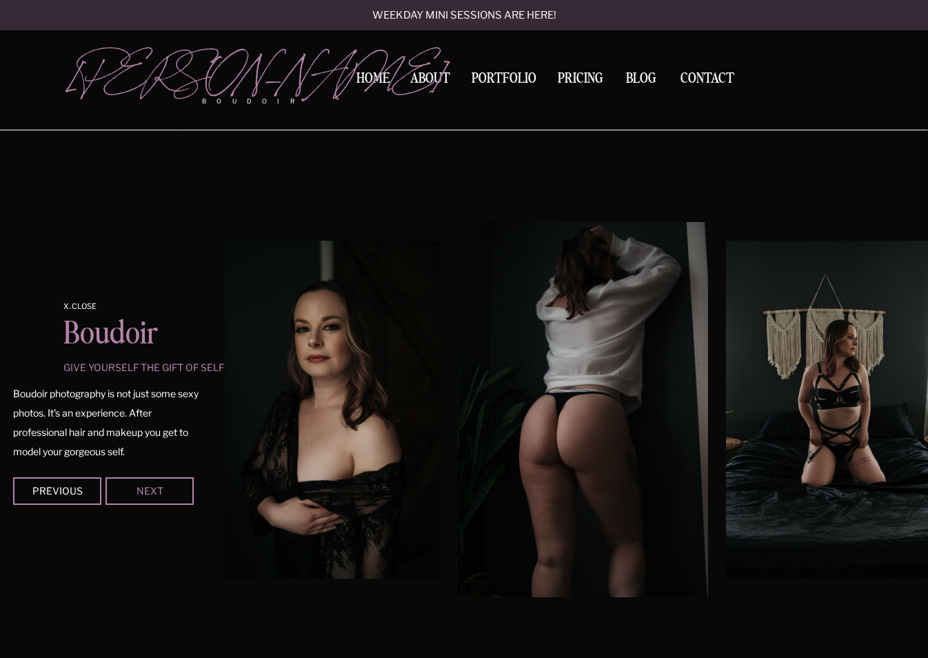
click at [159, 492] on div "Next" at bounding box center [149, 490] width 83 height 8
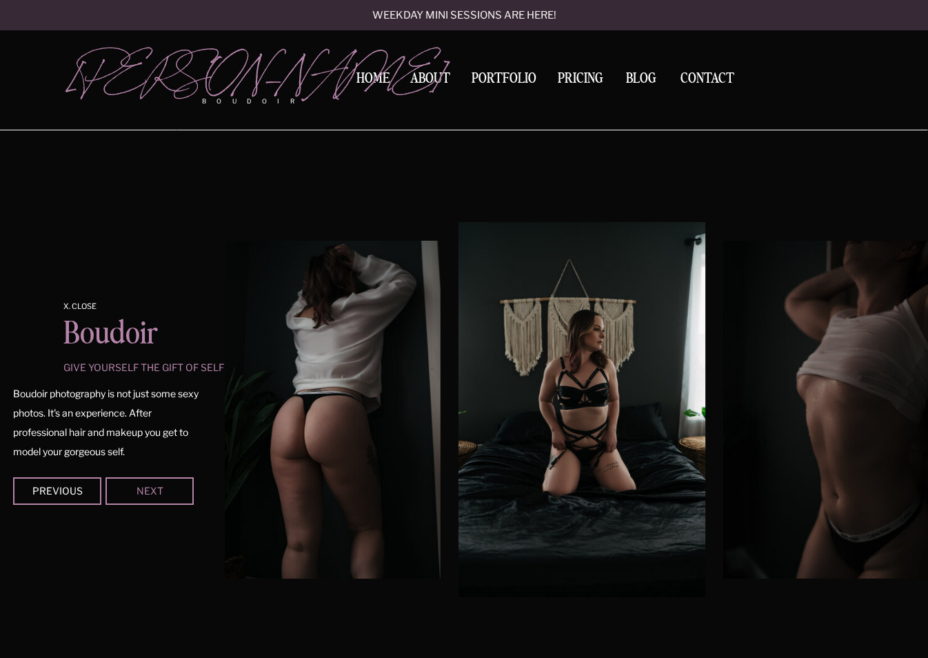
click at [159, 492] on div "Next" at bounding box center [149, 490] width 83 height 8
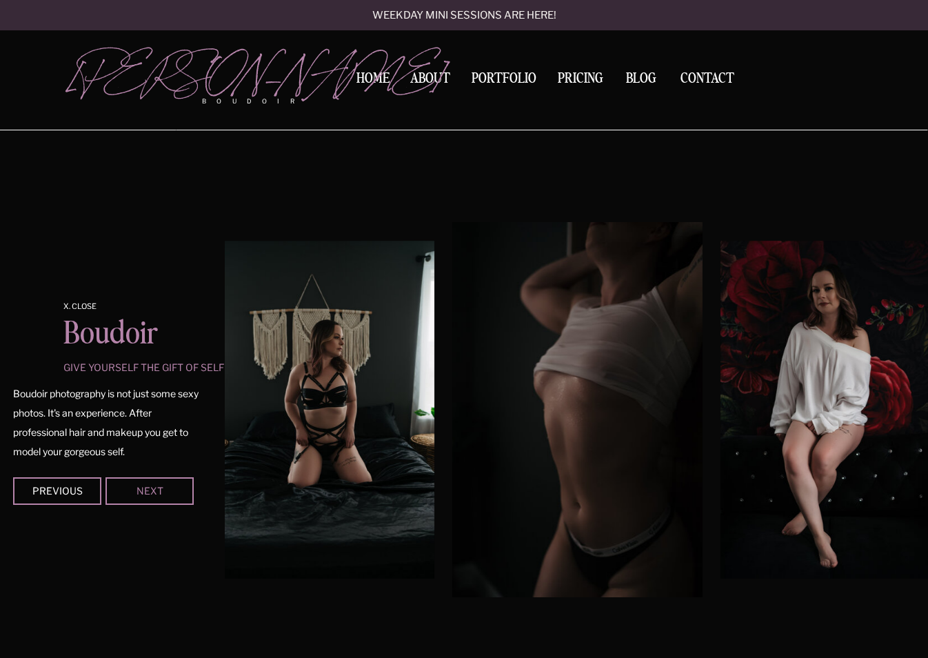
click at [159, 492] on div "Next" at bounding box center [149, 490] width 83 height 8
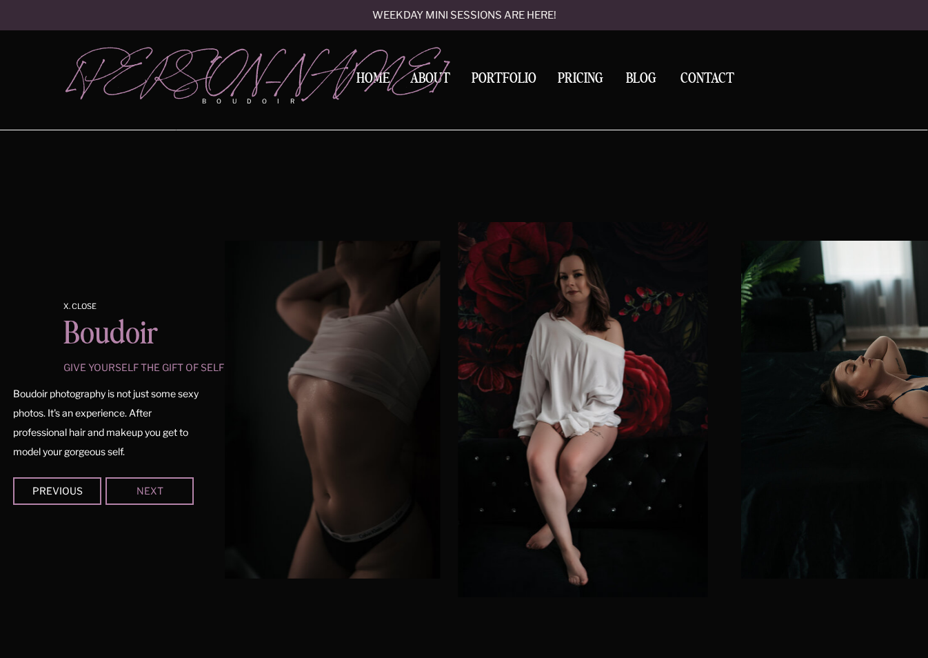
click at [159, 492] on div "Next" at bounding box center [149, 490] width 83 height 8
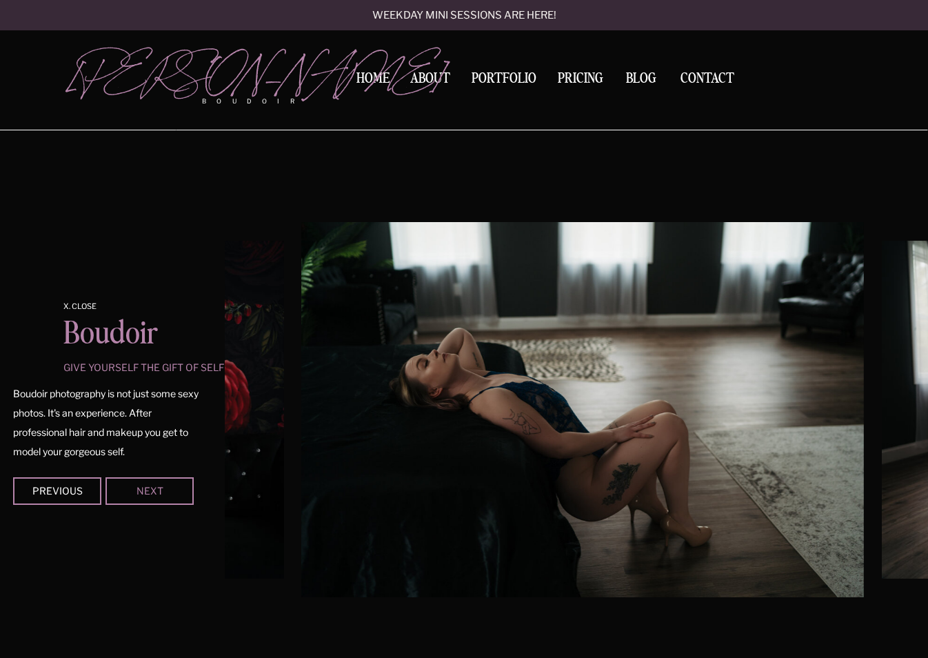
click at [159, 492] on div "Next" at bounding box center [149, 490] width 83 height 8
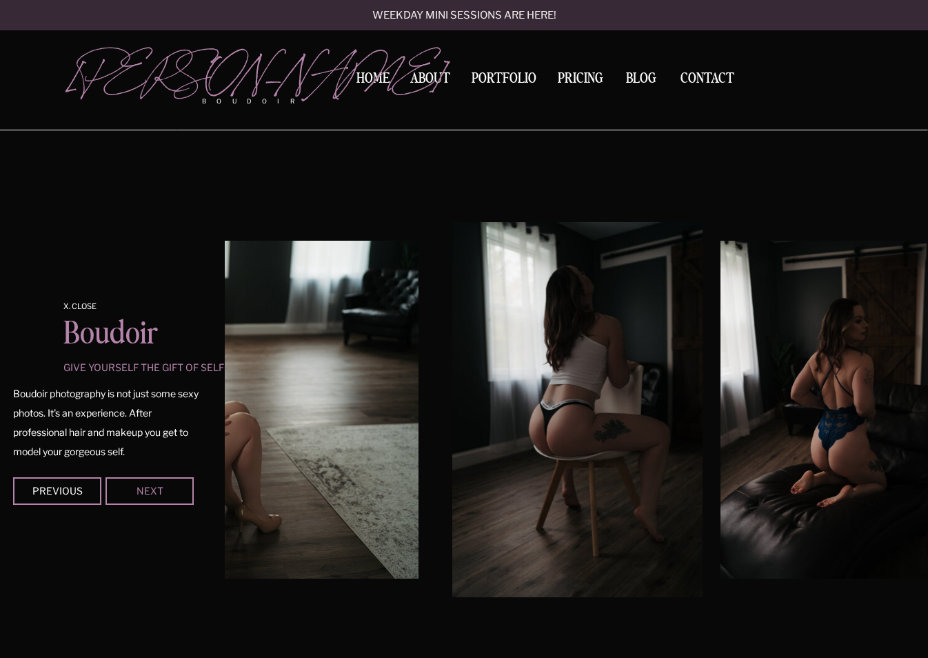
click at [159, 492] on div "Next" at bounding box center [149, 490] width 83 height 8
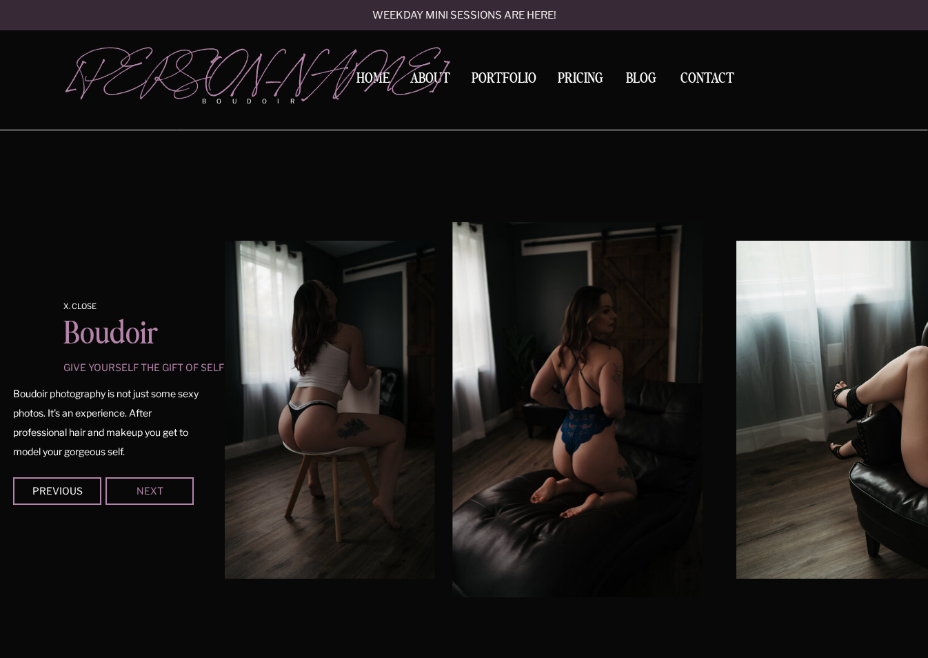
click at [159, 492] on div "Next" at bounding box center [149, 490] width 83 height 8
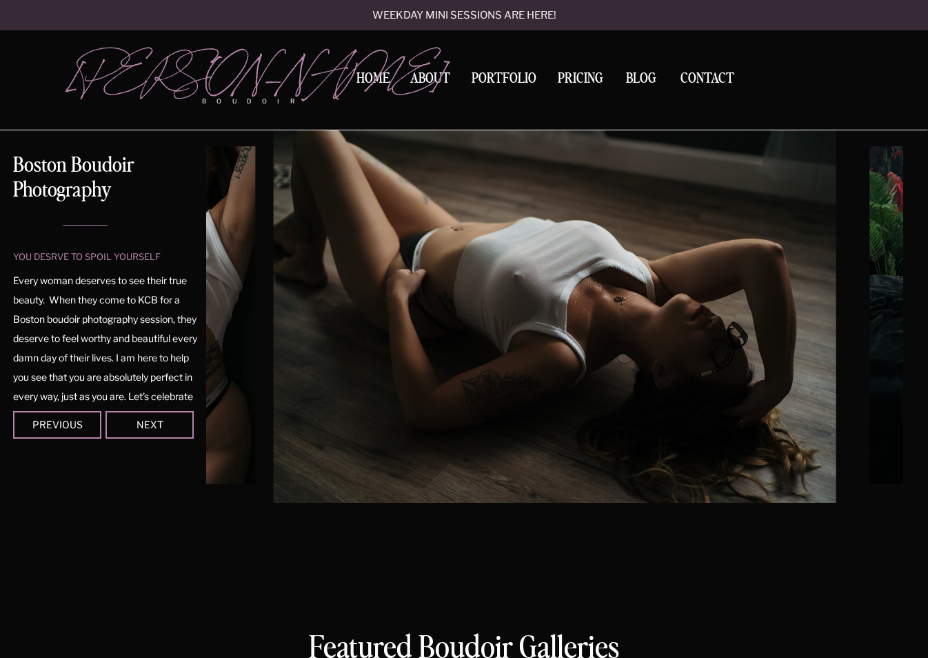
scroll to position [0, 0]
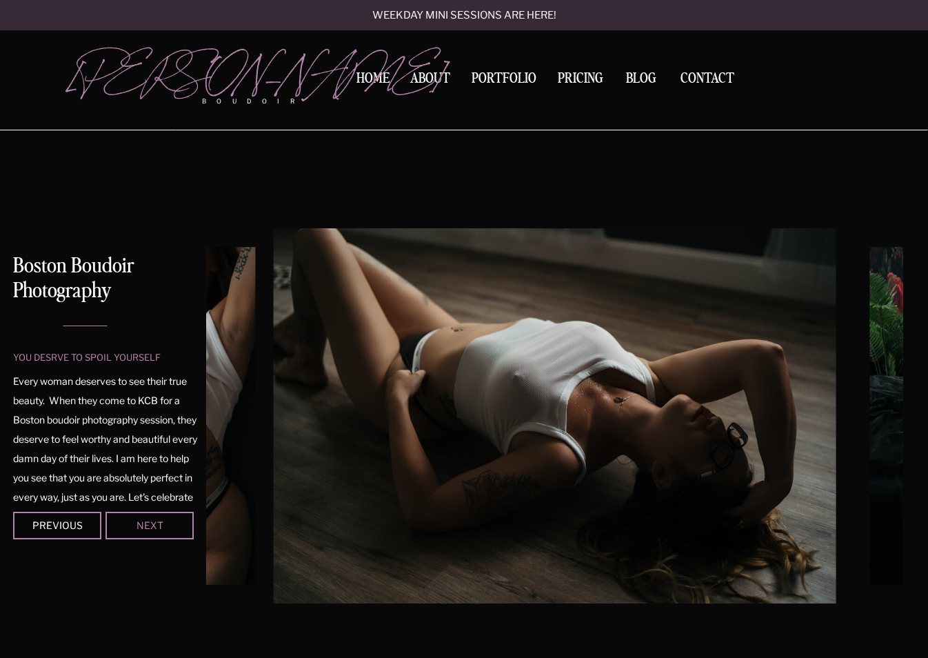
click at [130, 525] on div "Next" at bounding box center [149, 525] width 83 height 8
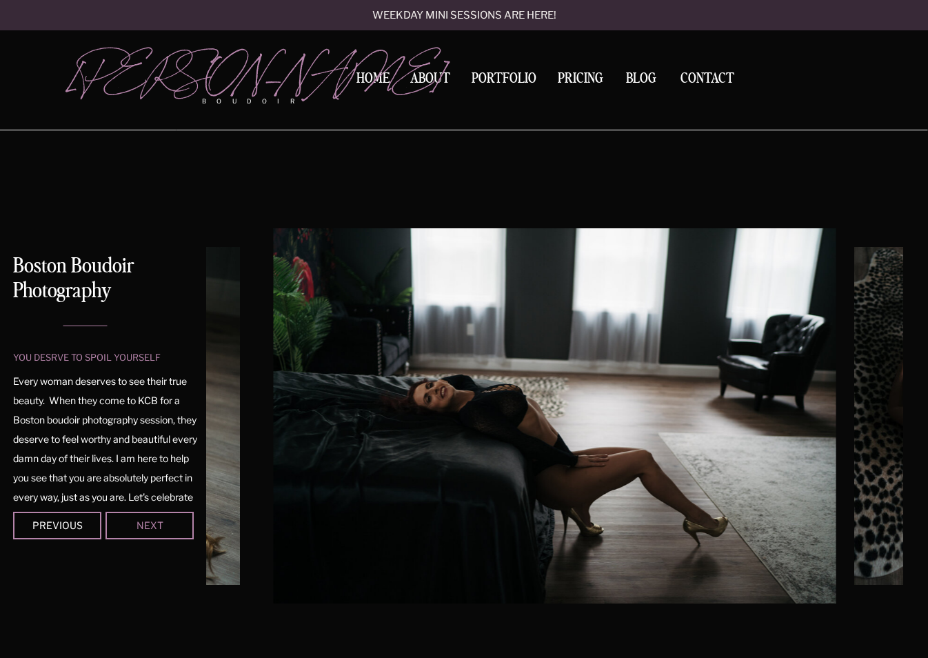
click at [130, 525] on div "Next" at bounding box center [149, 525] width 83 height 8
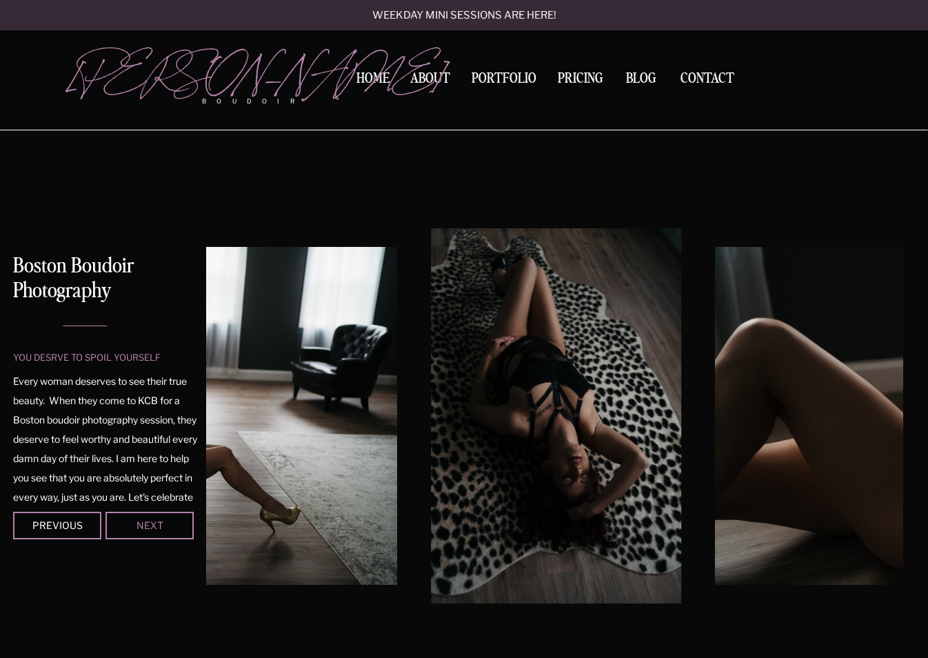
click at [130, 525] on div "Next" at bounding box center [149, 525] width 83 height 8
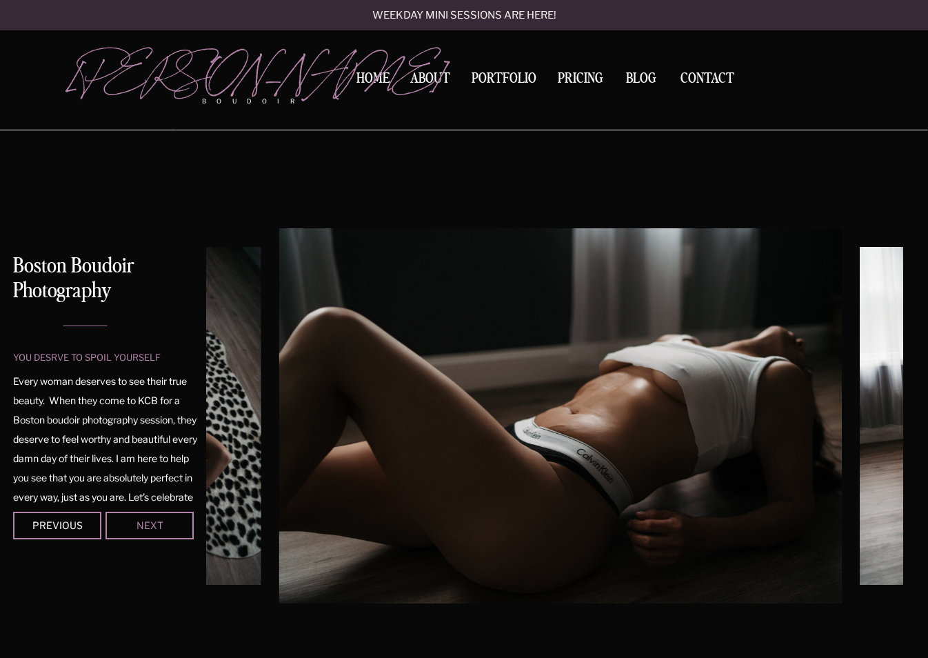
click at [130, 525] on div "Next" at bounding box center [149, 525] width 83 height 8
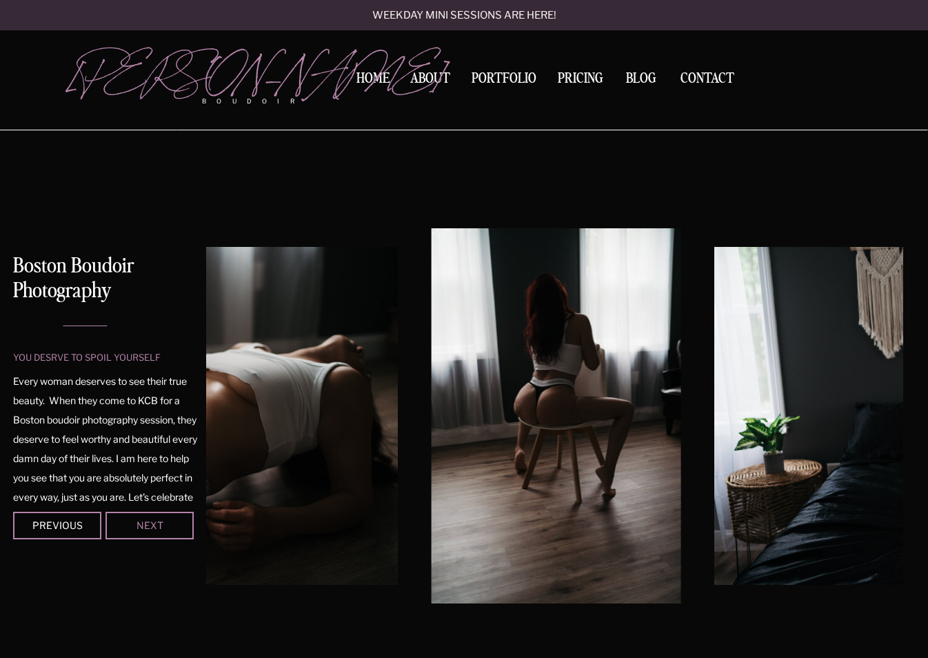
click at [130, 525] on div "Next" at bounding box center [149, 525] width 83 height 8
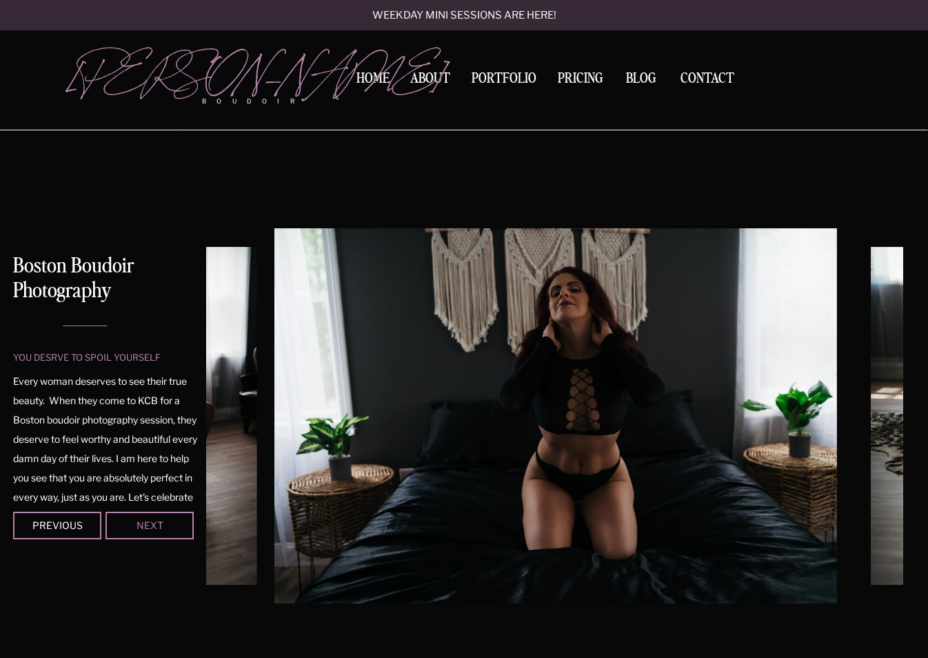
click at [130, 525] on div "Next" at bounding box center [149, 525] width 83 height 8
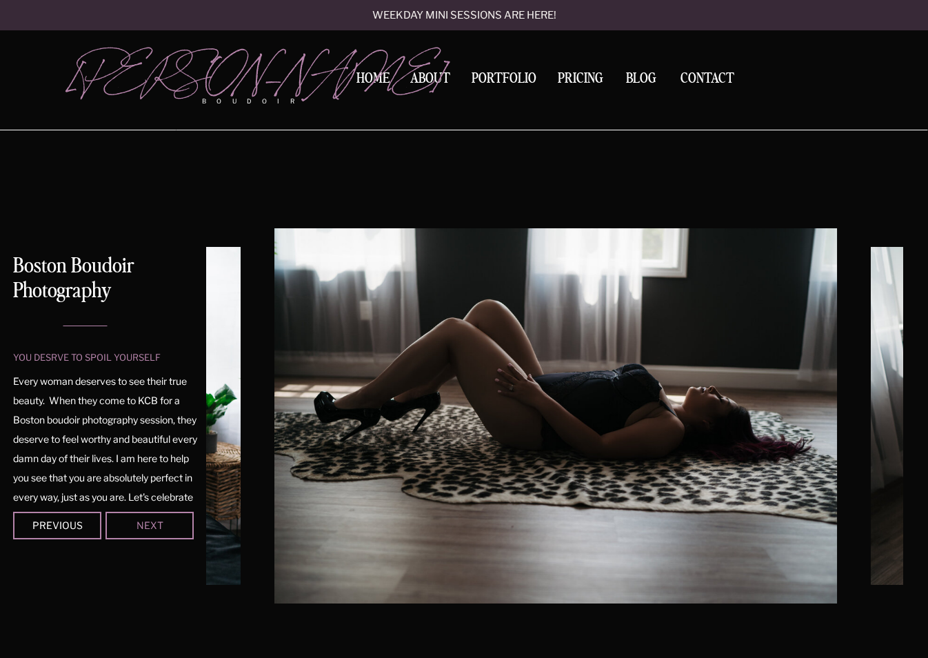
click at [130, 525] on div "Next" at bounding box center [149, 525] width 83 height 8
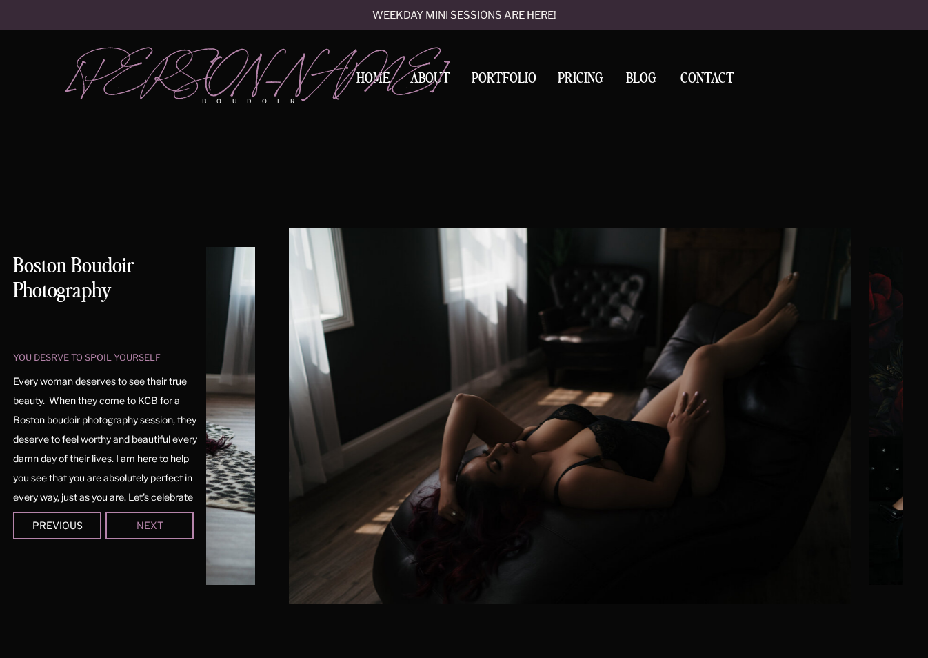
click at [130, 525] on div "Next" at bounding box center [149, 525] width 83 height 8
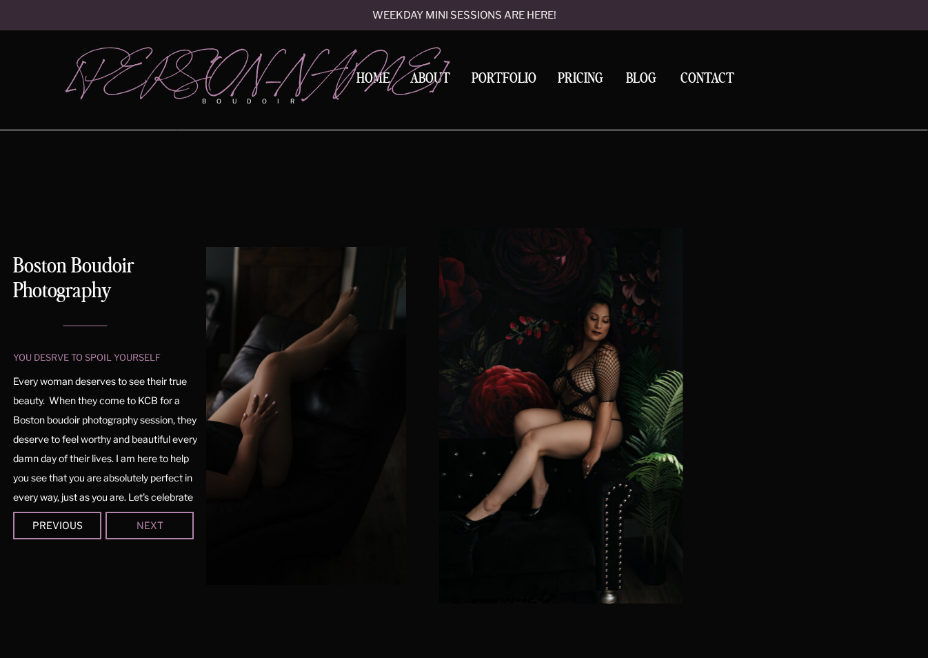
click at [130, 525] on div "Next" at bounding box center [149, 525] width 83 height 8
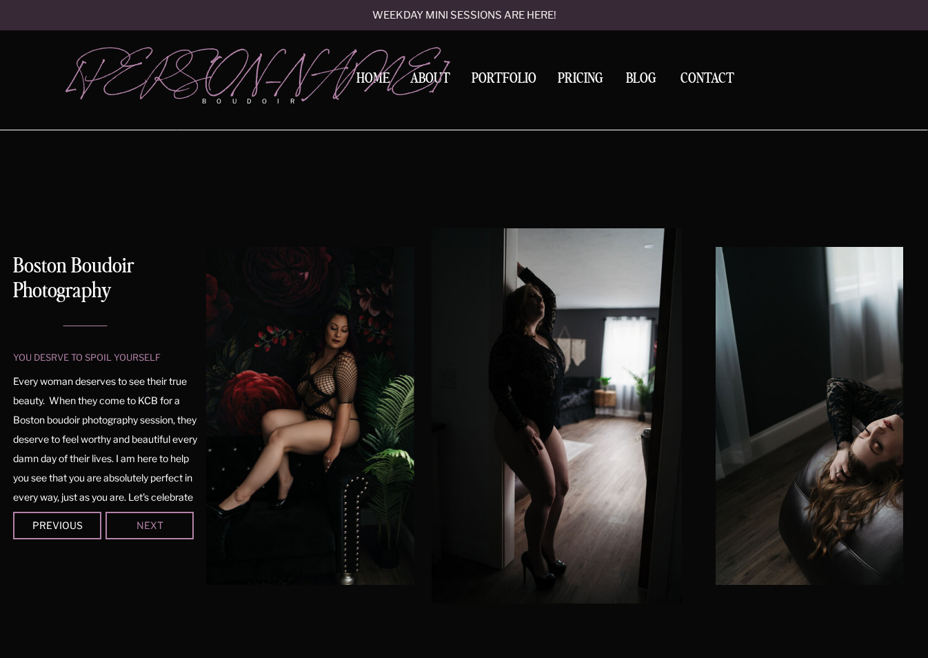
click at [130, 525] on div "Next" at bounding box center [149, 525] width 83 height 8
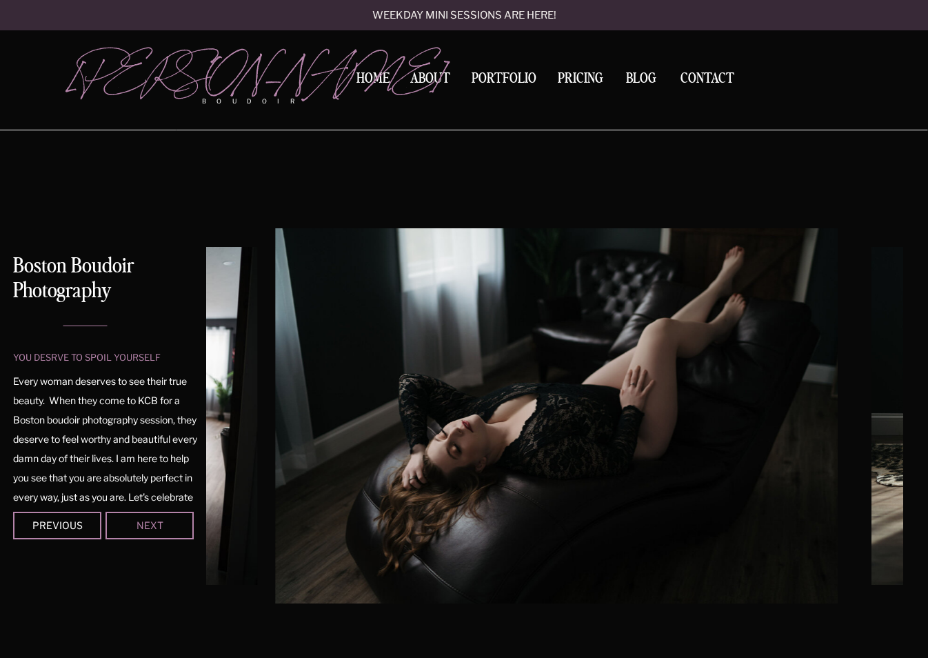
click at [130, 525] on div "Next" at bounding box center [149, 525] width 83 height 8
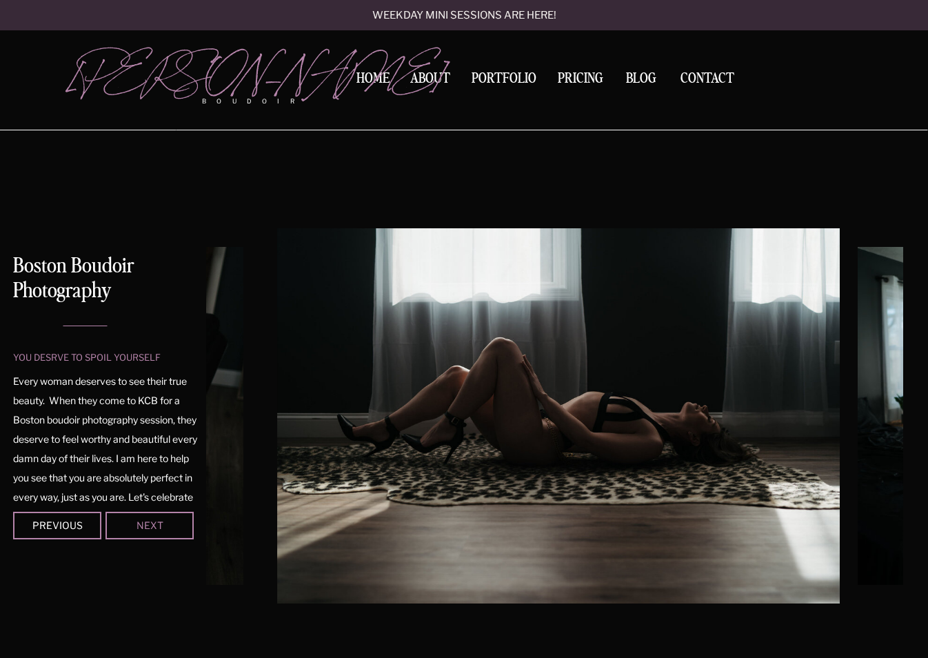
click at [130, 525] on div "Next" at bounding box center [149, 525] width 83 height 8
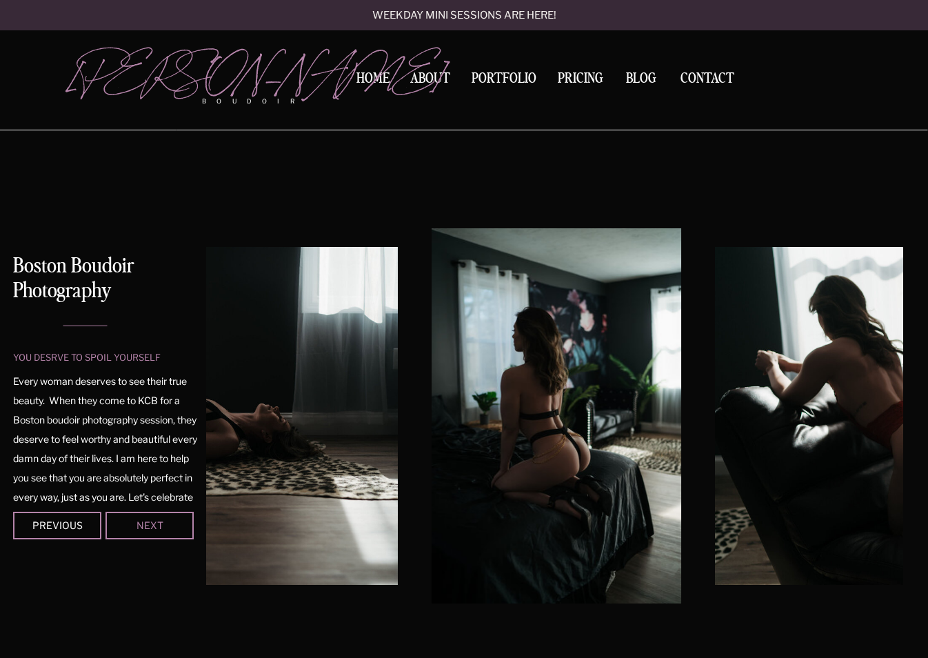
click at [130, 525] on div "Next" at bounding box center [149, 525] width 83 height 8
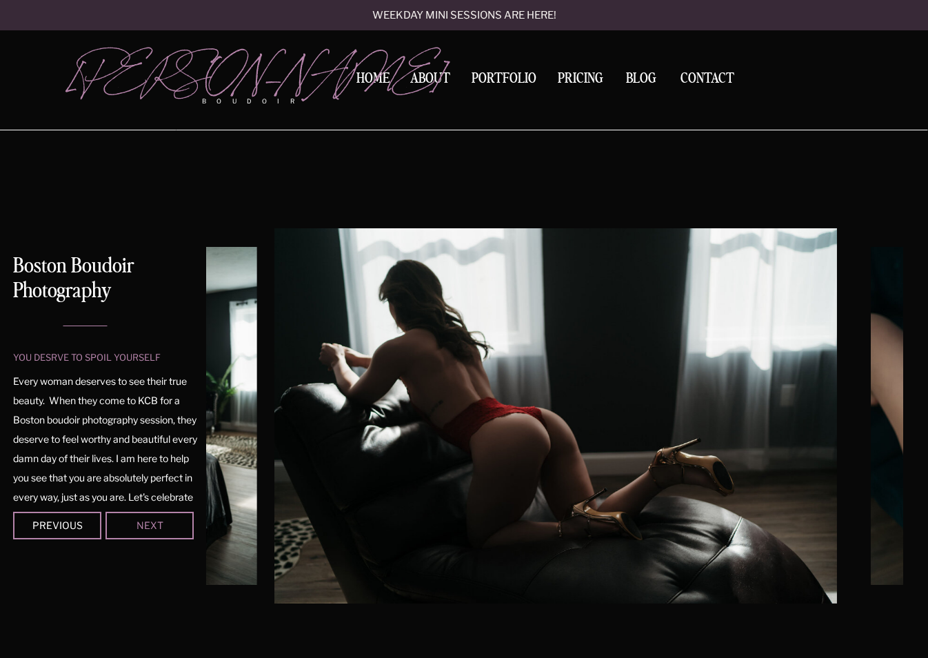
click at [130, 525] on div "Next" at bounding box center [149, 525] width 83 height 8
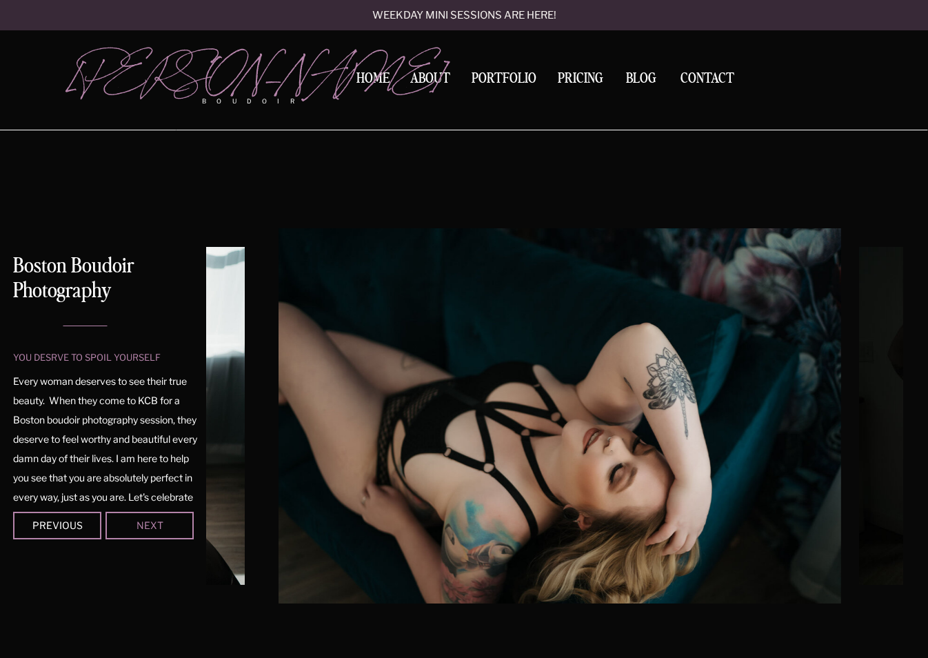
click at [130, 525] on div "Next" at bounding box center [149, 525] width 83 height 8
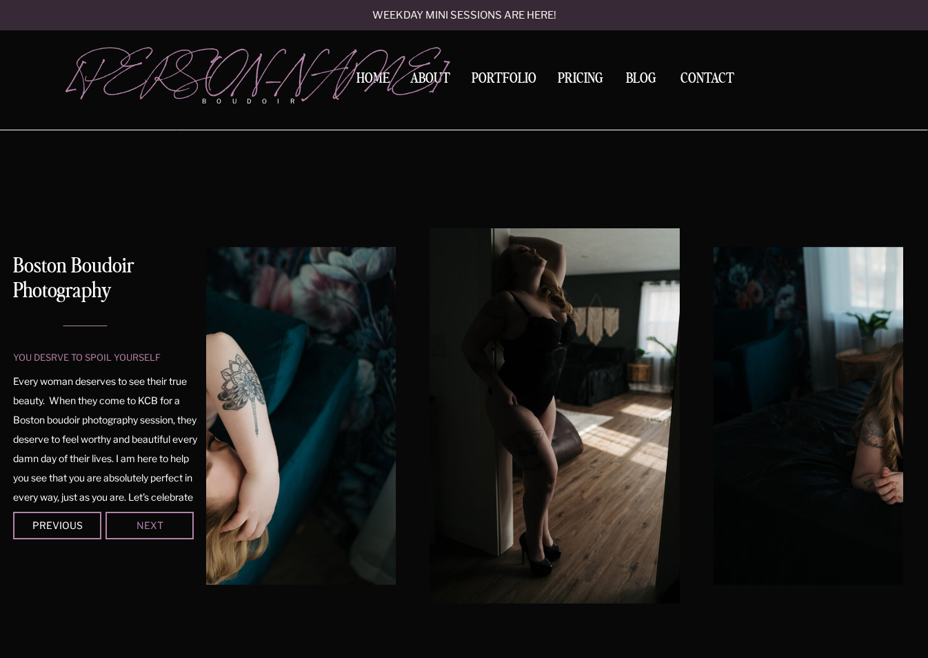
click at [150, 525] on div "Next" at bounding box center [149, 525] width 83 height 8
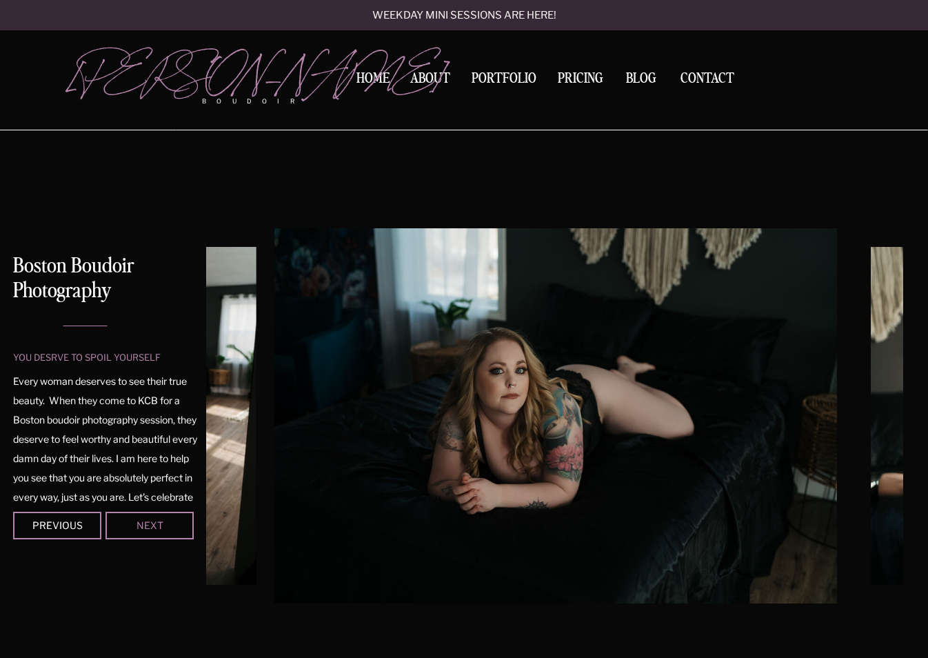
click at [150, 525] on div "Next" at bounding box center [149, 525] width 83 height 8
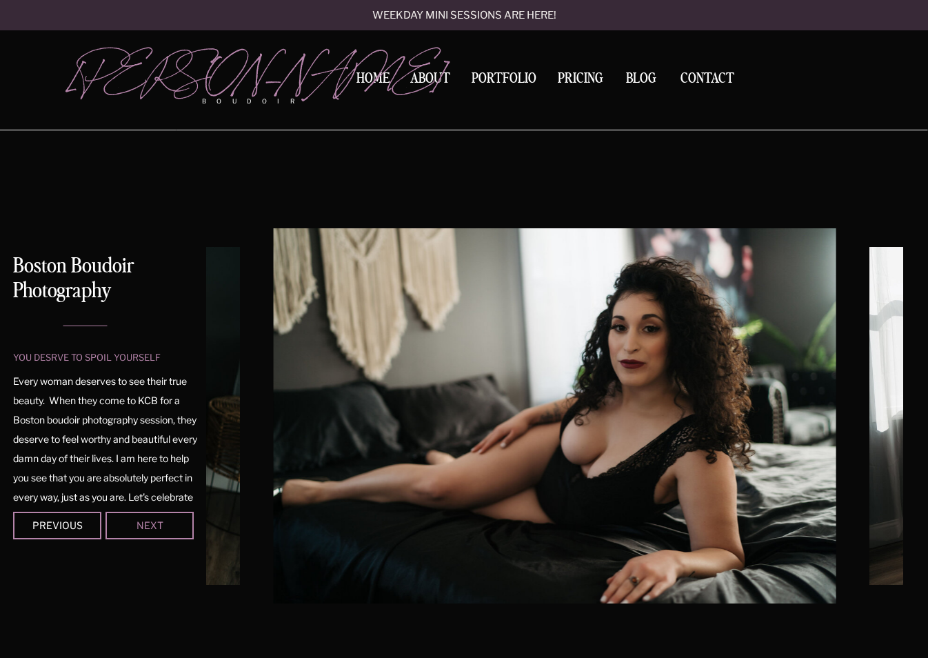
click at [150, 525] on div "Next" at bounding box center [149, 525] width 83 height 8
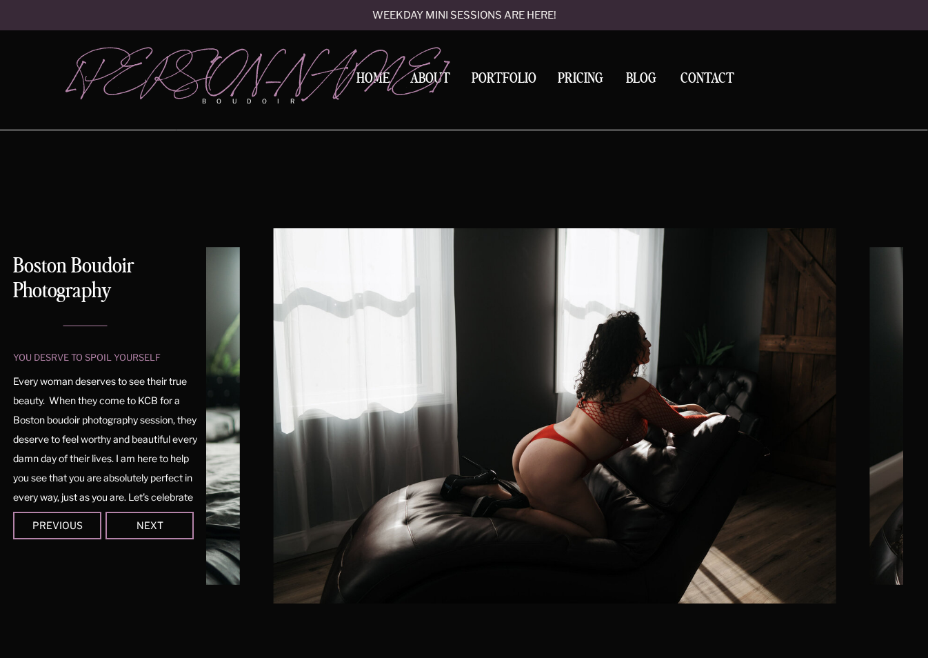
click at [164, 519] on div at bounding box center [150, 526] width 88 height 28
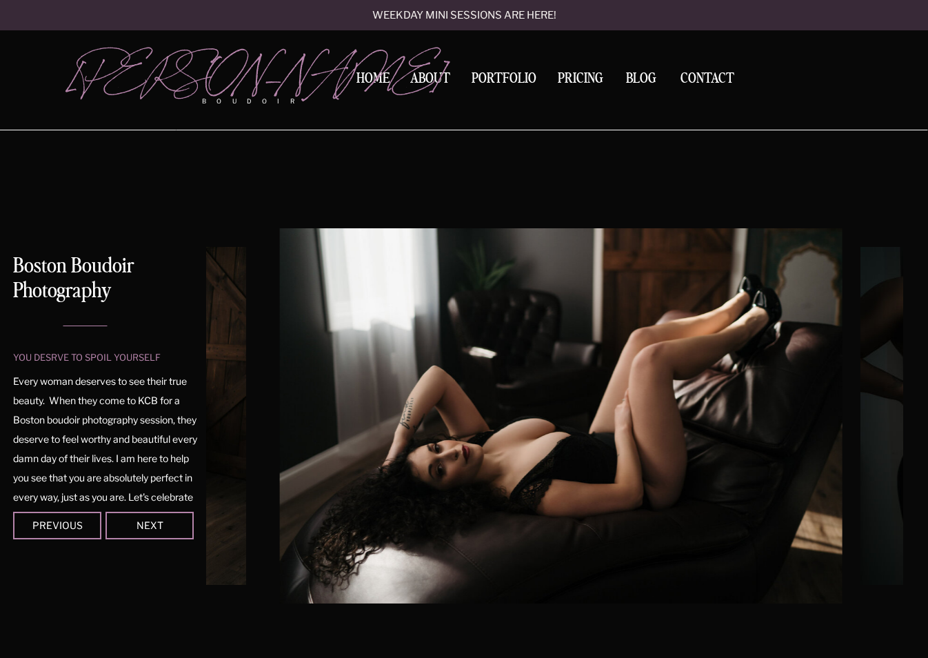
click at [164, 519] on div at bounding box center [150, 526] width 88 height 28
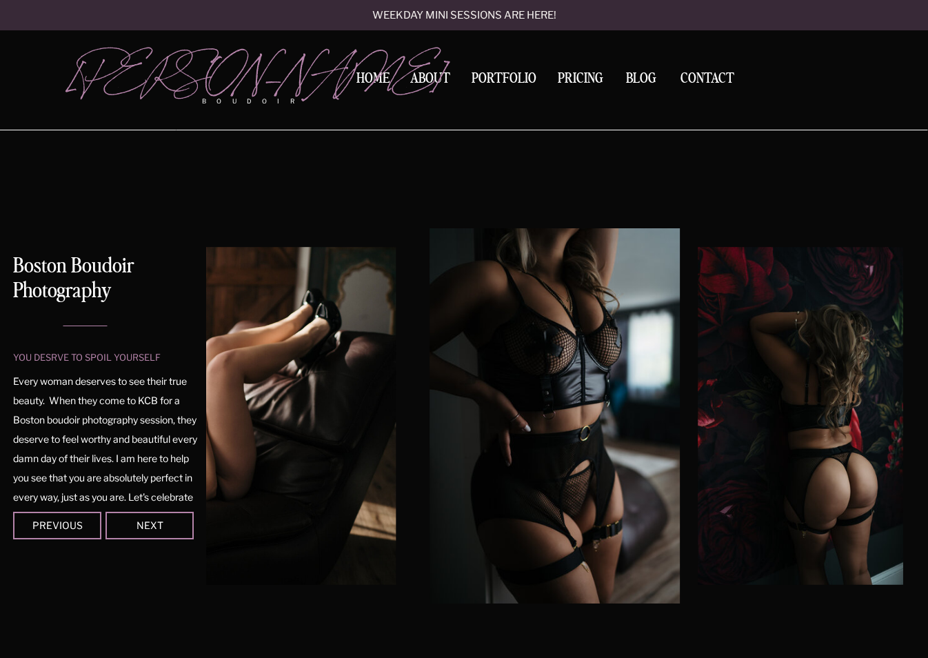
click at [164, 519] on div at bounding box center [150, 526] width 88 height 28
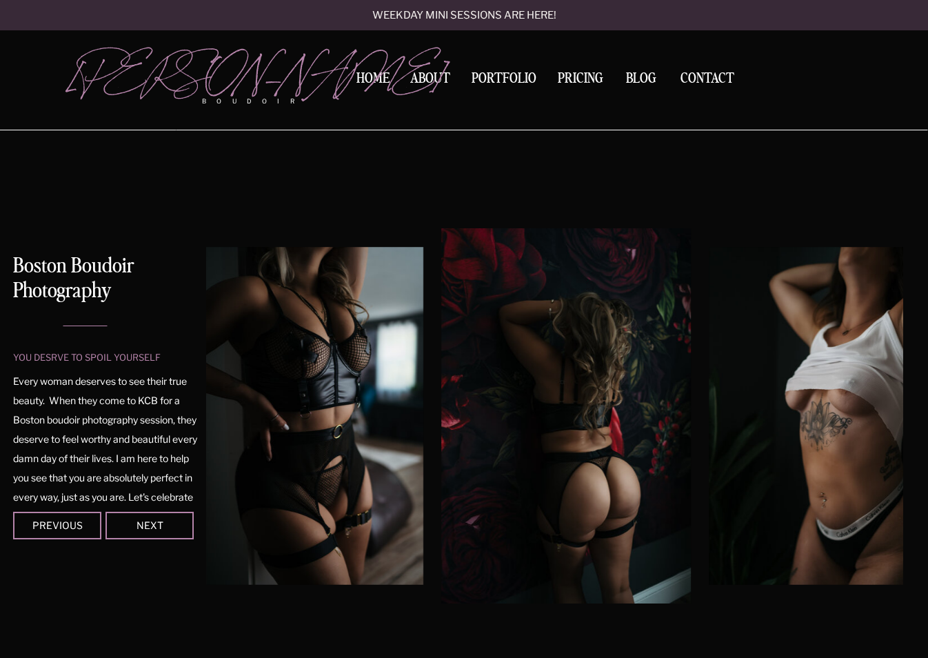
click at [164, 519] on div at bounding box center [150, 526] width 88 height 28
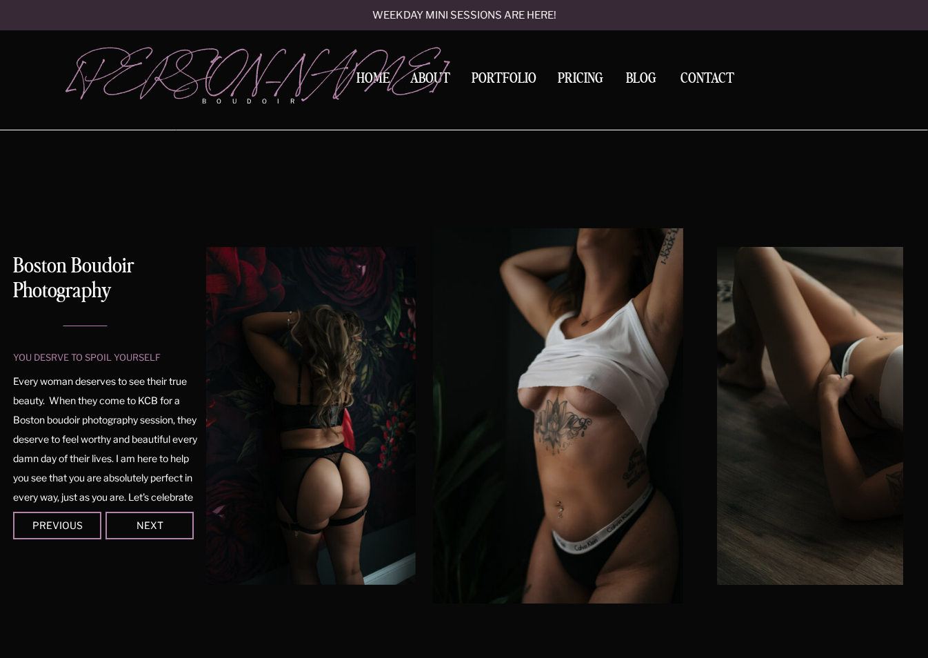
click at [164, 519] on div at bounding box center [150, 526] width 88 height 28
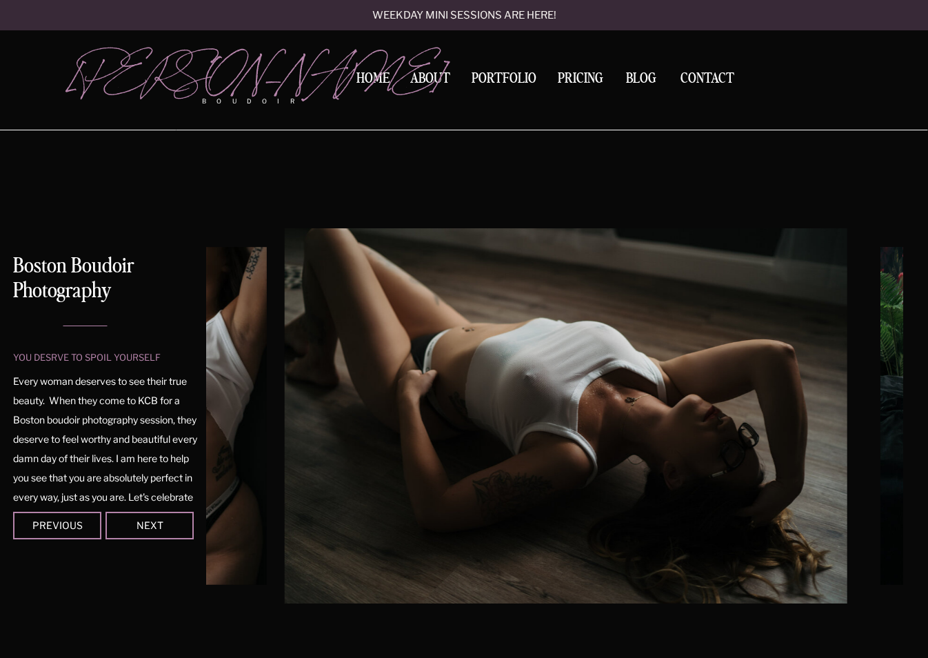
click at [164, 519] on div at bounding box center [150, 526] width 88 height 28
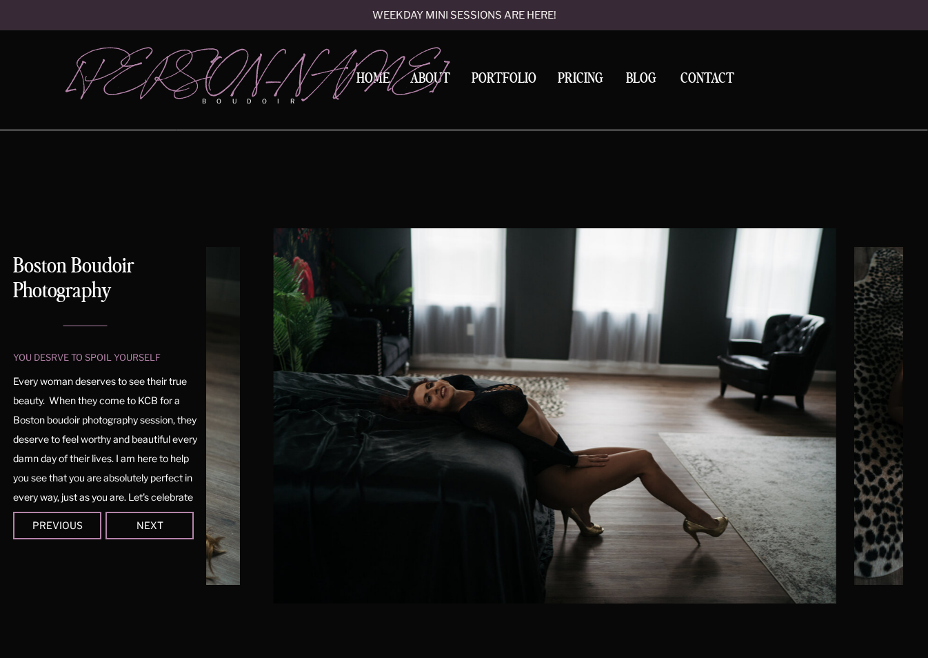
click at [164, 519] on div at bounding box center [150, 526] width 88 height 28
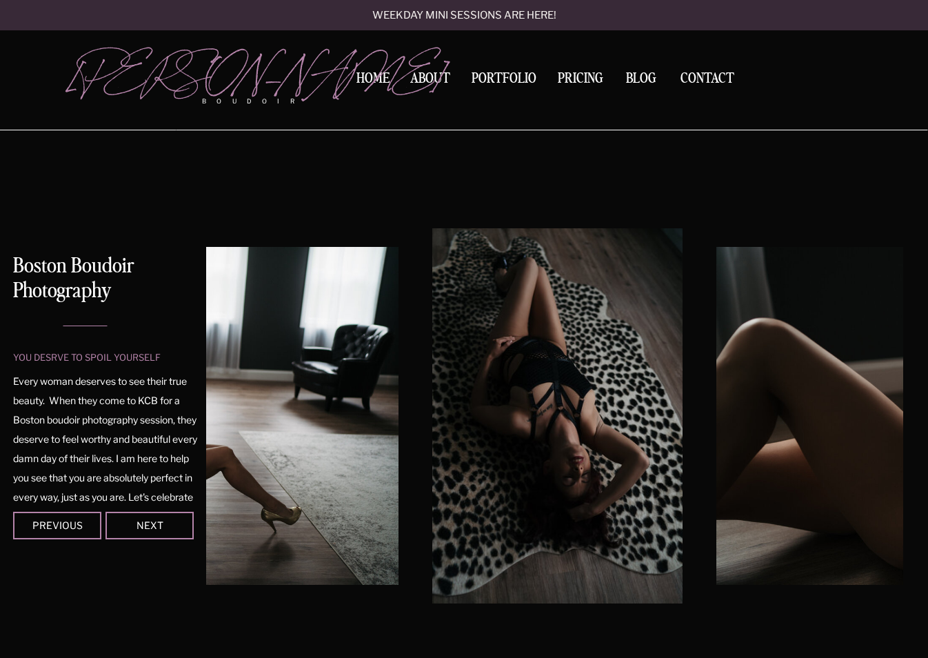
click at [164, 519] on div at bounding box center [150, 526] width 88 height 28
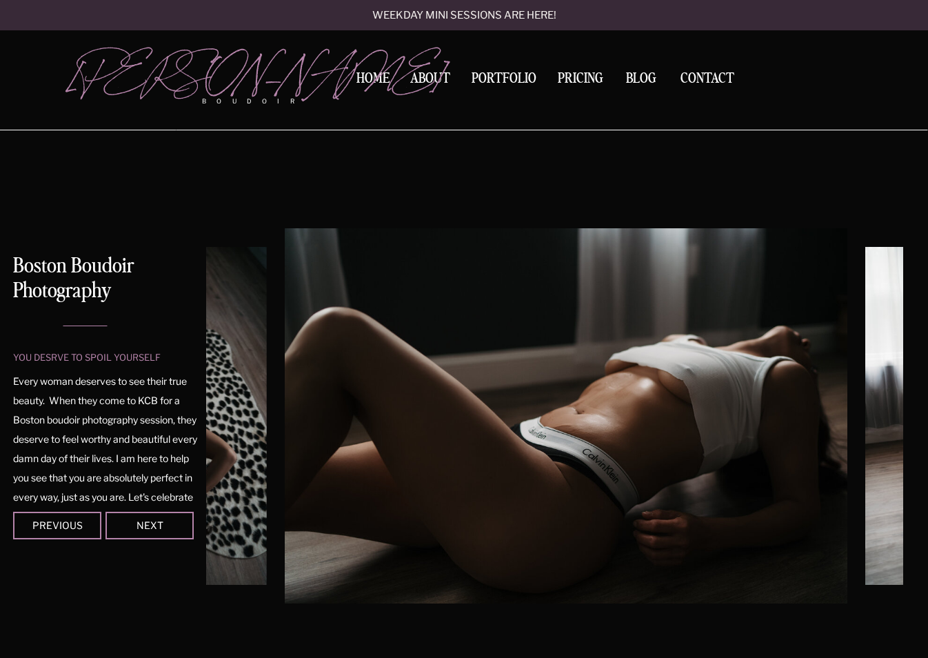
click at [164, 519] on div at bounding box center [150, 526] width 88 height 28
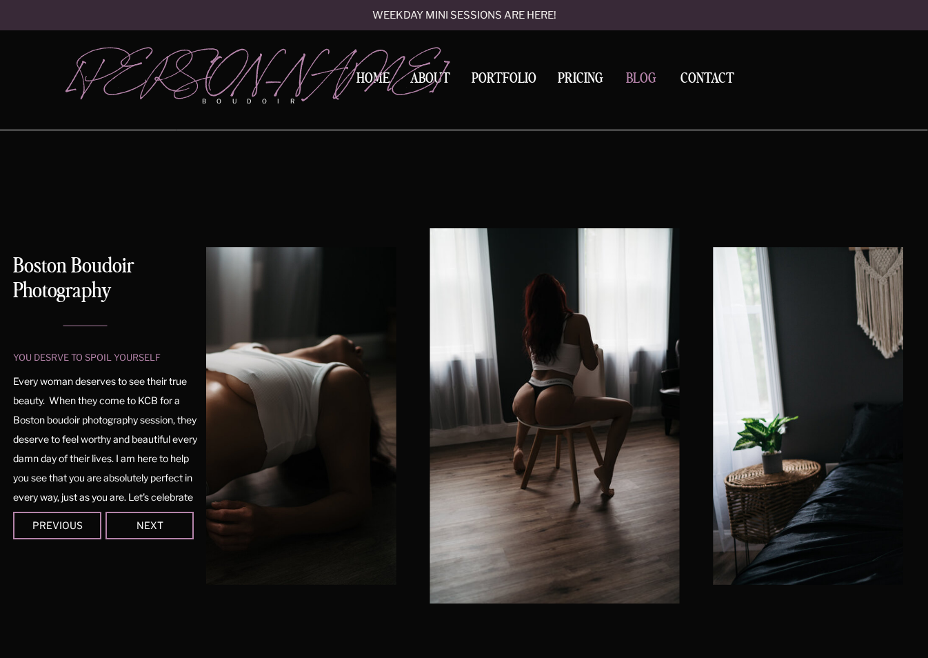
click at [648, 77] on nav "BLOG" at bounding box center [641, 78] width 43 height 12
